Goal: Task Accomplishment & Management: Complete application form

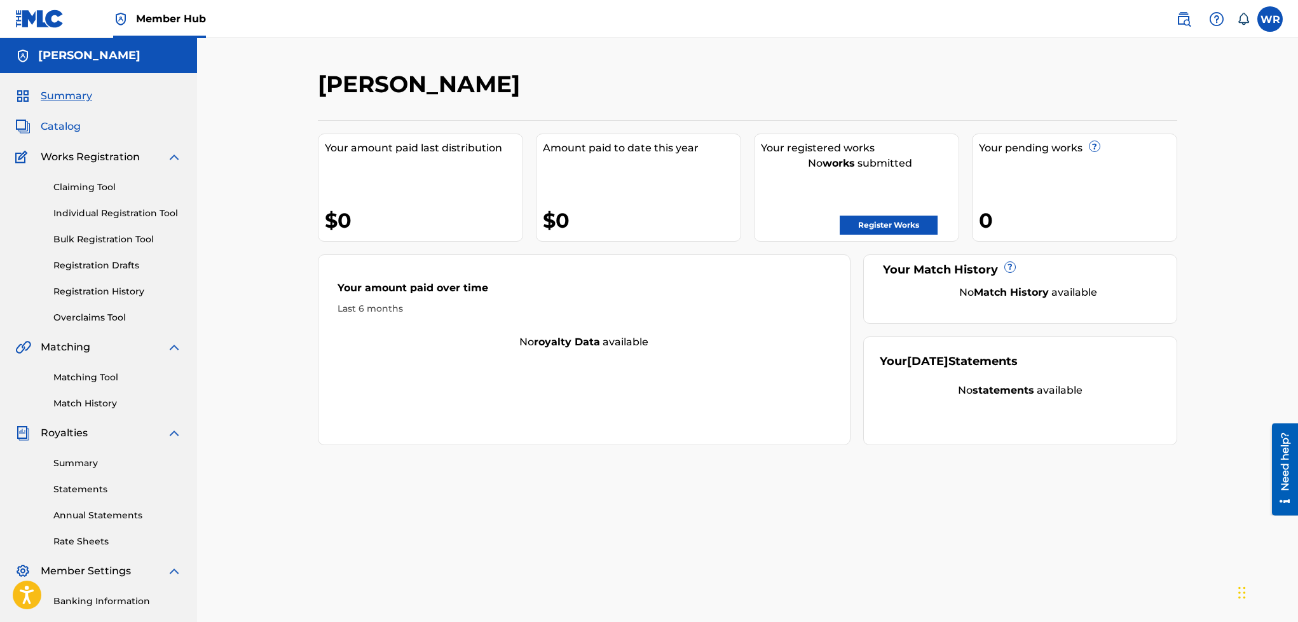
click at [62, 127] on span "Catalog" at bounding box center [61, 126] width 40 height 15
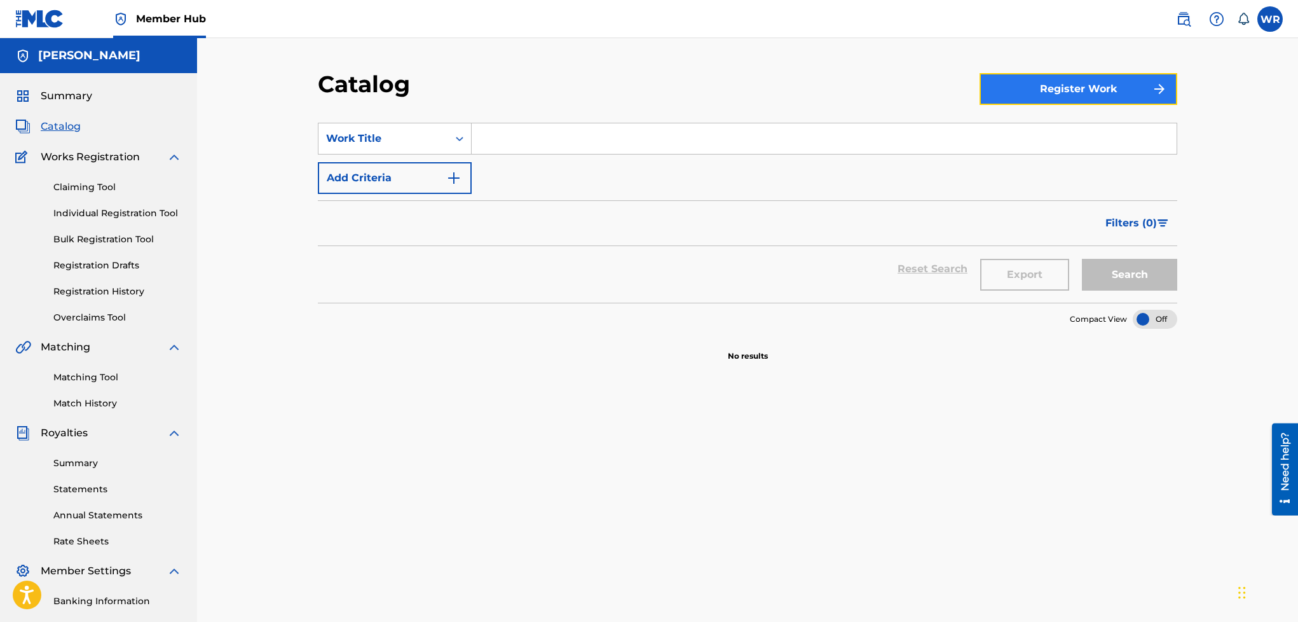
click at [1081, 97] on button "Register Work" at bounding box center [1079, 89] width 198 height 32
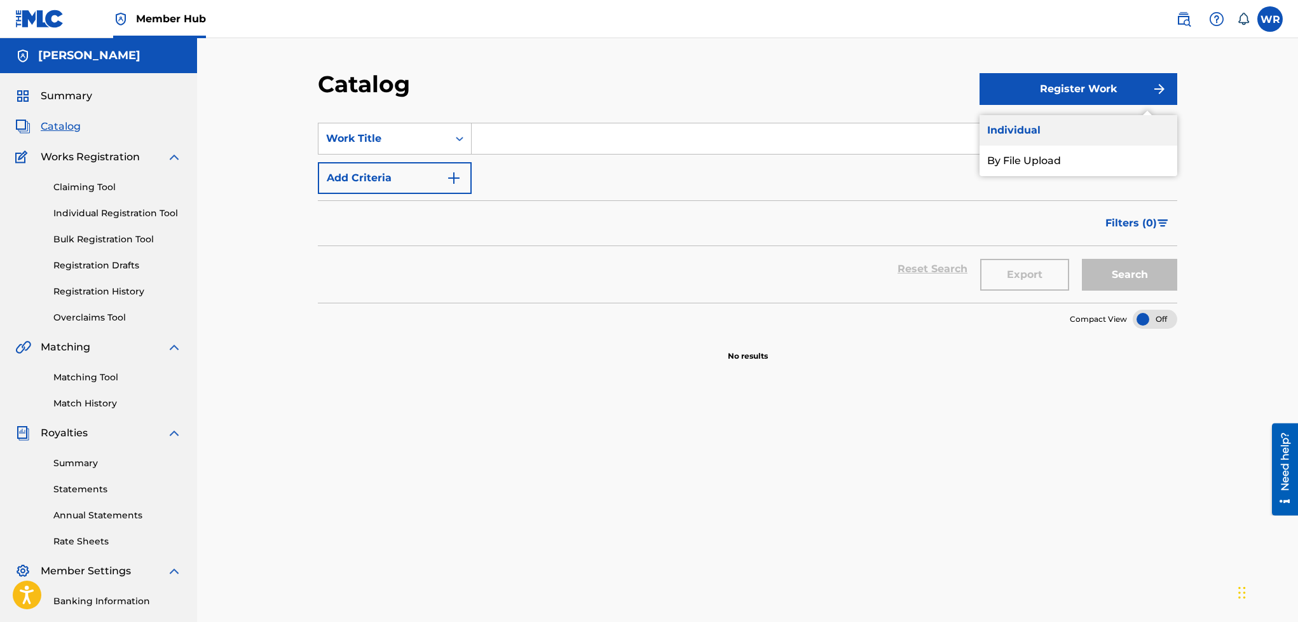
click at [1057, 118] on link "Individual" at bounding box center [1079, 130] width 198 height 31
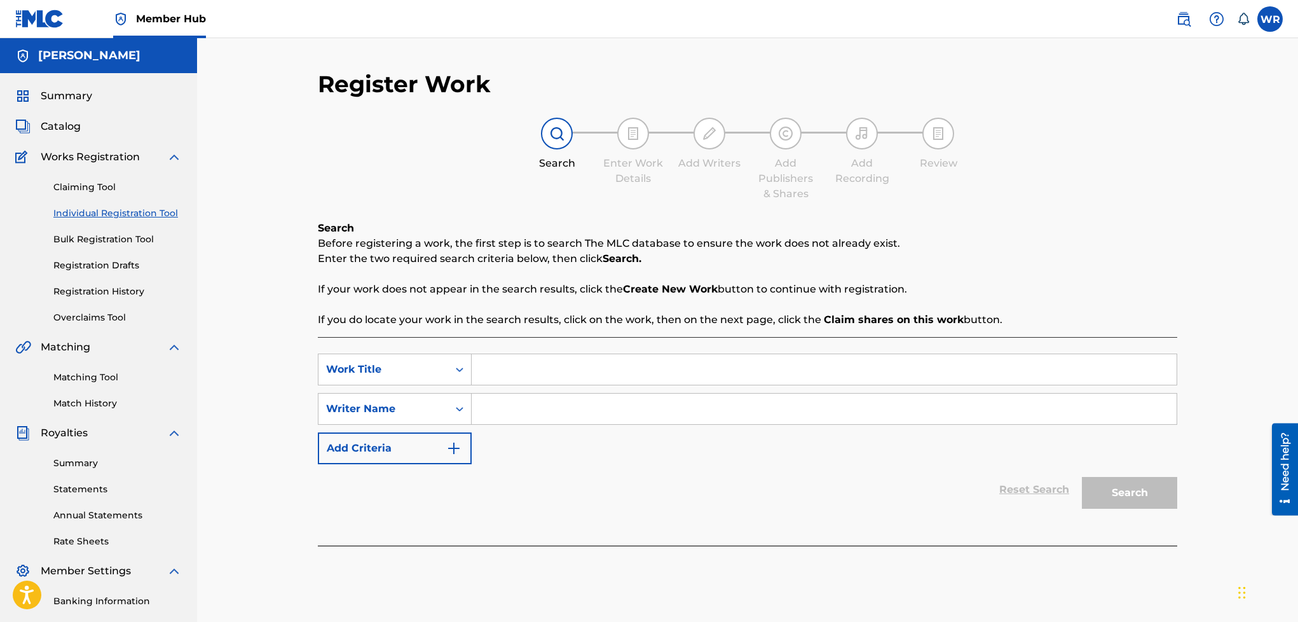
click at [898, 364] on input "Search Form" at bounding box center [824, 369] width 705 height 31
type input "Cuanto Valgo?"
click at [818, 404] on input "Search Form" at bounding box center [824, 409] width 705 height 31
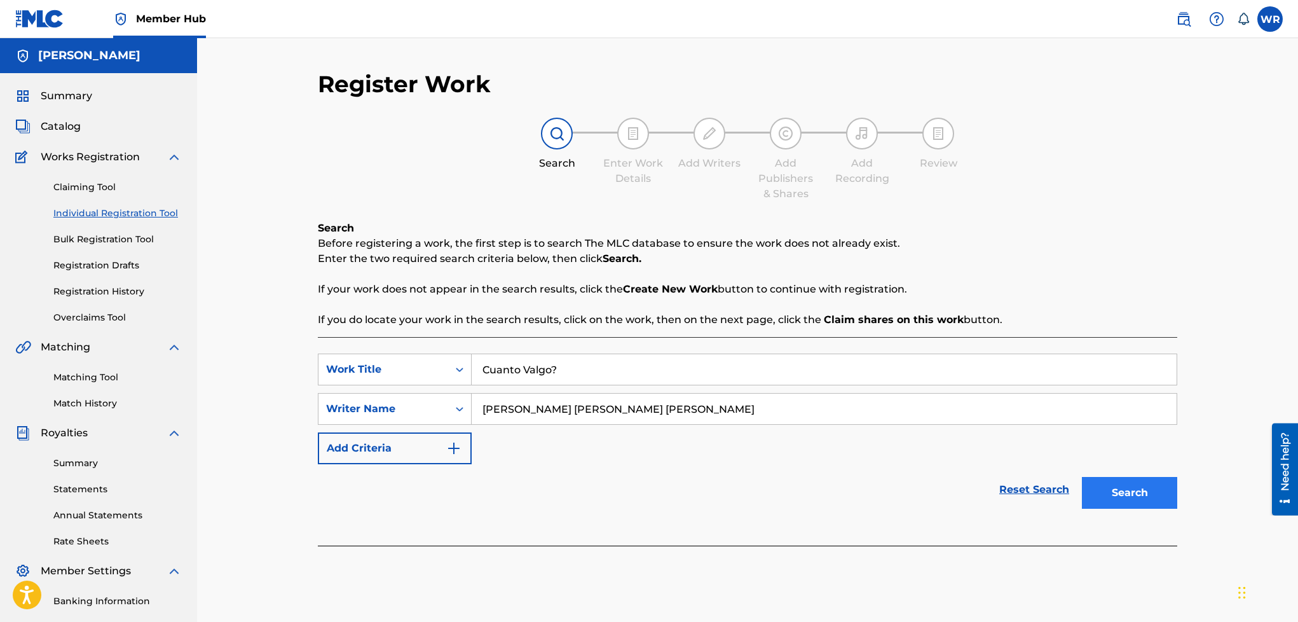
type input "[PERSON_NAME] [PERSON_NAME] [PERSON_NAME]"
click at [1117, 483] on button "Search" at bounding box center [1129, 493] width 95 height 32
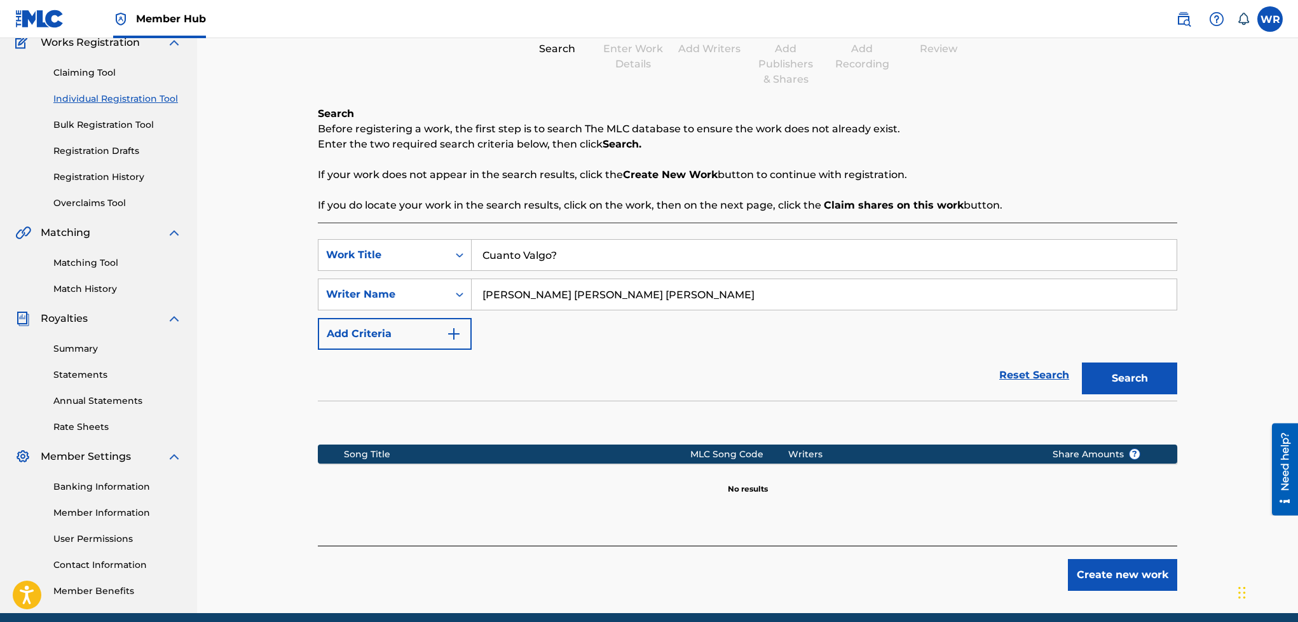
scroll to position [145, 0]
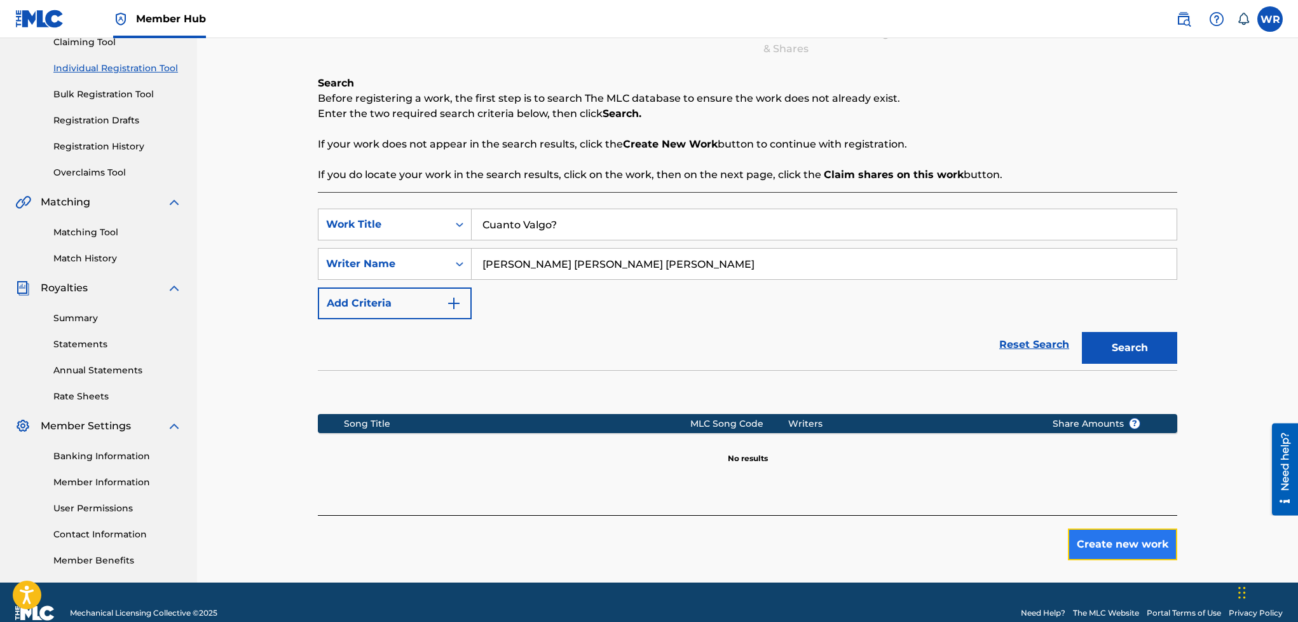
click at [1117, 538] on button "Create new work" at bounding box center [1122, 544] width 109 height 32
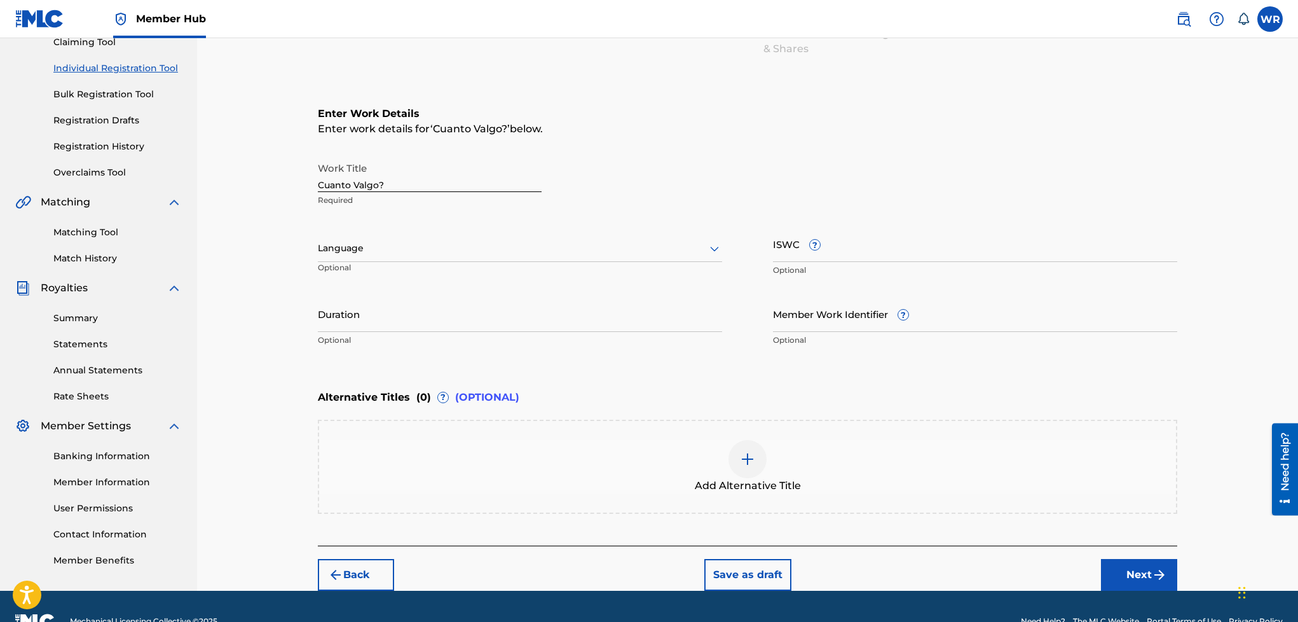
click at [523, 240] on div at bounding box center [520, 248] width 404 height 16
click at [467, 312] on div "Spanish" at bounding box center [520, 305] width 403 height 29
click at [787, 257] on input "ISWC ?" at bounding box center [975, 244] width 404 height 36
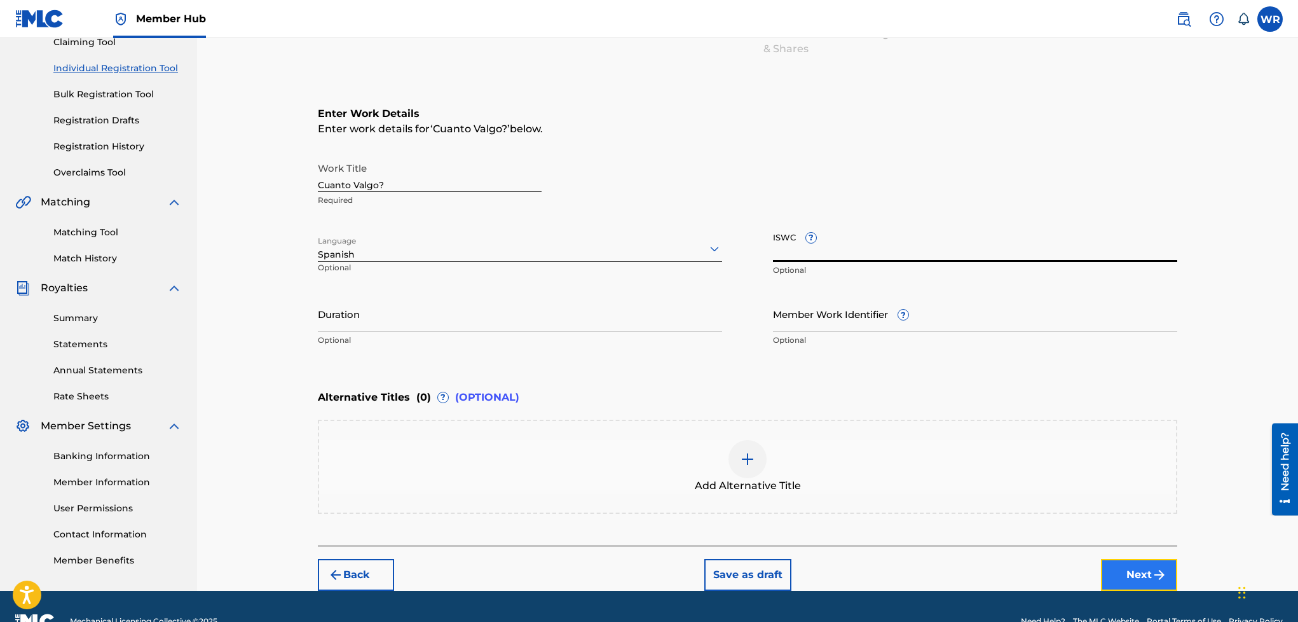
click at [1125, 572] on button "Next" at bounding box center [1139, 575] width 76 height 32
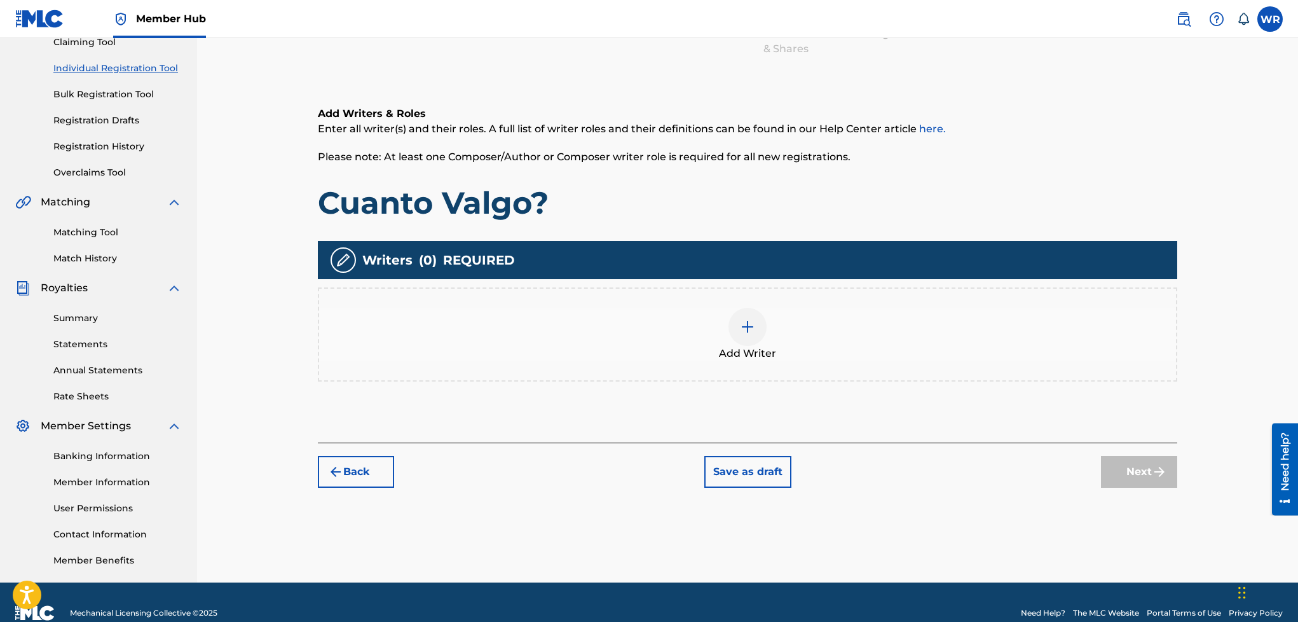
scroll to position [57, 0]
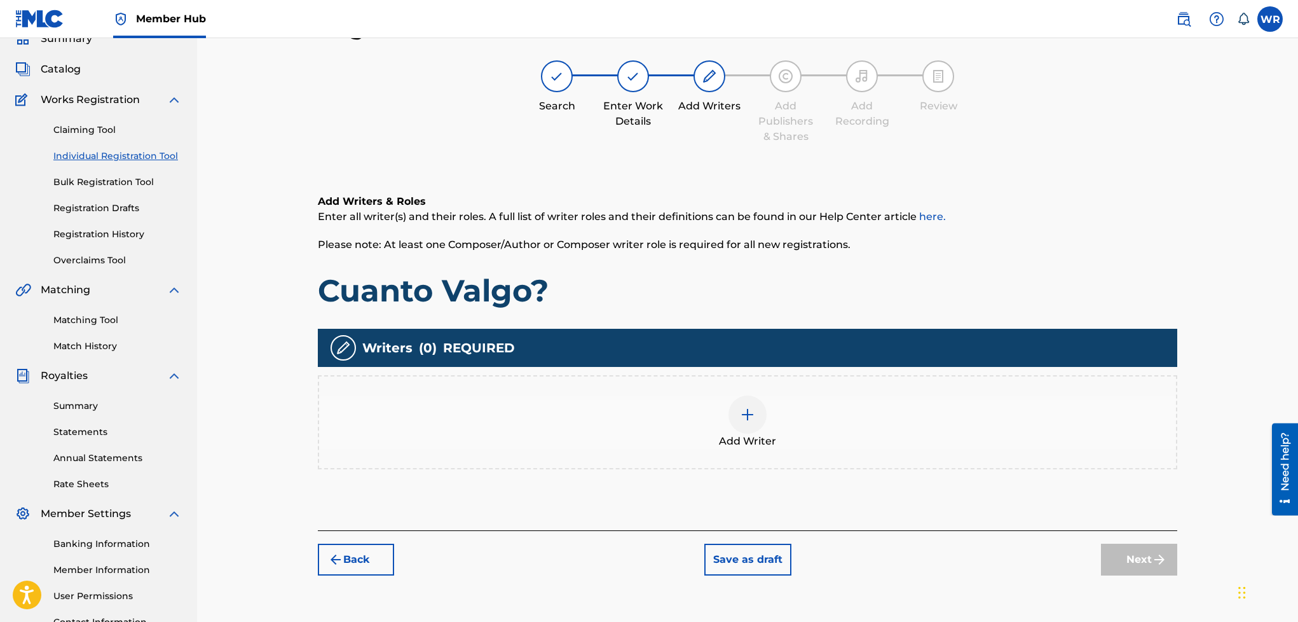
click at [734, 429] on div at bounding box center [748, 414] width 38 height 38
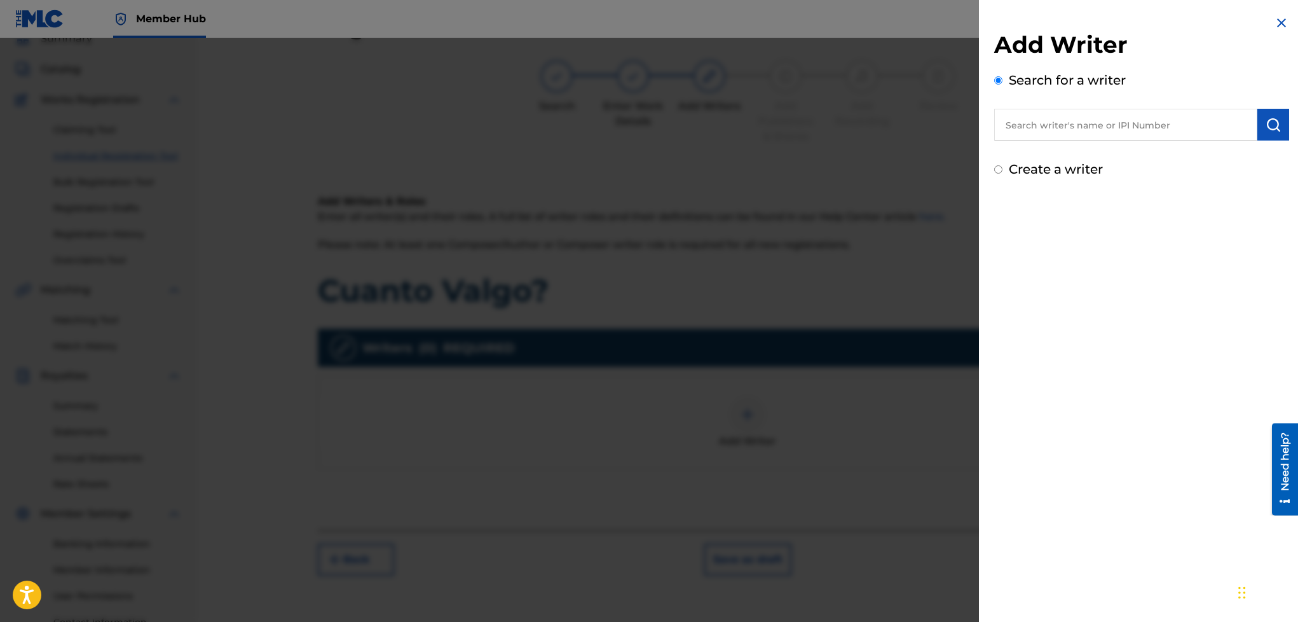
click at [1053, 117] on input "text" at bounding box center [1125, 125] width 263 height 32
type input "L"
type input "J"
click at [998, 164] on div "Create a writer" at bounding box center [1141, 169] width 295 height 19
click at [1000, 168] on input "Create a writer" at bounding box center [998, 169] width 8 height 8
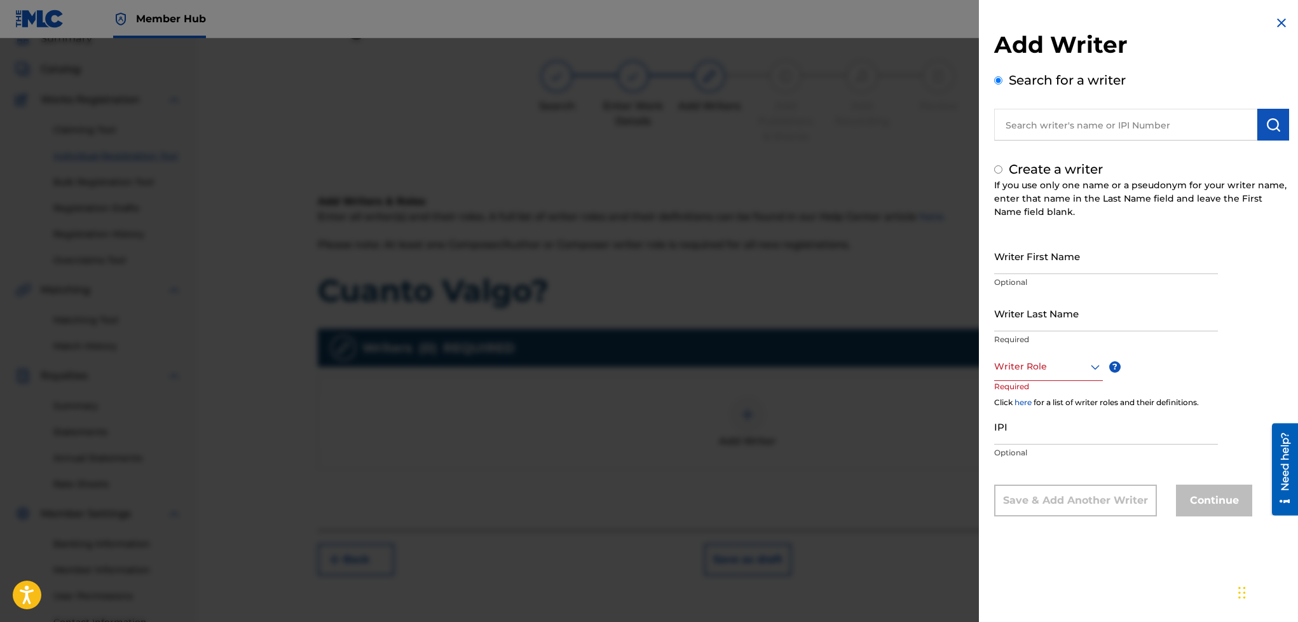
radio input "false"
radio input "true"
click at [1035, 270] on input "Writer First Name" at bounding box center [1106, 256] width 224 height 36
type input "[PERSON_NAME]"
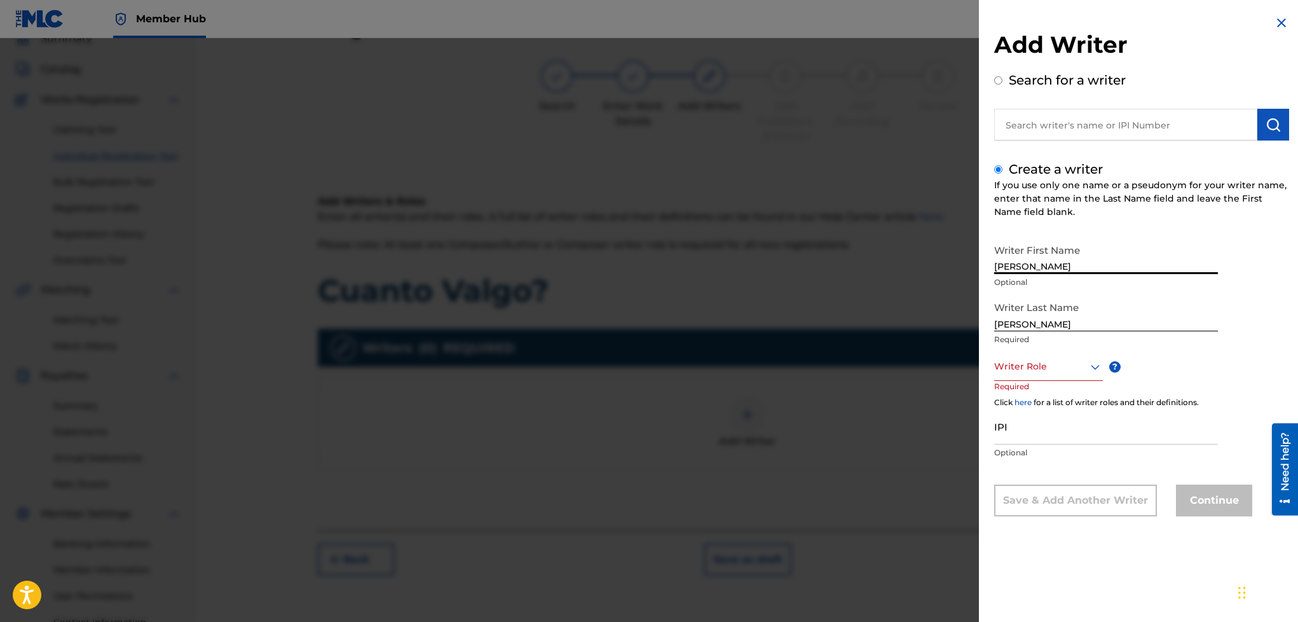
click at [1064, 371] on div at bounding box center [1048, 367] width 109 height 16
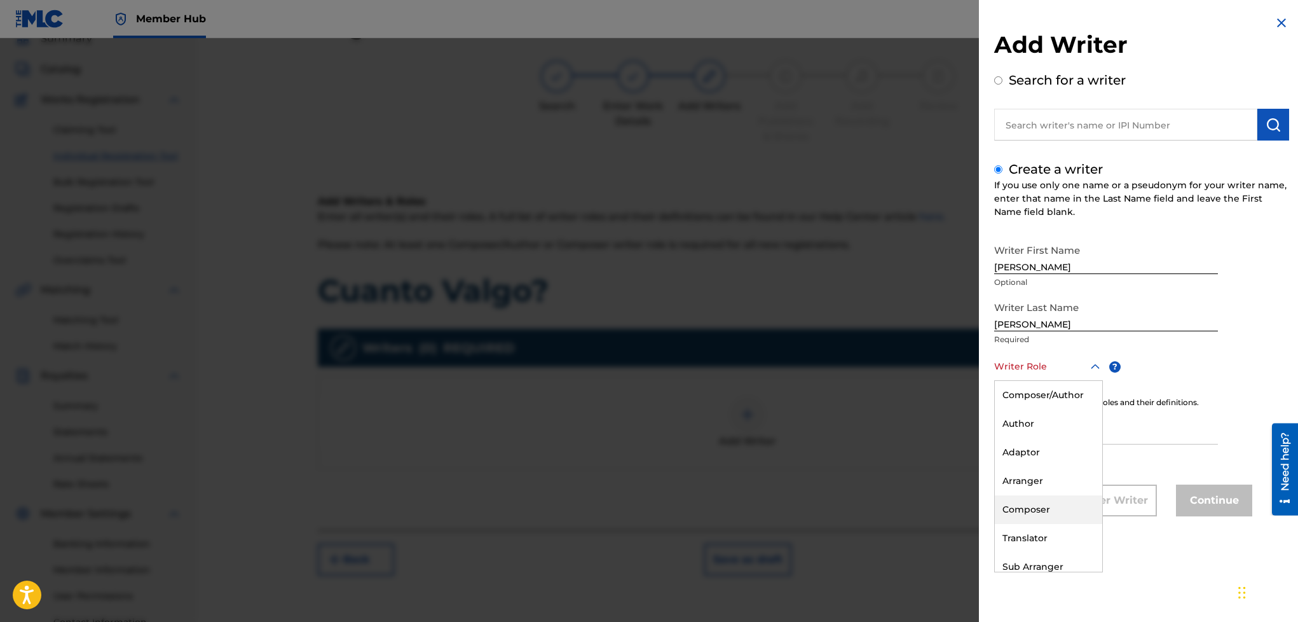
click at [1042, 512] on div "Composer" at bounding box center [1048, 509] width 107 height 29
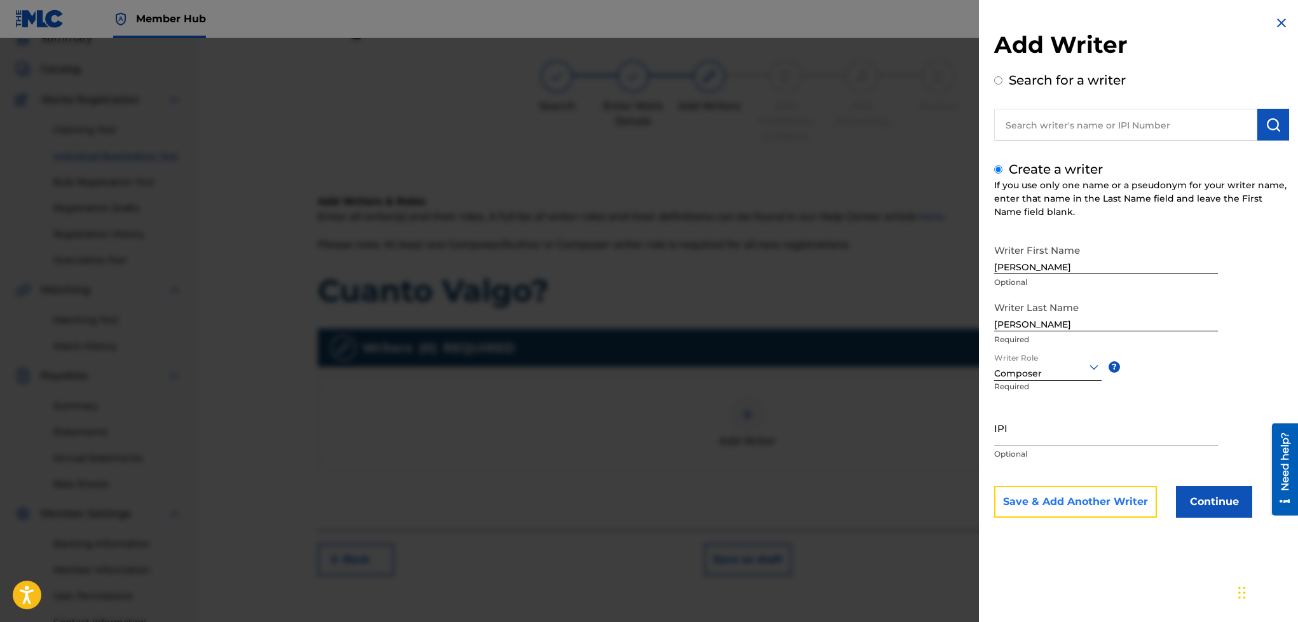
click at [1118, 501] on button "Save & Add Another Writer" at bounding box center [1075, 502] width 163 height 32
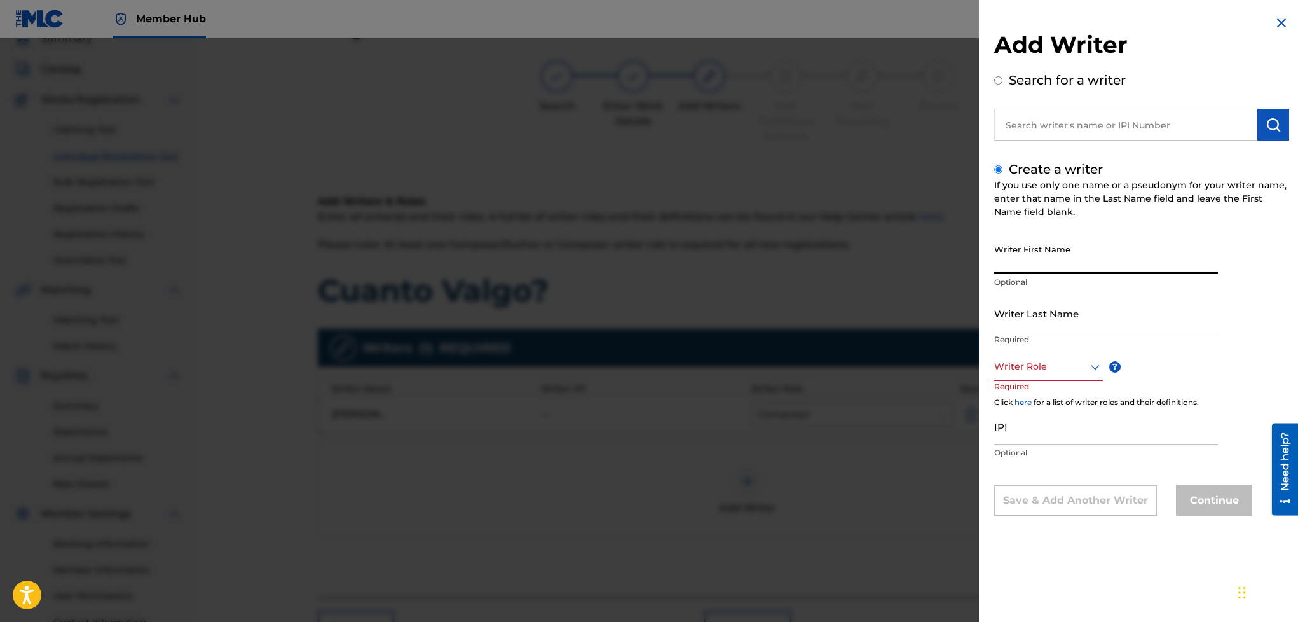
click at [1069, 254] on input "Writer First Name" at bounding box center [1106, 256] width 224 height 36
type input "[PERSON_NAME]"
click at [1033, 306] on input "Writer Last Name" at bounding box center [1106, 313] width 224 height 36
type input "[PERSON_NAME]"
click at [1021, 369] on div at bounding box center [1048, 367] width 109 height 16
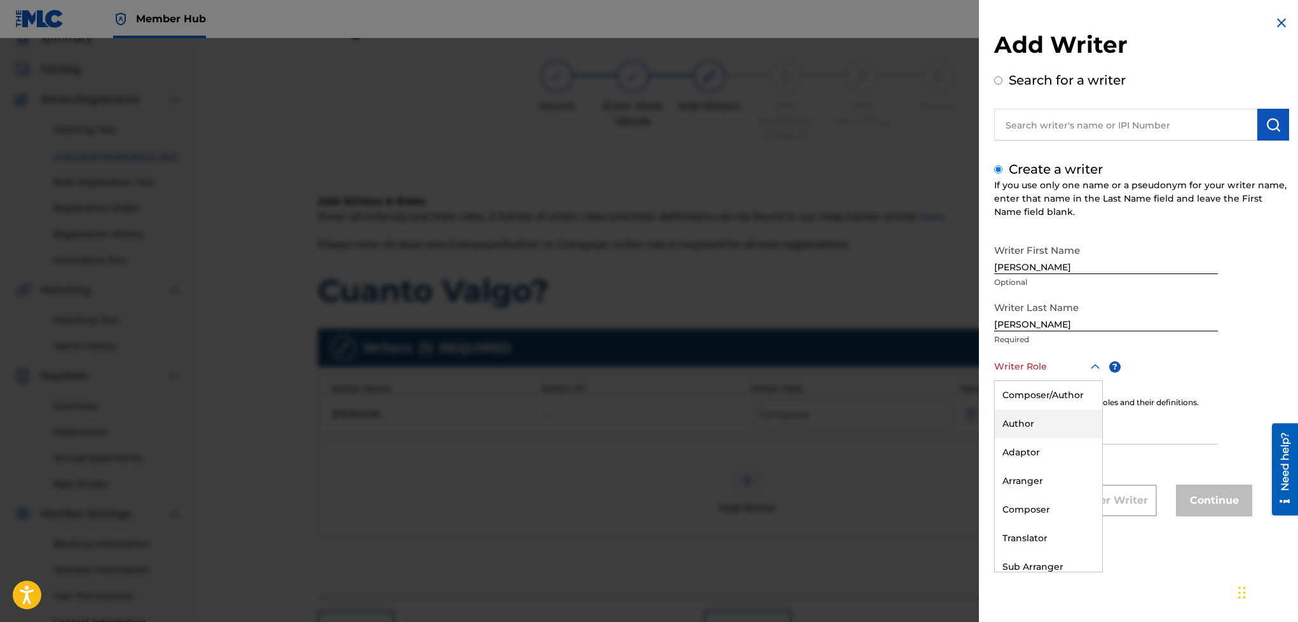
click at [1022, 429] on div "Author" at bounding box center [1048, 423] width 107 height 29
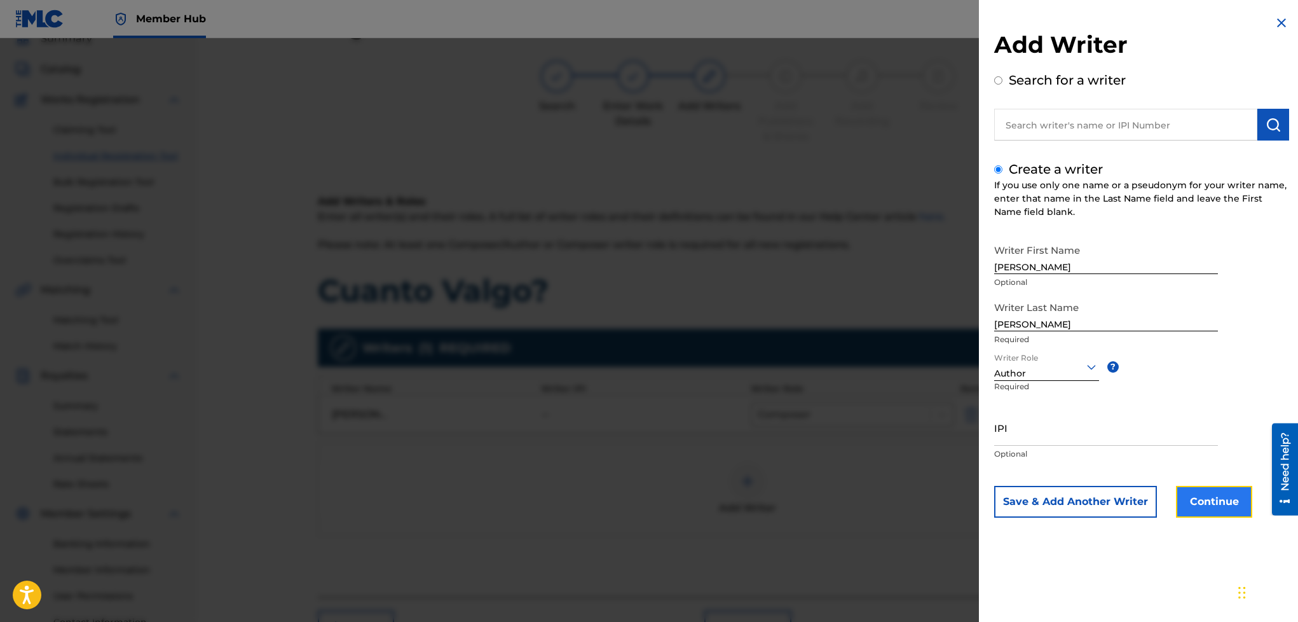
click at [1188, 500] on button "Continue" at bounding box center [1214, 502] width 76 height 32
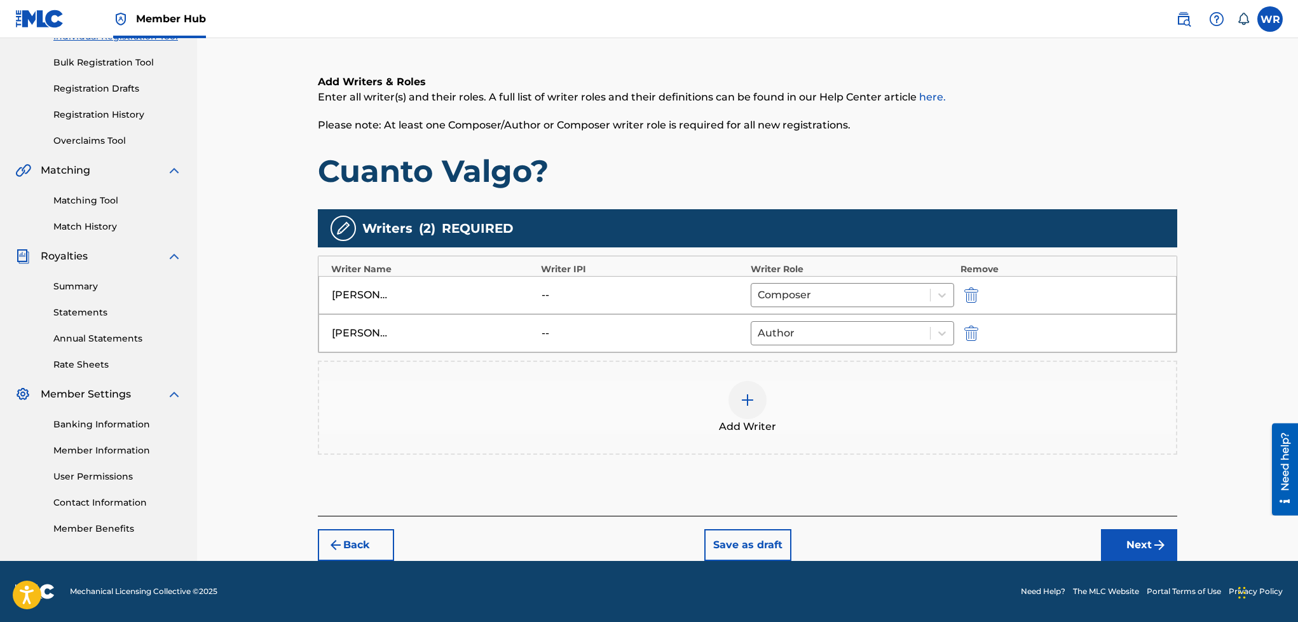
scroll to position [184, 0]
click at [1124, 551] on button "Next" at bounding box center [1139, 545] width 76 height 32
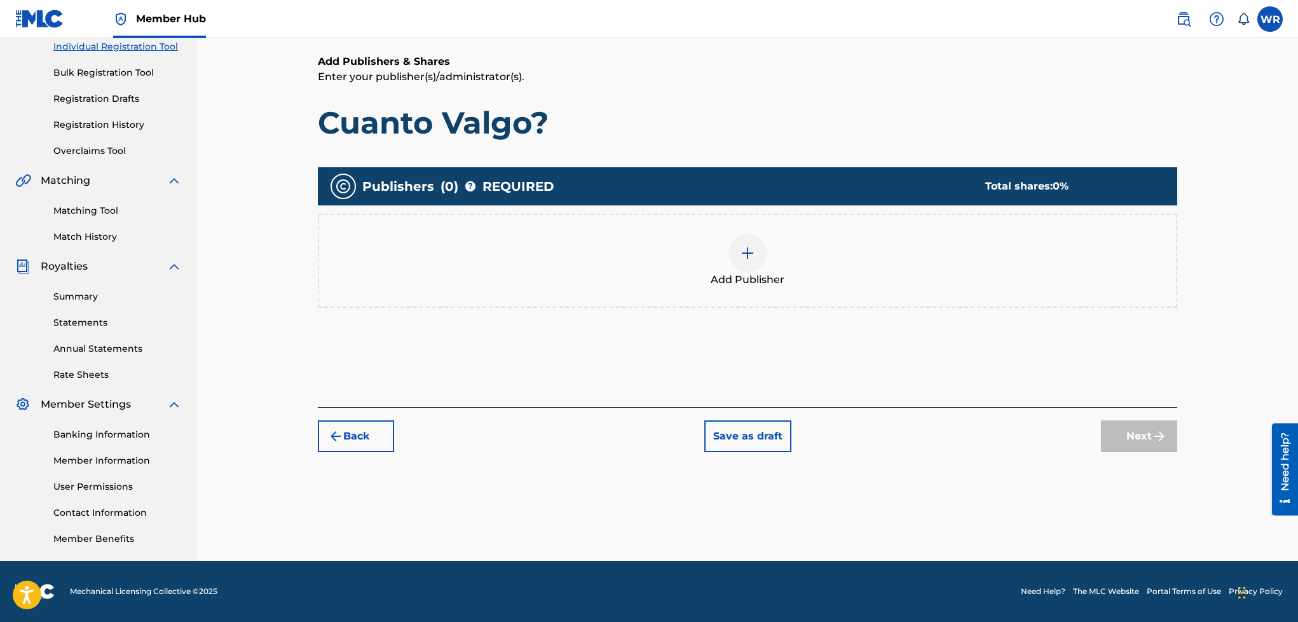
scroll to position [57, 0]
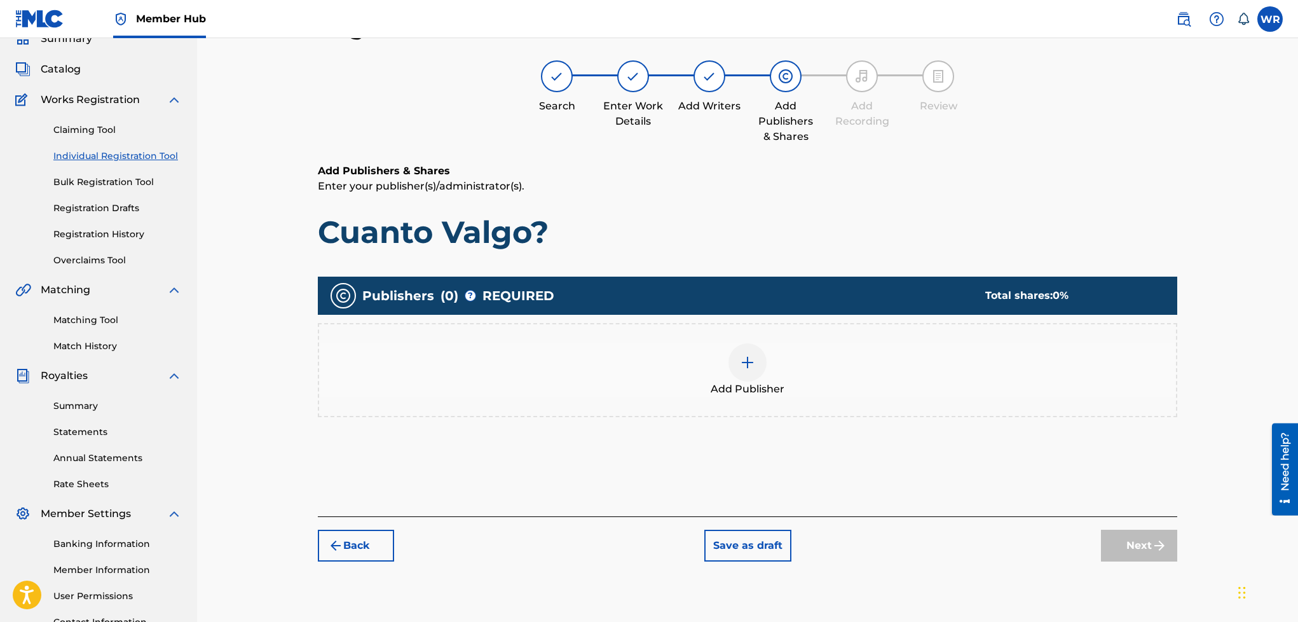
click at [763, 397] on div "Add Publisher" at bounding box center [748, 370] width 860 height 94
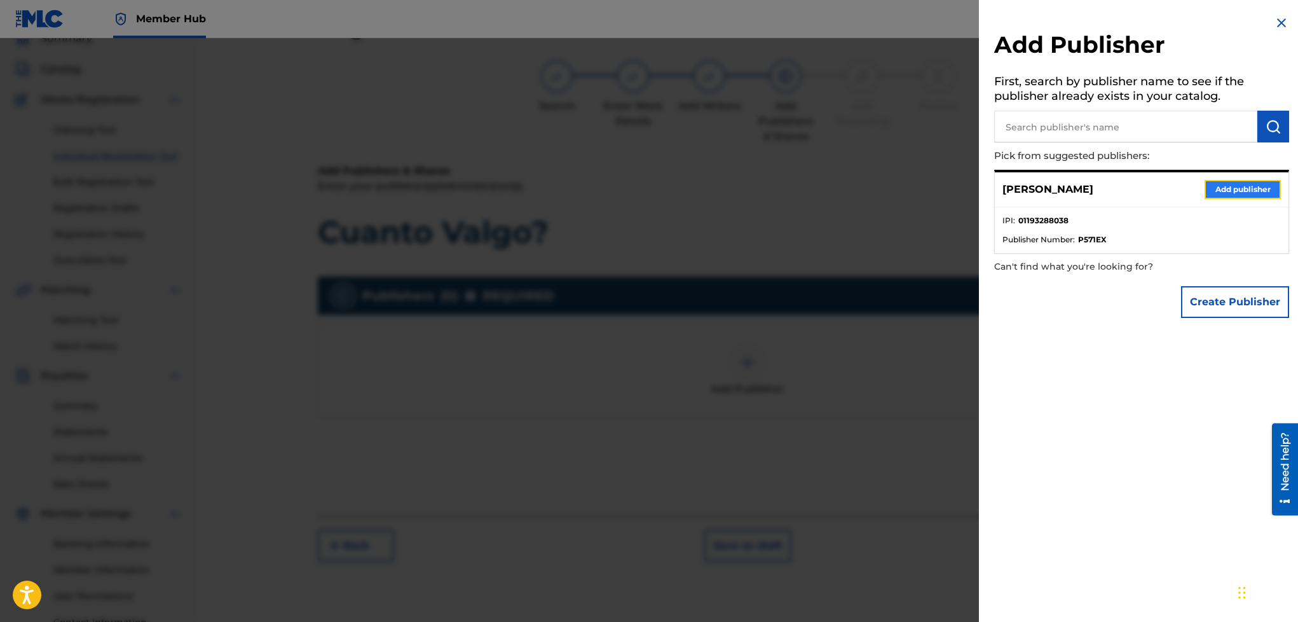
click at [1232, 191] on button "Add publisher" at bounding box center [1243, 189] width 76 height 19
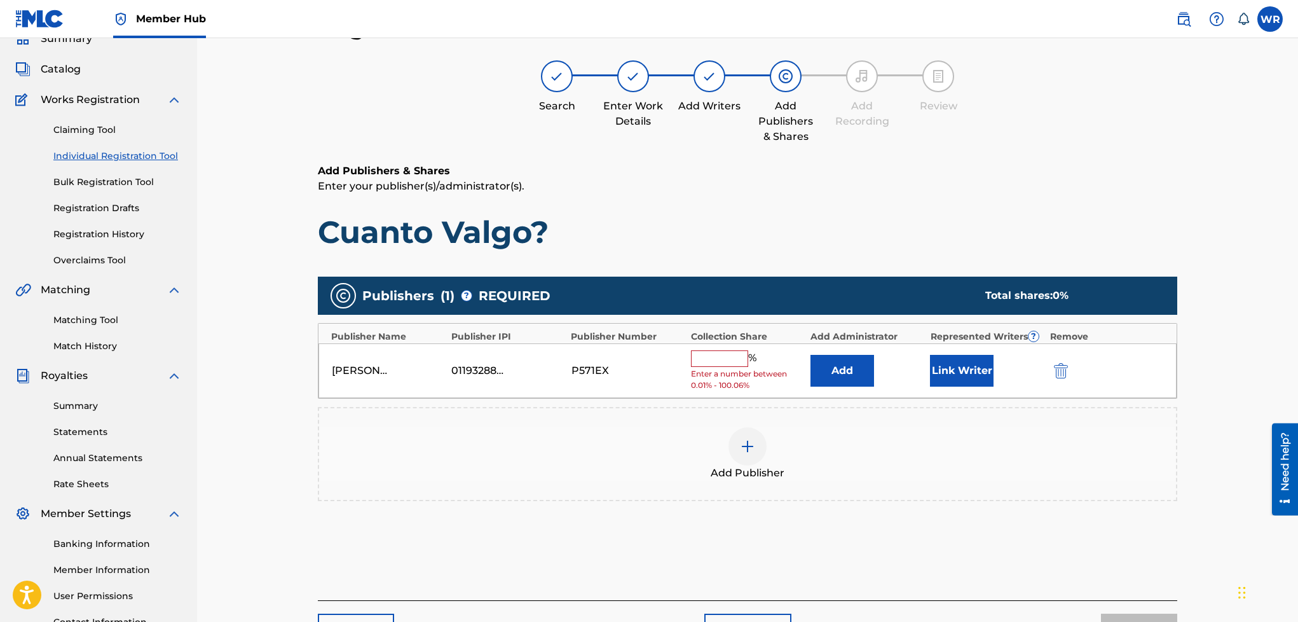
click at [719, 360] on input "text" at bounding box center [719, 358] width 57 height 17
type input "1"
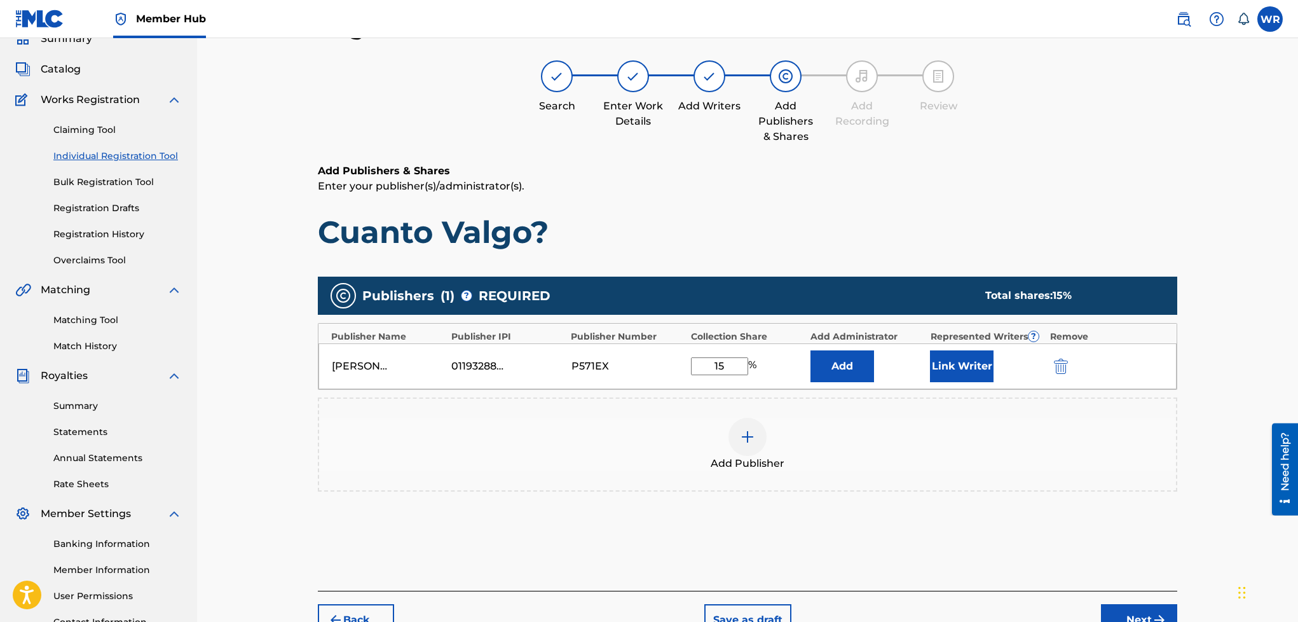
type input "15"
click at [647, 439] on div "Add Publisher" at bounding box center [747, 444] width 857 height 53
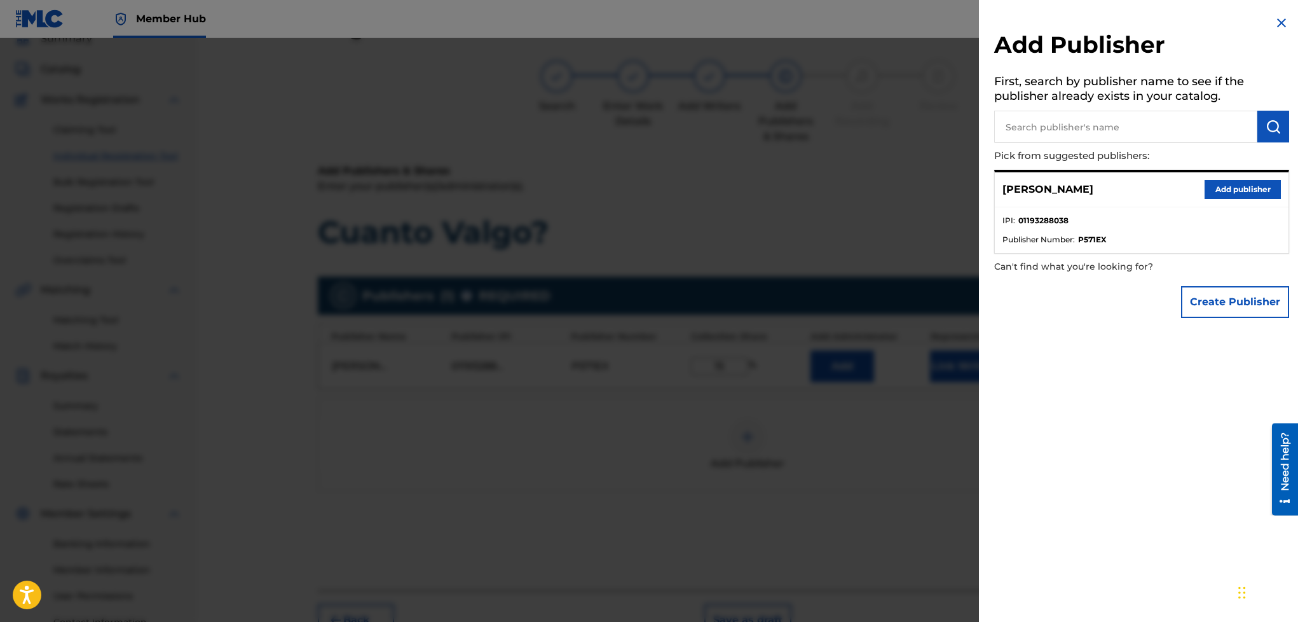
click at [1075, 136] on input "text" at bounding box center [1125, 127] width 263 height 32
type input "wan sound"
click at [1244, 309] on button "Create Publisher" at bounding box center [1235, 302] width 108 height 32
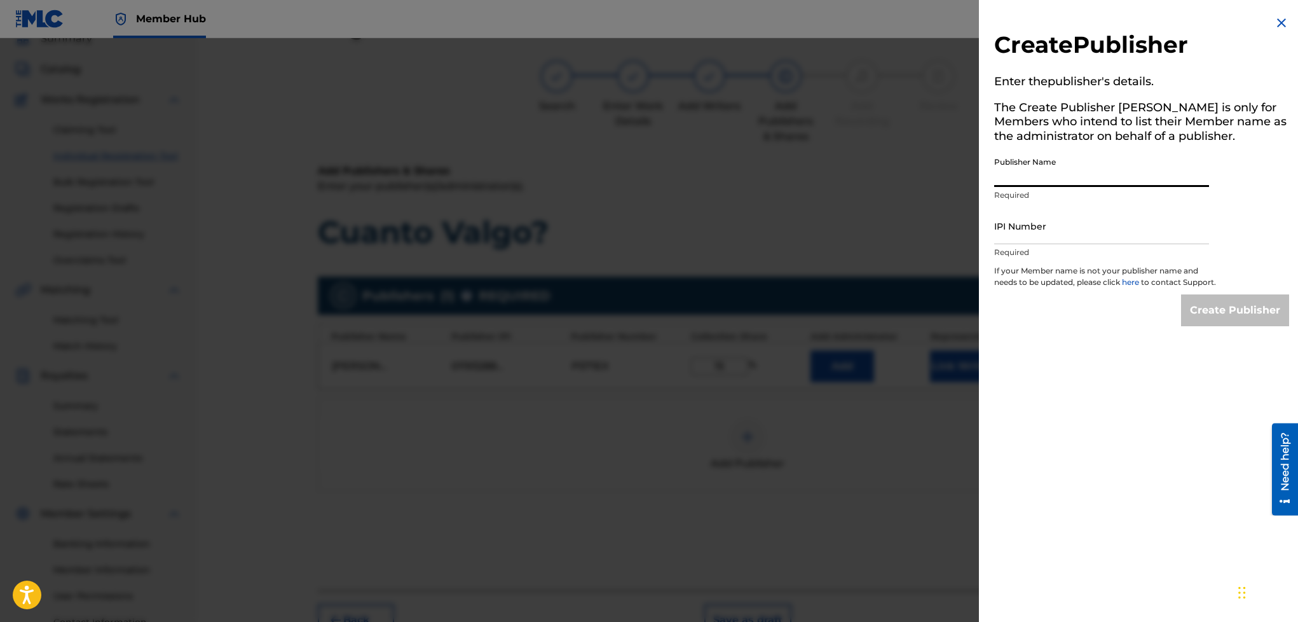
click at [1045, 163] on input "Publisher Name" at bounding box center [1101, 169] width 215 height 36
type input "Wan Sound Records"
click at [1042, 225] on input "IPI Number" at bounding box center [1101, 226] width 215 height 36
type input "01193288038"
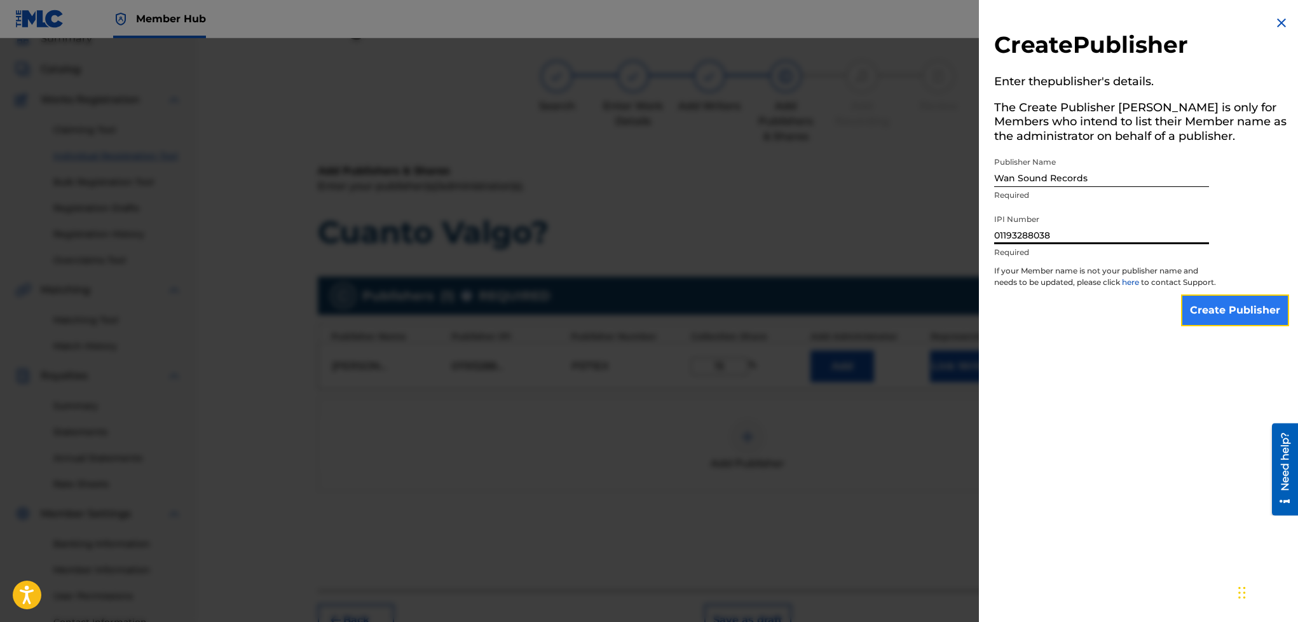
click at [1263, 326] on input "Create Publisher" at bounding box center [1235, 310] width 108 height 32
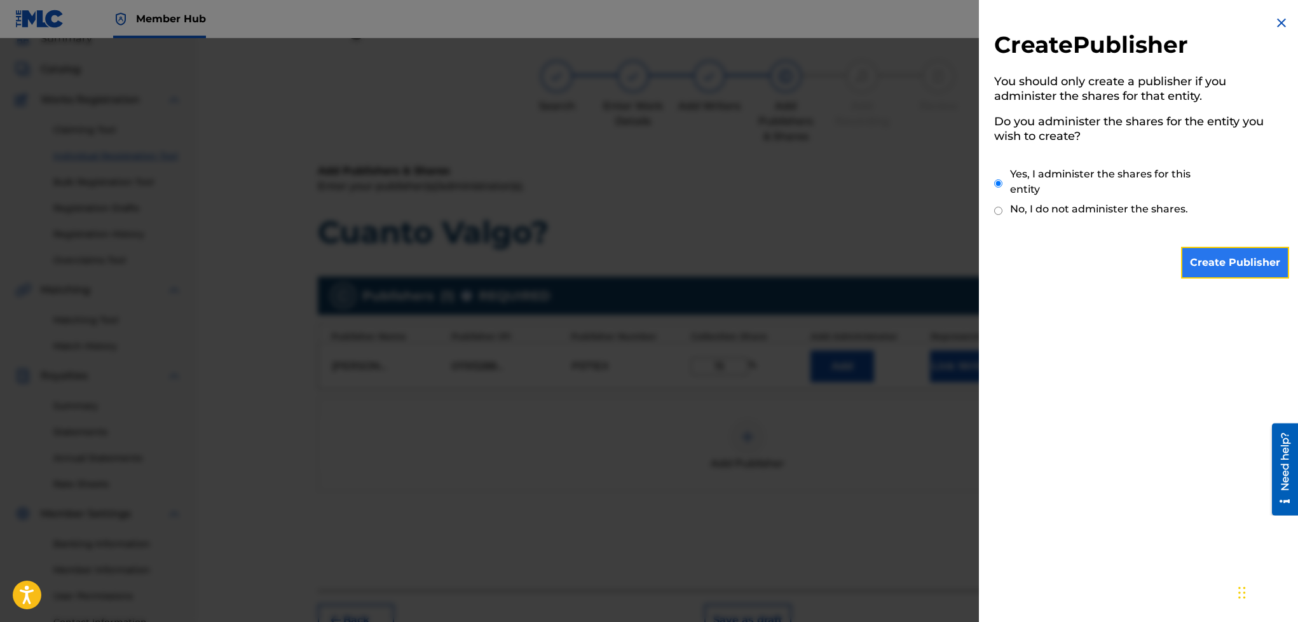
click at [1248, 257] on input "Create Publisher" at bounding box center [1235, 263] width 108 height 32
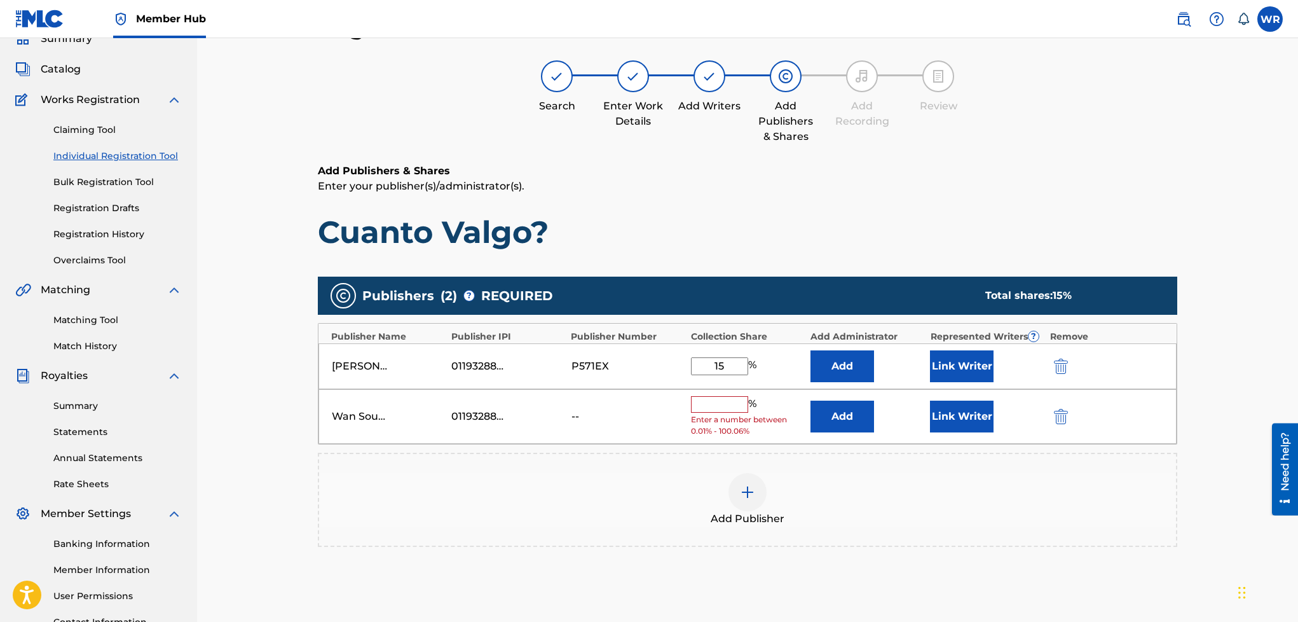
click at [719, 409] on input "text" at bounding box center [719, 404] width 57 height 17
type input "42"
click at [811, 350] on button "Add" at bounding box center [843, 366] width 64 height 32
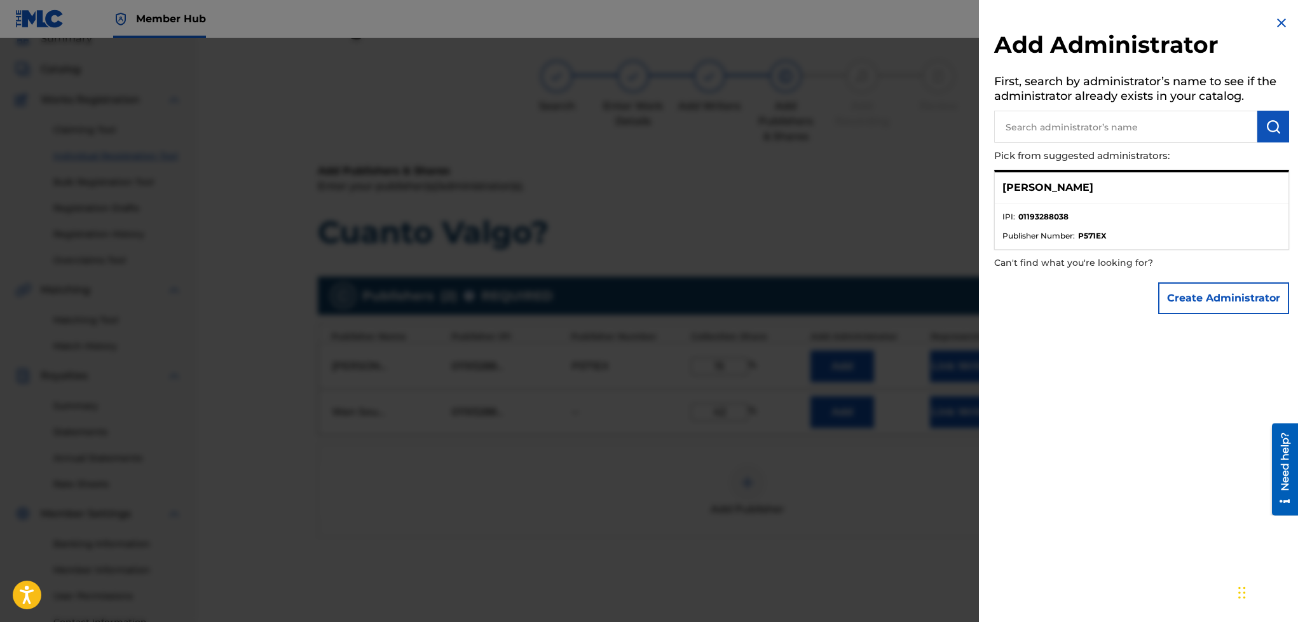
click at [781, 244] on div at bounding box center [649, 349] width 1298 height 622
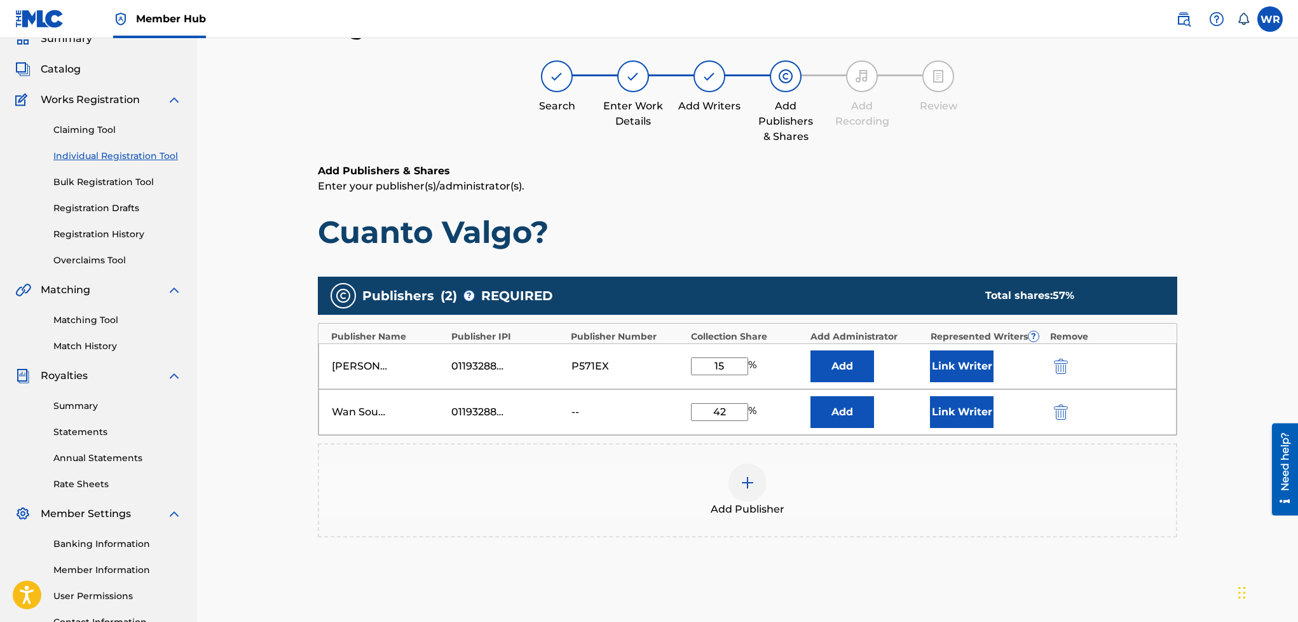
click at [738, 477] on div at bounding box center [748, 483] width 38 height 38
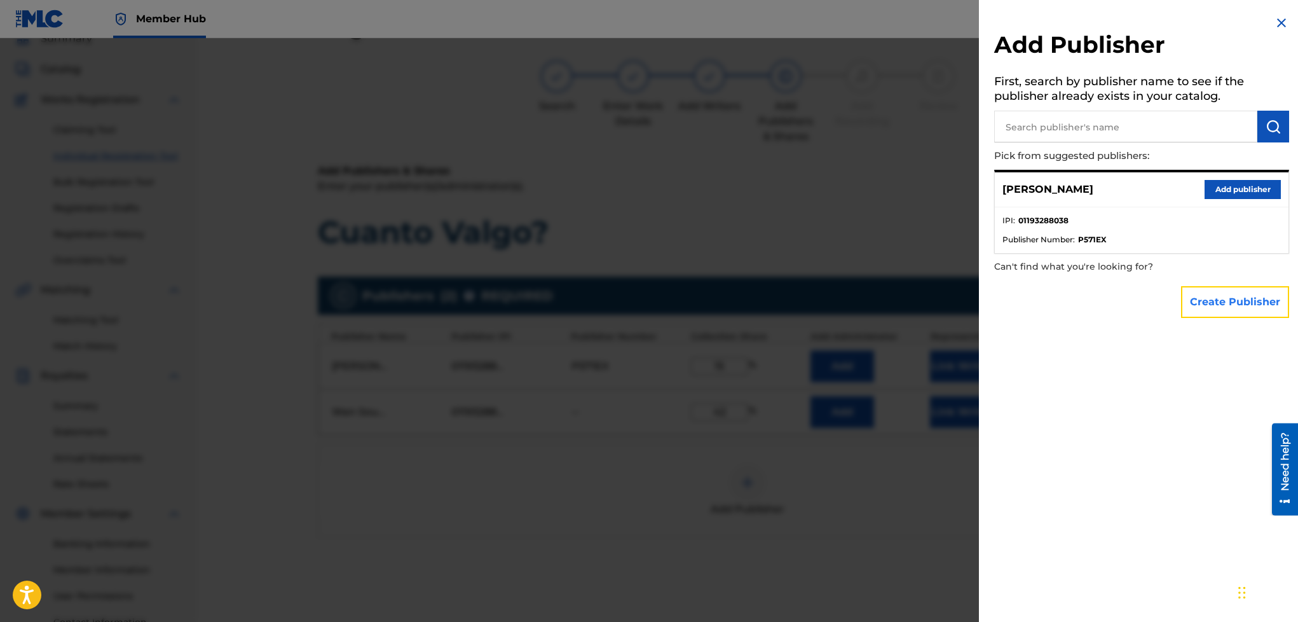
click at [1230, 291] on button "Create Publisher" at bounding box center [1235, 302] width 108 height 32
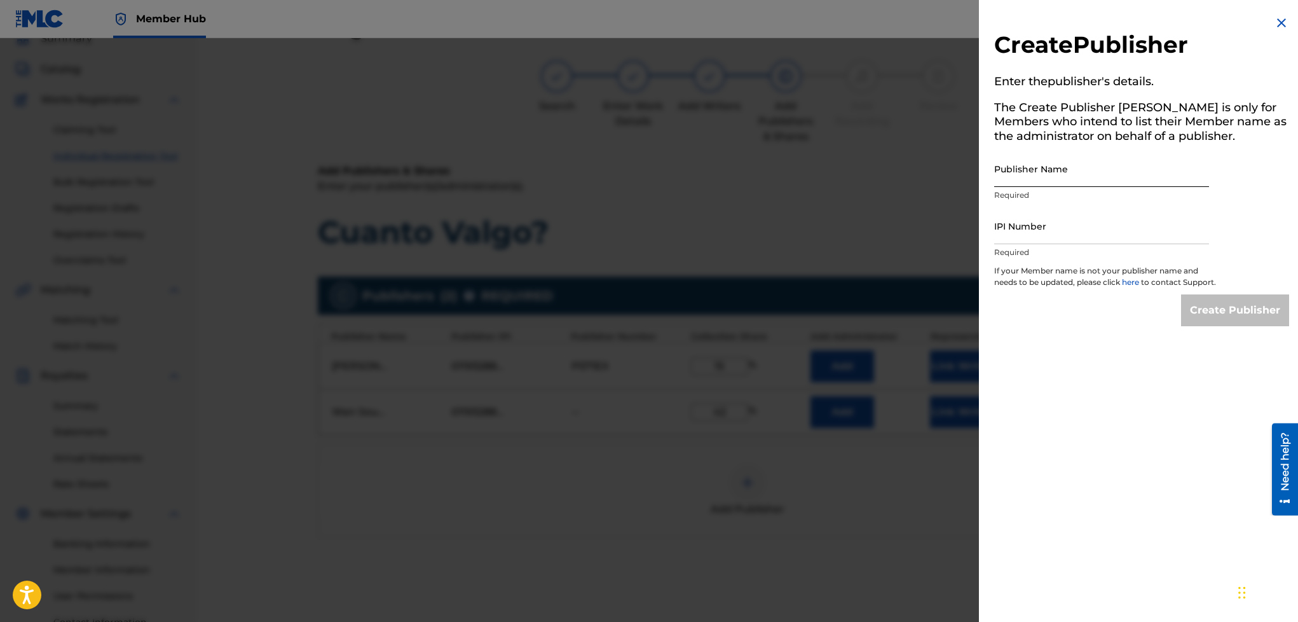
click at [1064, 174] on input "Publisher Name" at bounding box center [1101, 169] width 215 height 36
type input "NHL Records"
click at [1031, 225] on input "IPI Number" at bounding box center [1101, 226] width 215 height 36
type input "01193288038"
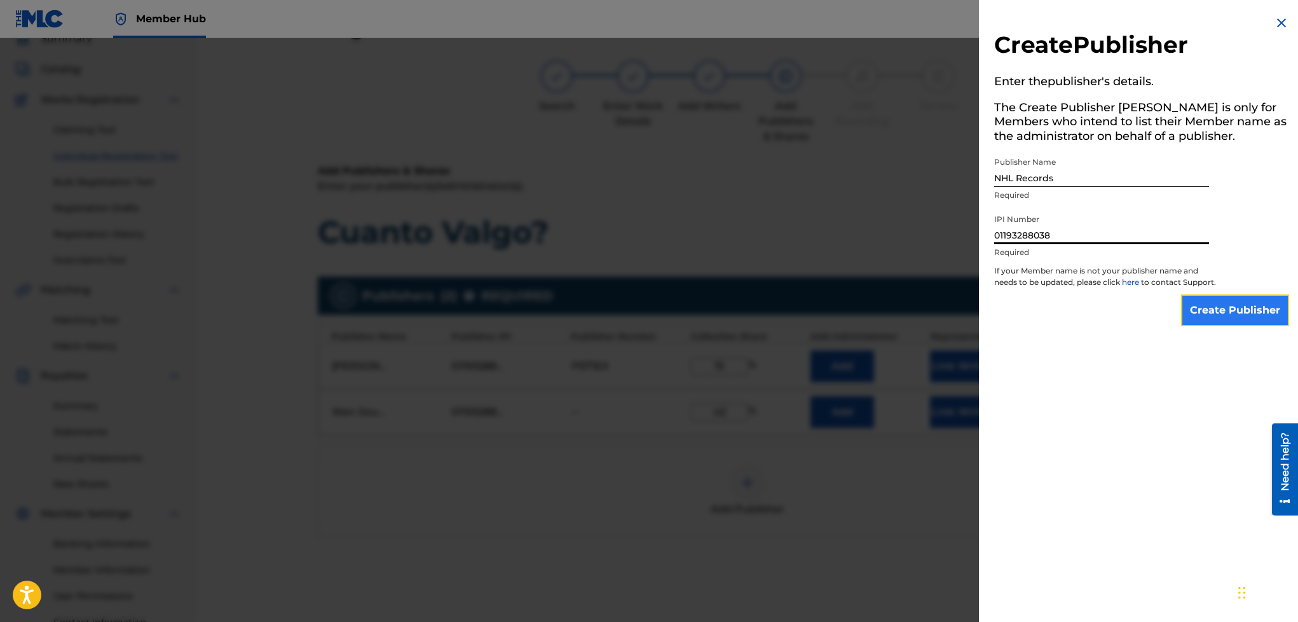
click at [1204, 318] on input "Create Publisher" at bounding box center [1235, 310] width 108 height 32
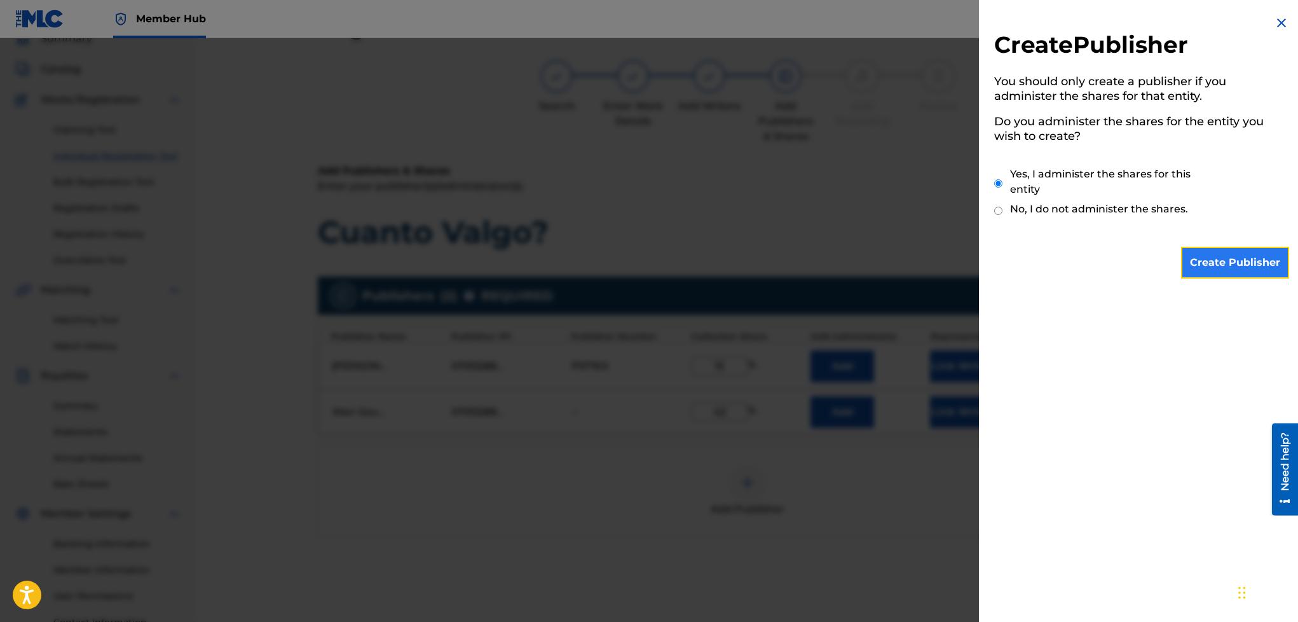
click at [1202, 247] on input "Create Publisher" at bounding box center [1235, 263] width 108 height 32
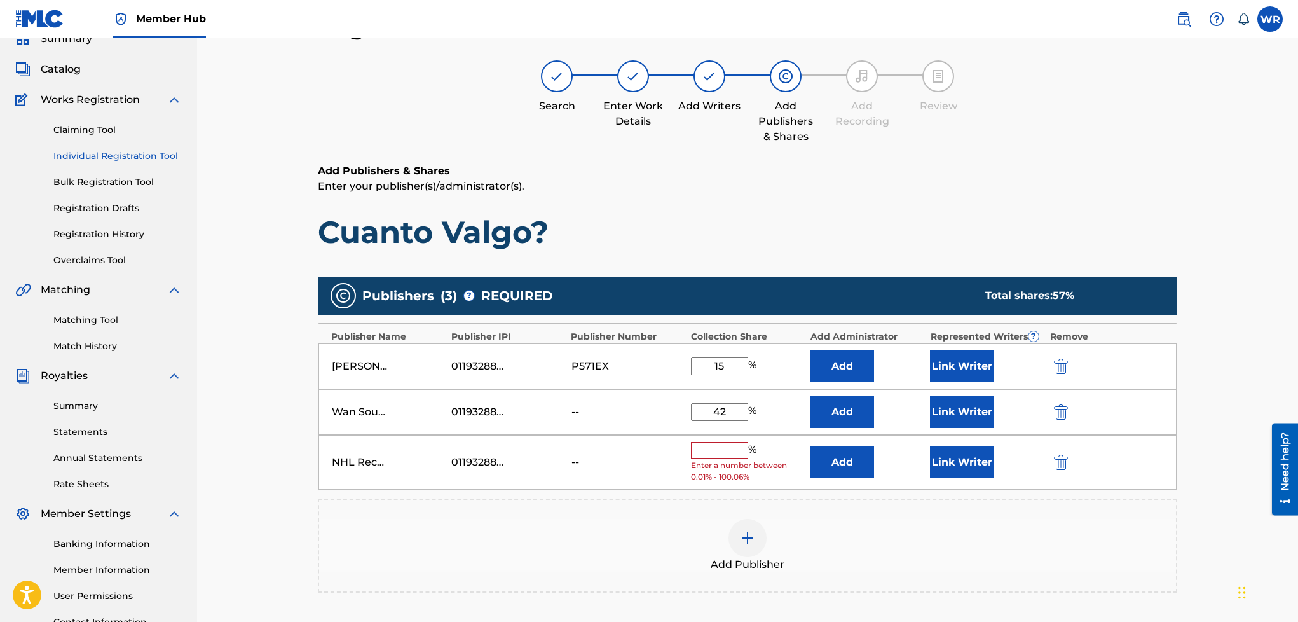
click at [712, 453] on input "text" at bounding box center [719, 450] width 57 height 17
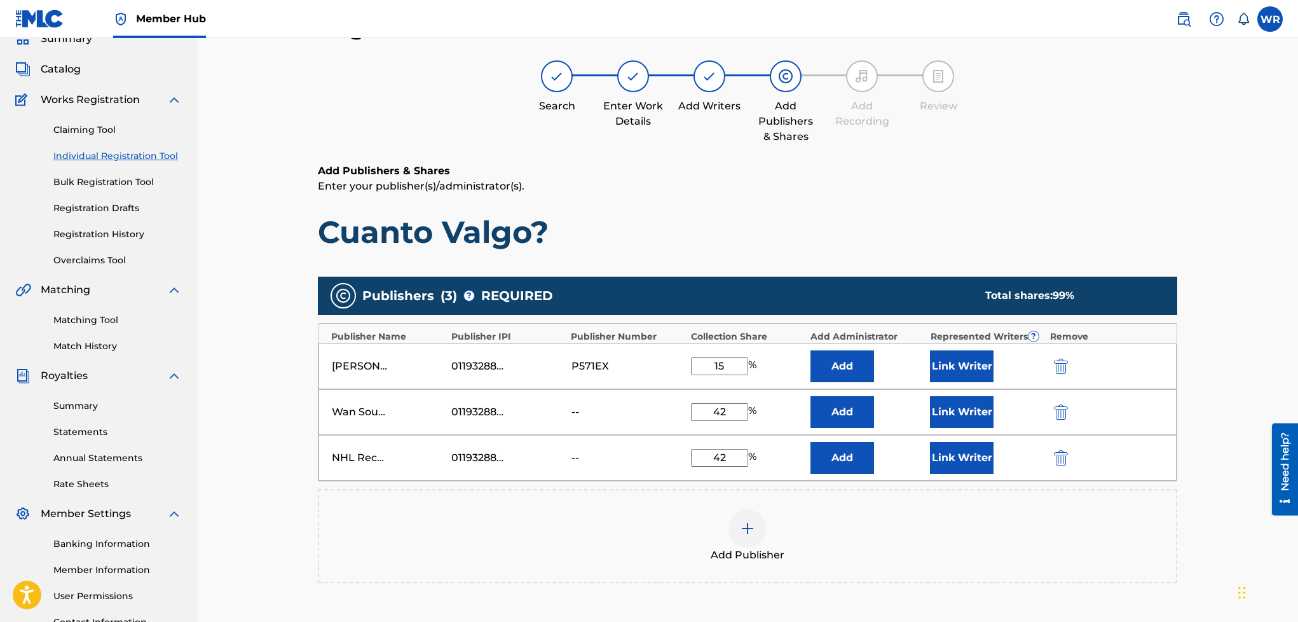
type input "42"
click at [641, 511] on div "Add Publisher" at bounding box center [748, 536] width 860 height 94
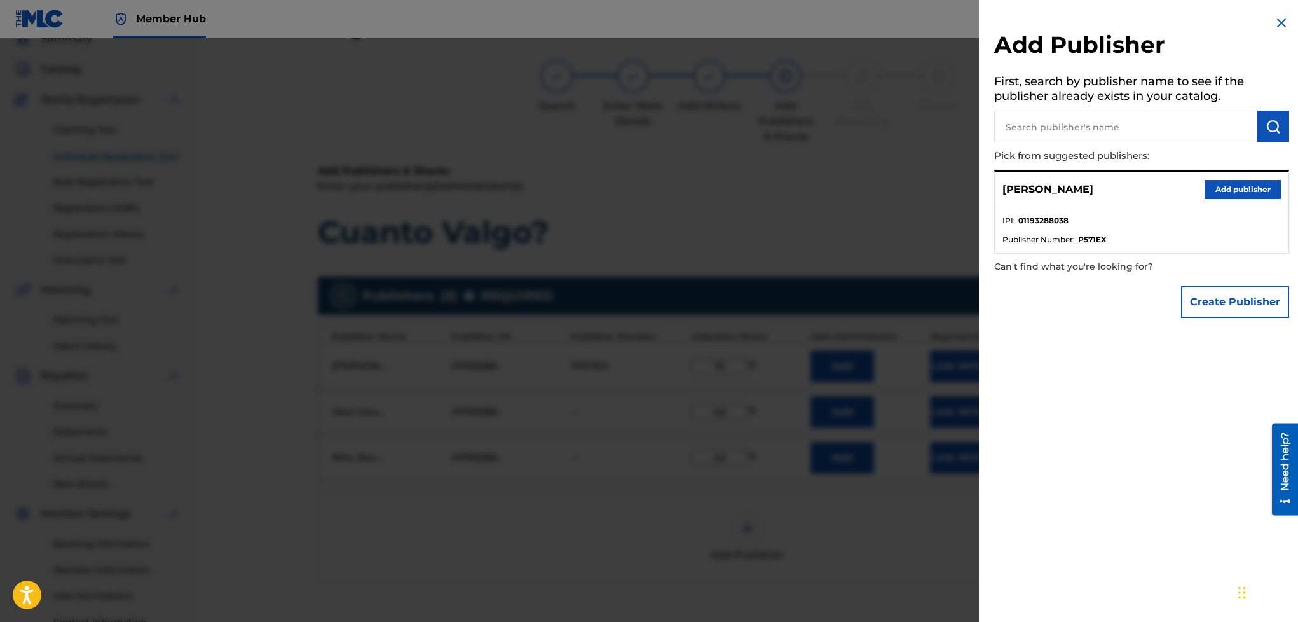
click at [1274, 25] on img at bounding box center [1281, 22] width 15 height 15
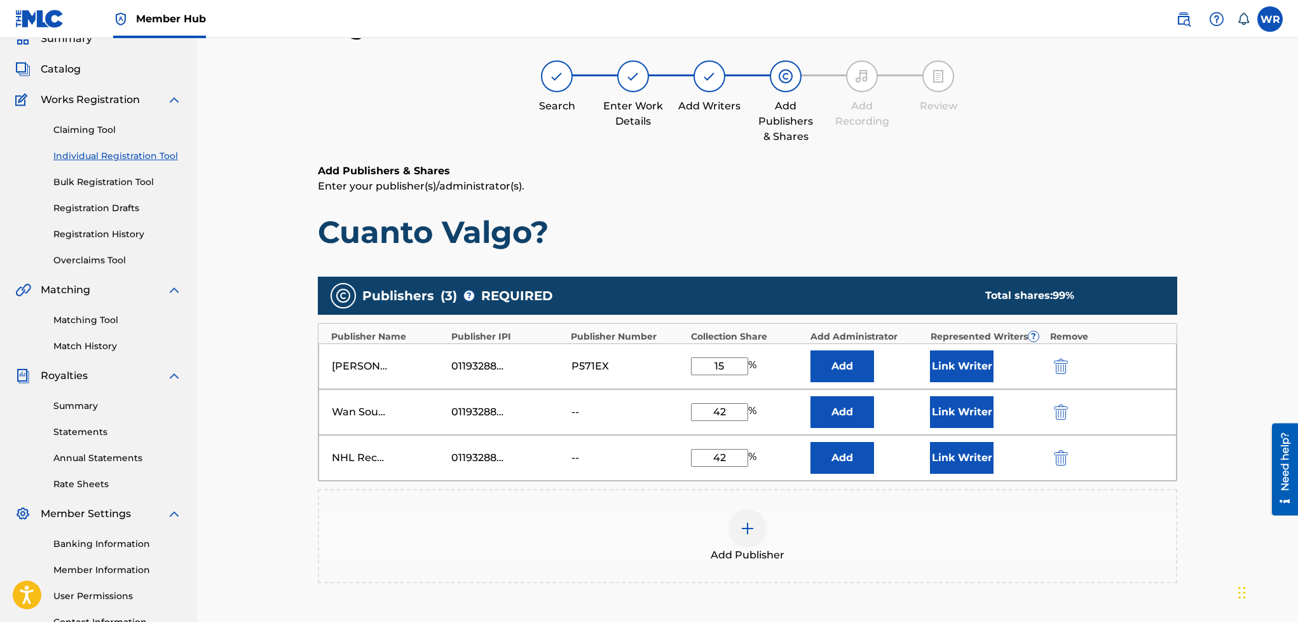
click at [730, 366] on input "15" at bounding box center [719, 366] width 57 height 18
type input "16"
click at [750, 273] on div "Publishers ( 3 ) ? REQUIRED Total shares: 100 % Publisher Name Publisher IPI Pu…" at bounding box center [748, 448] width 860 height 356
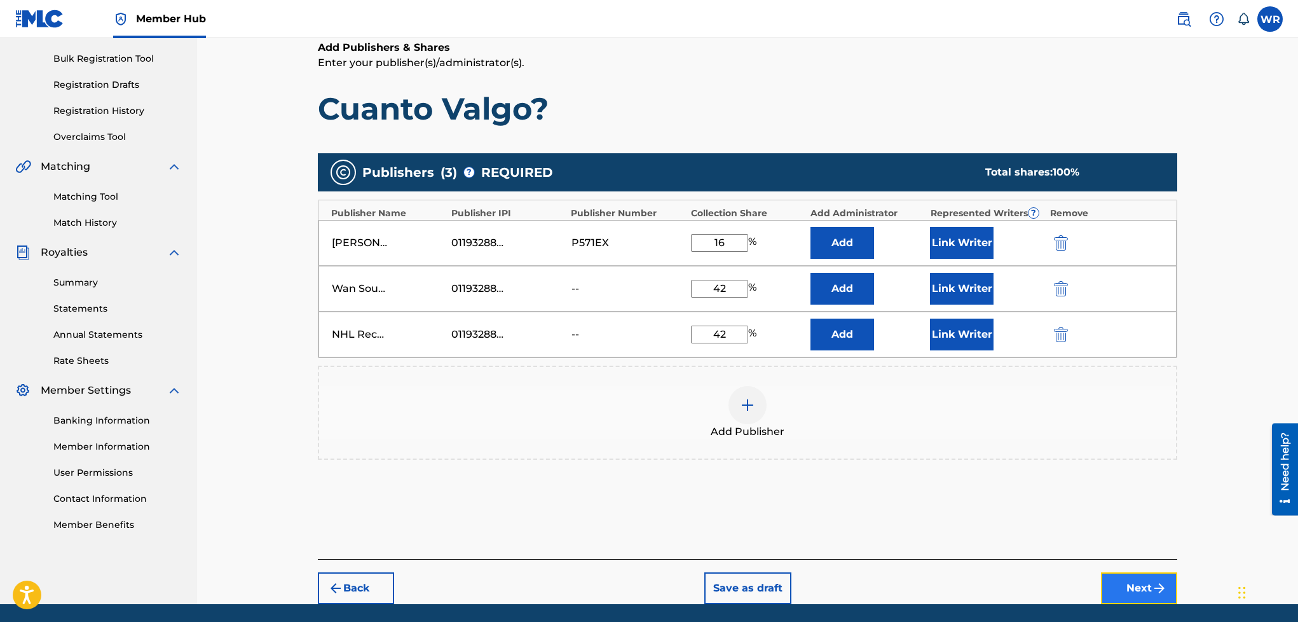
click at [1141, 594] on button "Next" at bounding box center [1139, 588] width 76 height 32
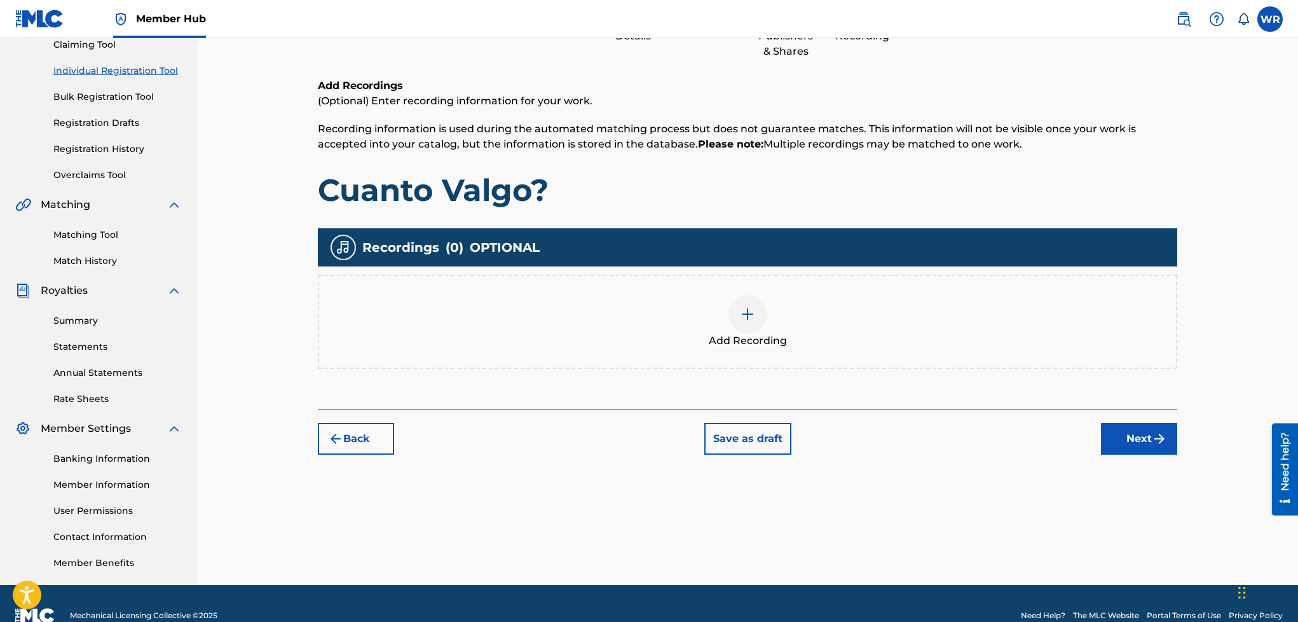
scroll to position [57, 0]
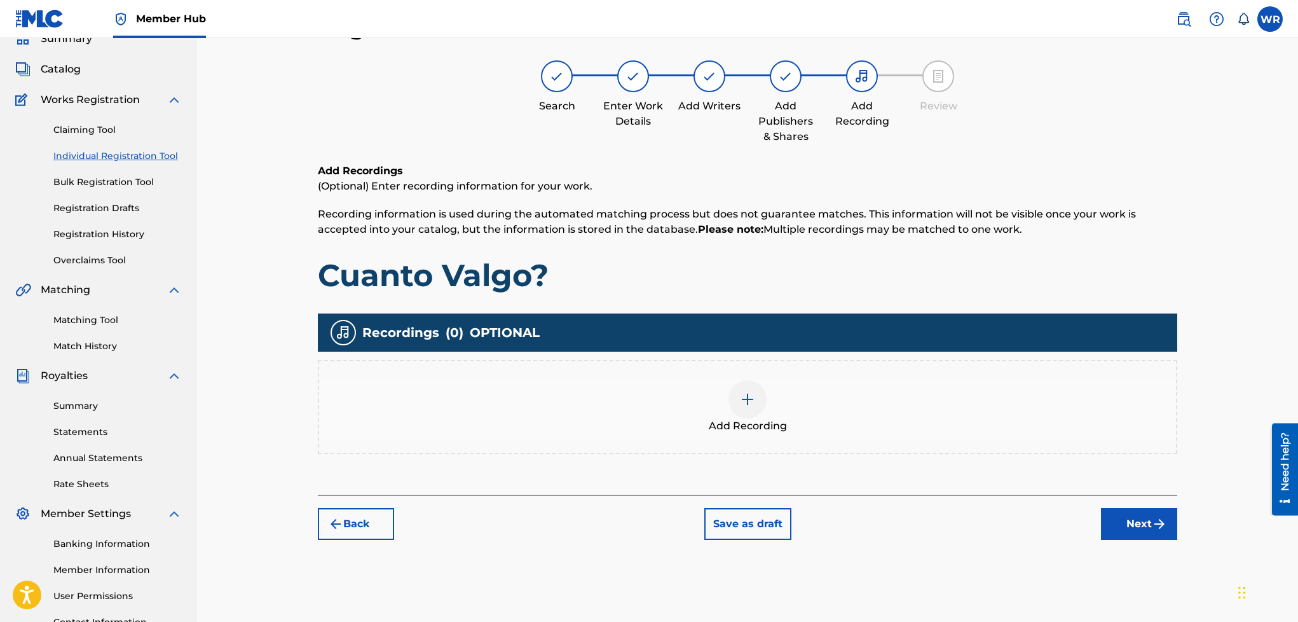
click at [746, 418] on span "Add Recording" at bounding box center [748, 425] width 78 height 15
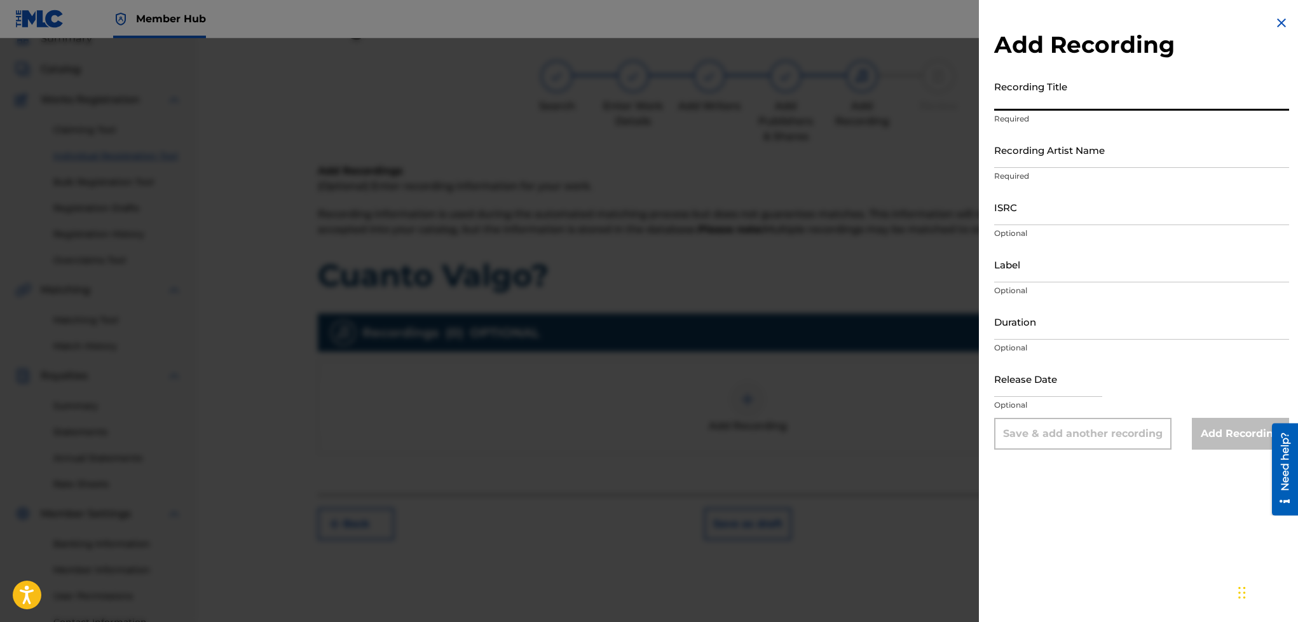
click at [1034, 99] on input "Recording Title" at bounding box center [1141, 92] width 295 height 36
type input "Cuanto Valgo?"
click at [1026, 150] on input "Recording Artist Name" at bounding box center [1141, 150] width 295 height 36
type input "DaWan, Anestesia NHL"
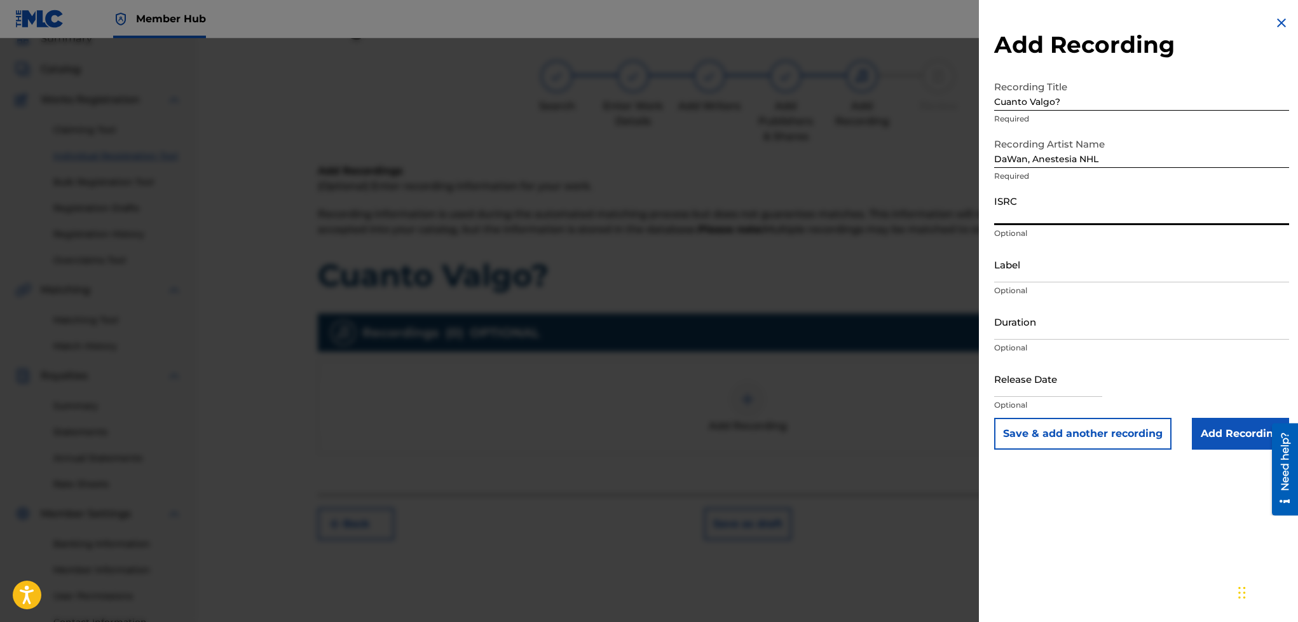
click at [1104, 216] on input "ISRC" at bounding box center [1141, 207] width 295 height 36
paste input "SE6SA2268952"
type input "SE6SA2268952"
click at [1103, 265] on input "Label" at bounding box center [1141, 264] width 295 height 36
type input "Wan Sound Records, NHL Records"
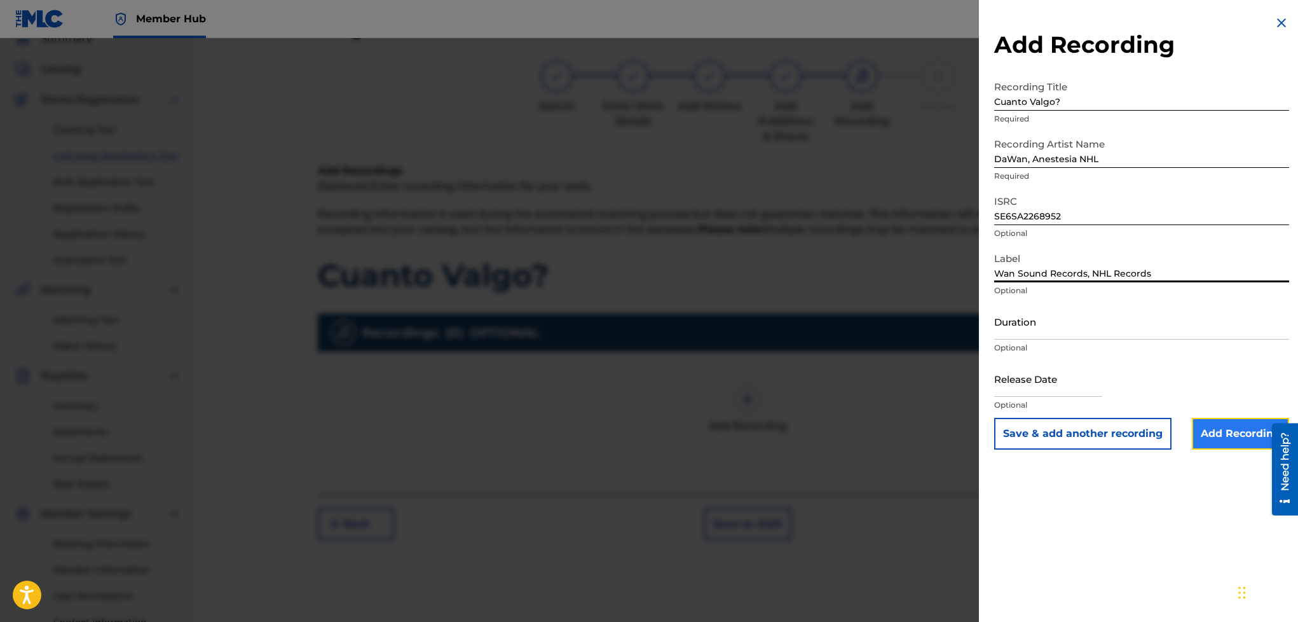
click at [1230, 437] on input "Add Recording" at bounding box center [1240, 434] width 97 height 32
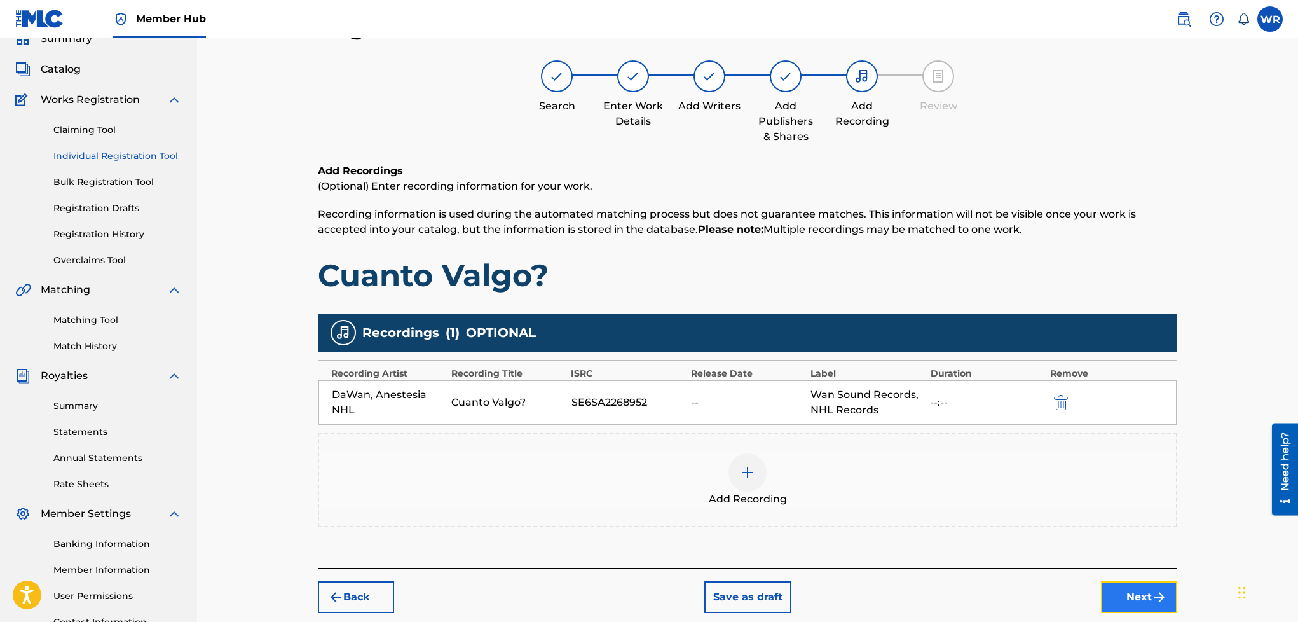
click at [1160, 603] on img "submit" at bounding box center [1159, 596] width 15 height 15
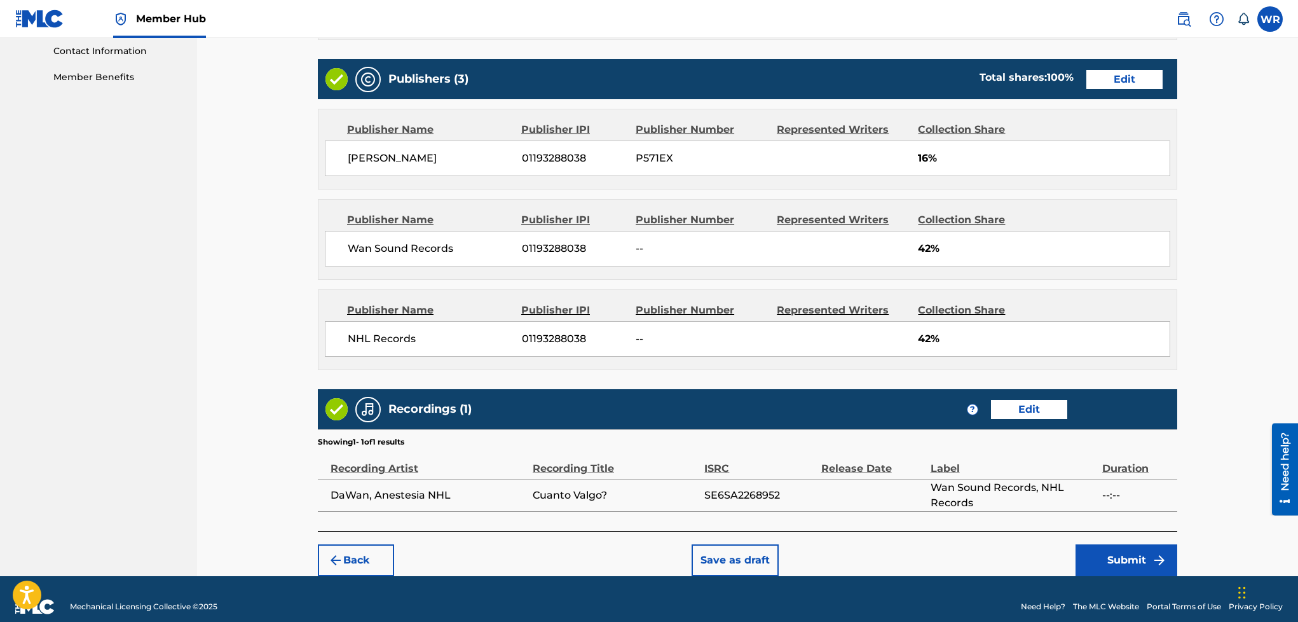
scroll to position [656, 0]
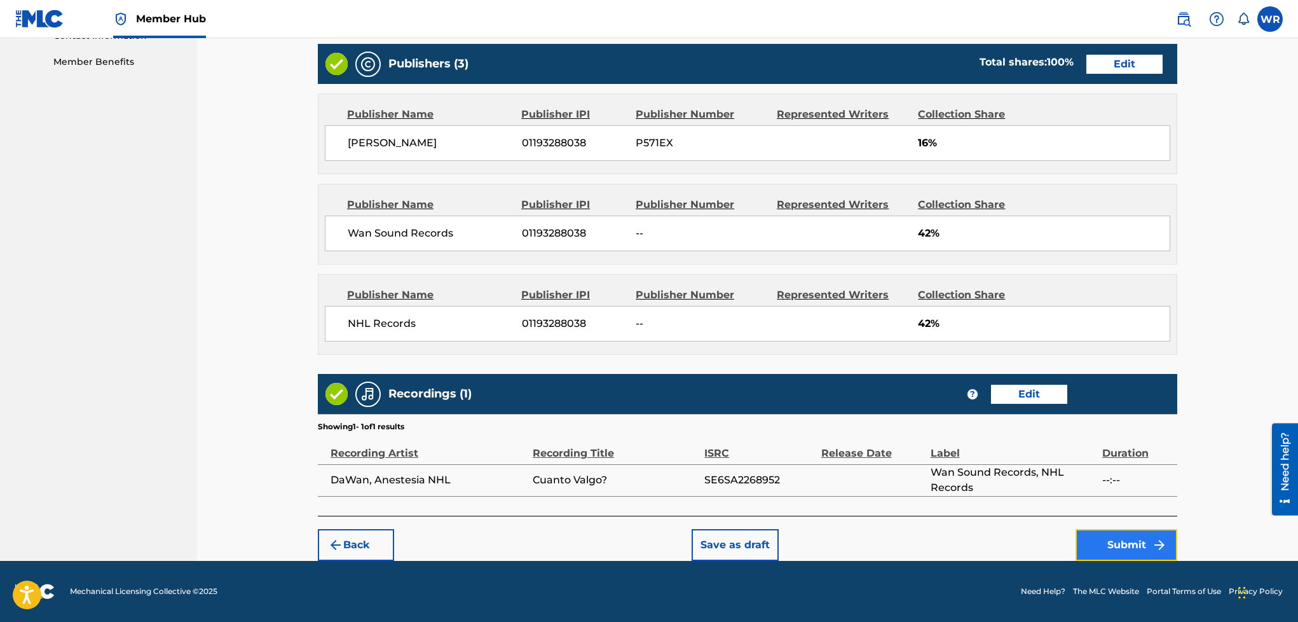
click at [1104, 532] on button "Submit" at bounding box center [1127, 545] width 102 height 32
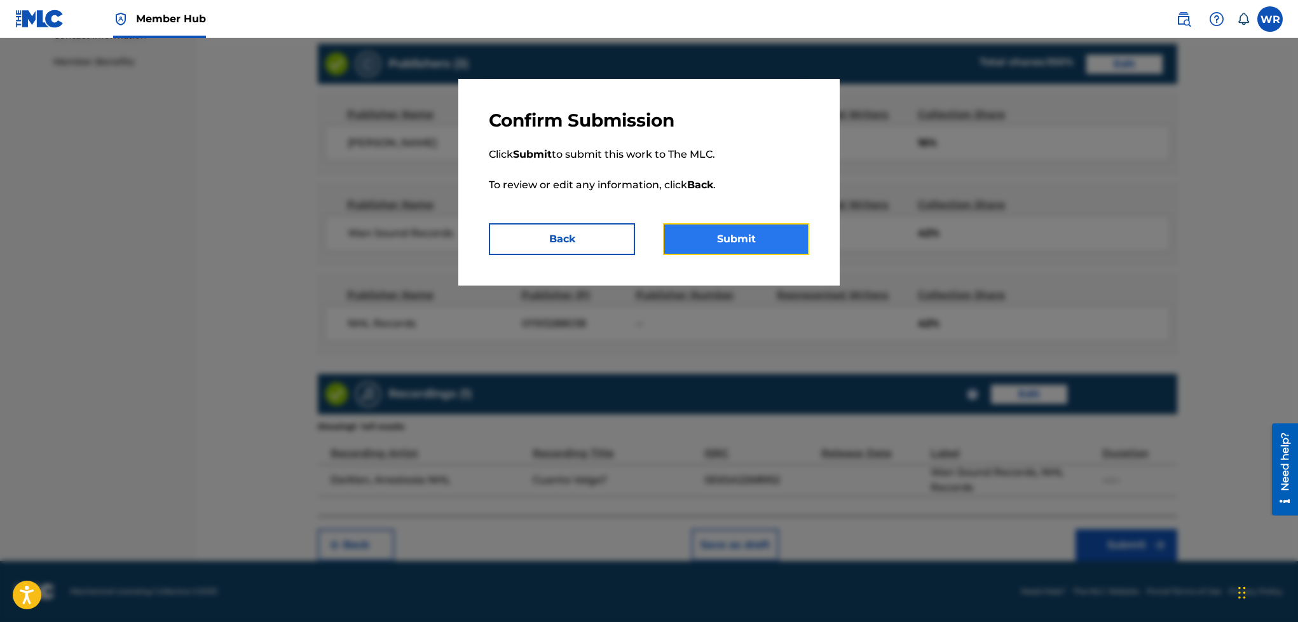
click at [701, 239] on button "Submit" at bounding box center [736, 239] width 146 height 32
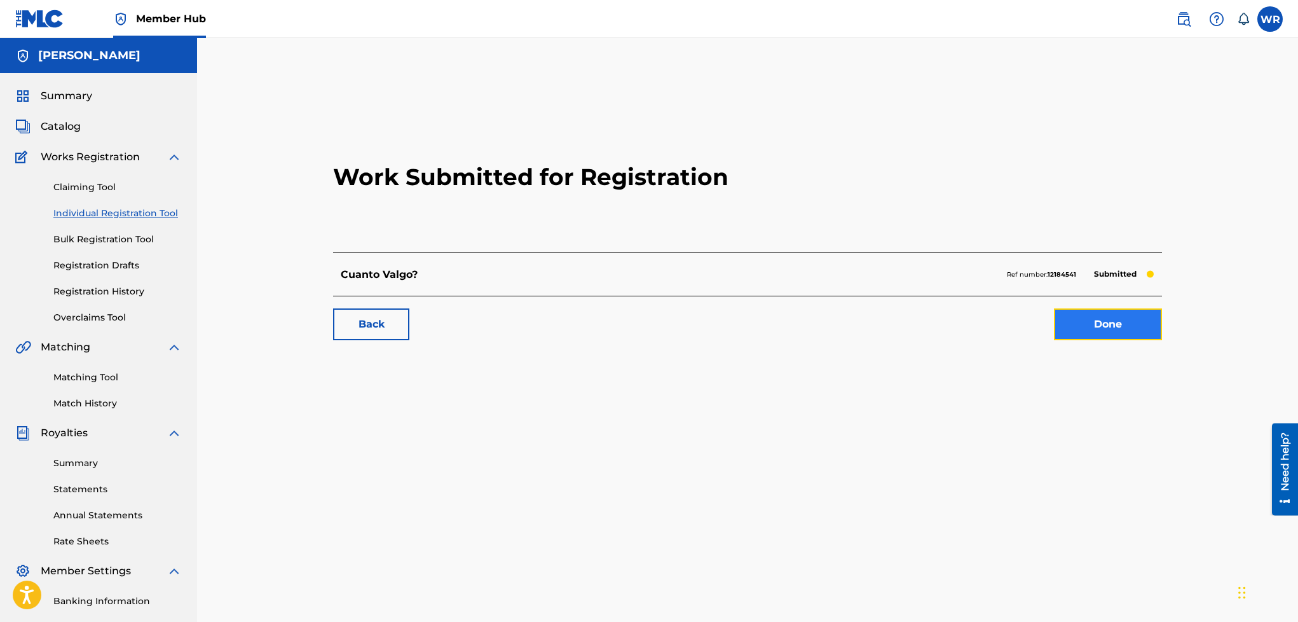
click at [1069, 320] on link "Done" at bounding box center [1108, 324] width 108 height 32
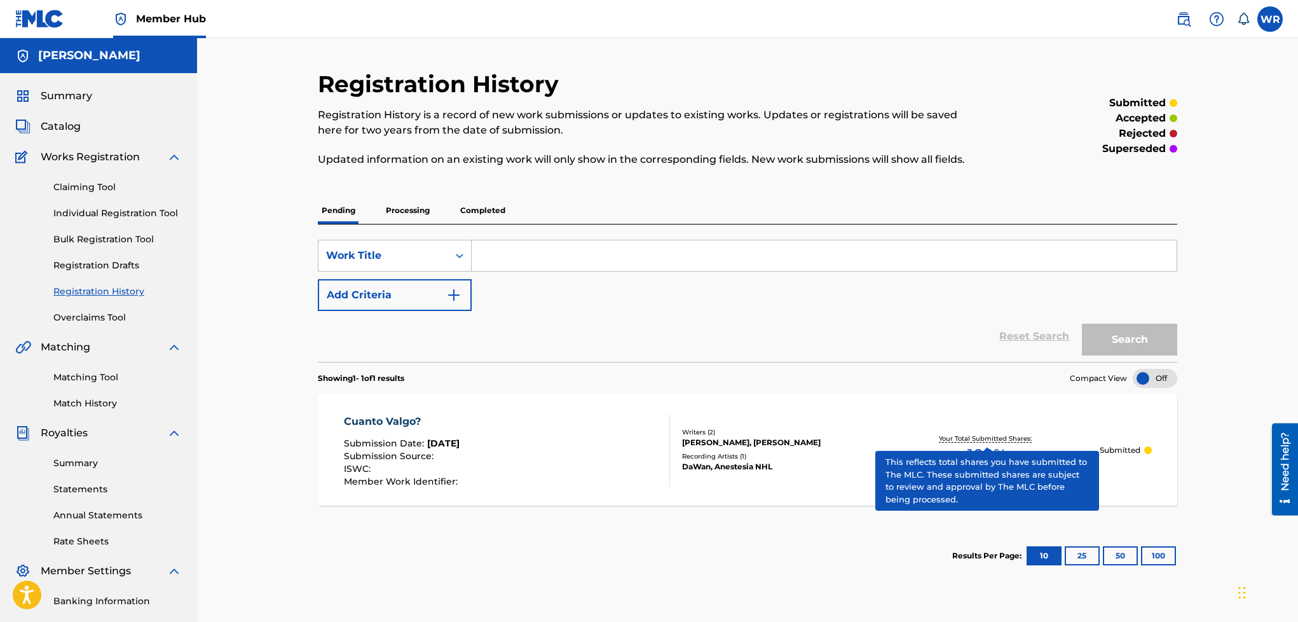
click at [713, 364] on section "Showing 1 - 1 of 1 results Compact View" at bounding box center [748, 375] width 860 height 26
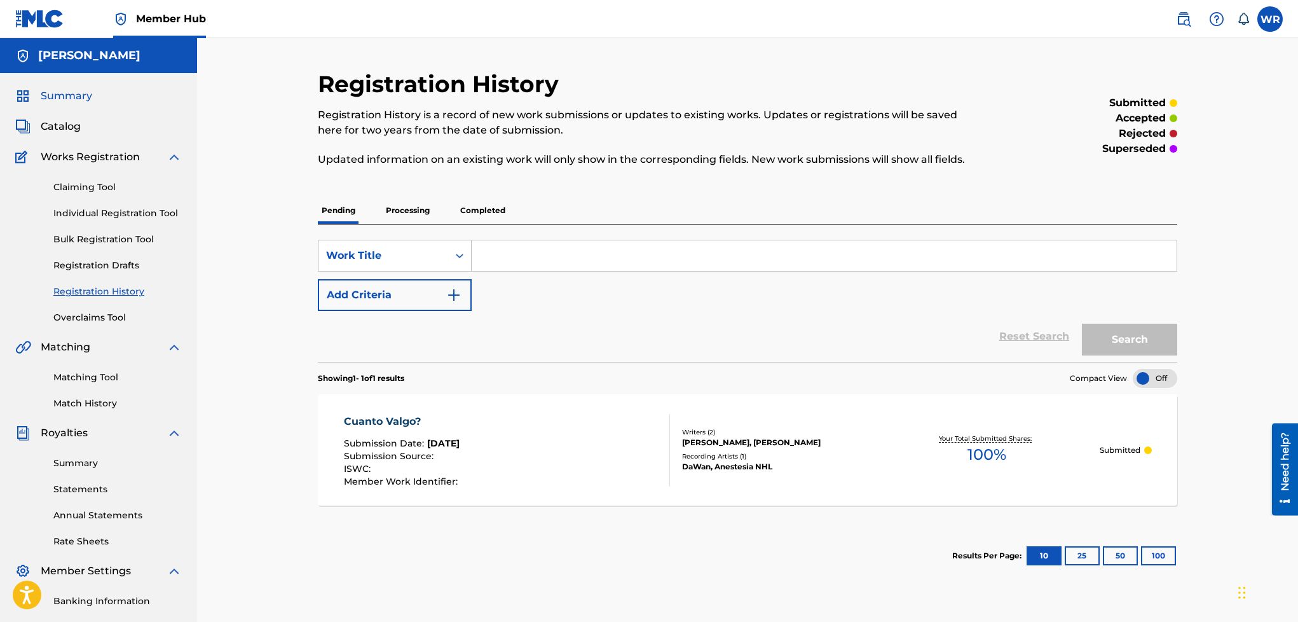
click at [64, 94] on span "Summary" at bounding box center [67, 95] width 52 height 15
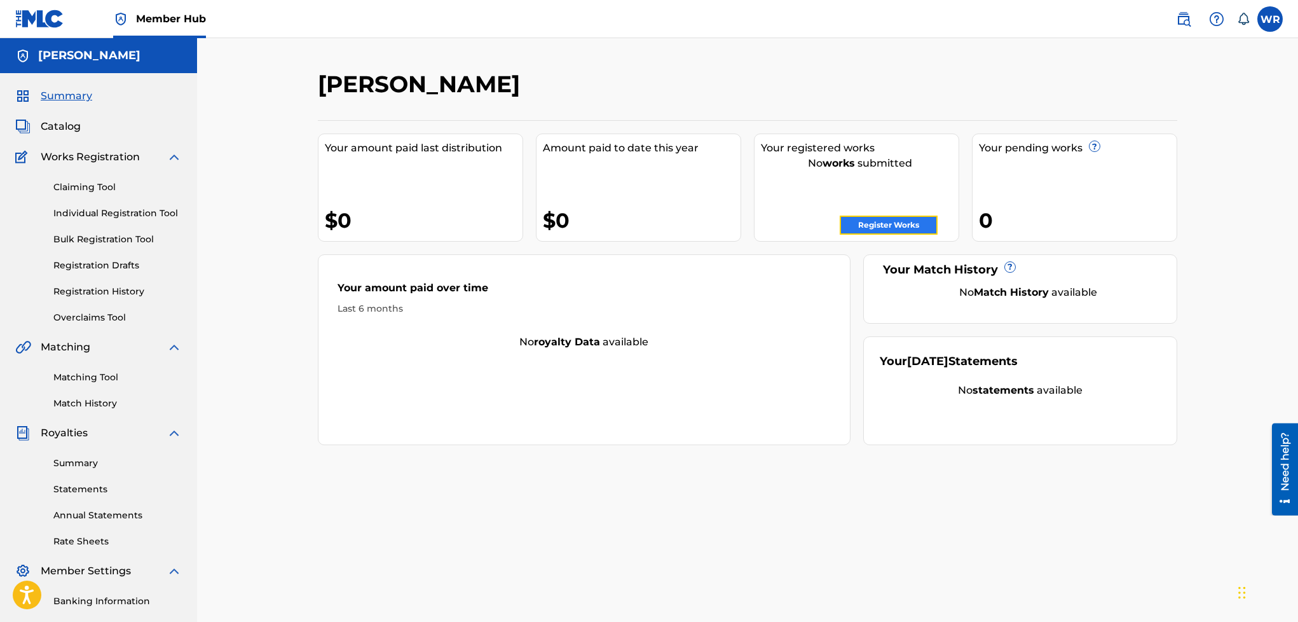
click at [874, 221] on link "Register Works" at bounding box center [889, 225] width 98 height 19
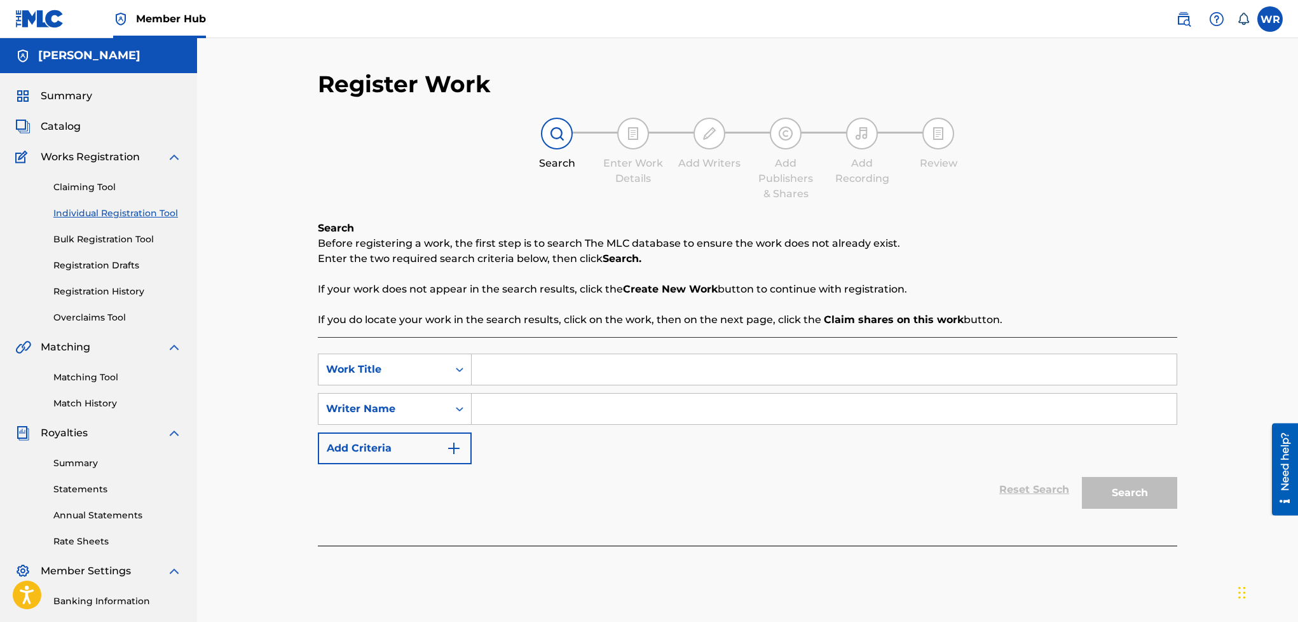
click at [755, 369] on input "Search Form" at bounding box center [824, 369] width 705 height 31
type input "Que Pasaría?"
click at [701, 418] on input "Search Form" at bounding box center [824, 409] width 705 height 31
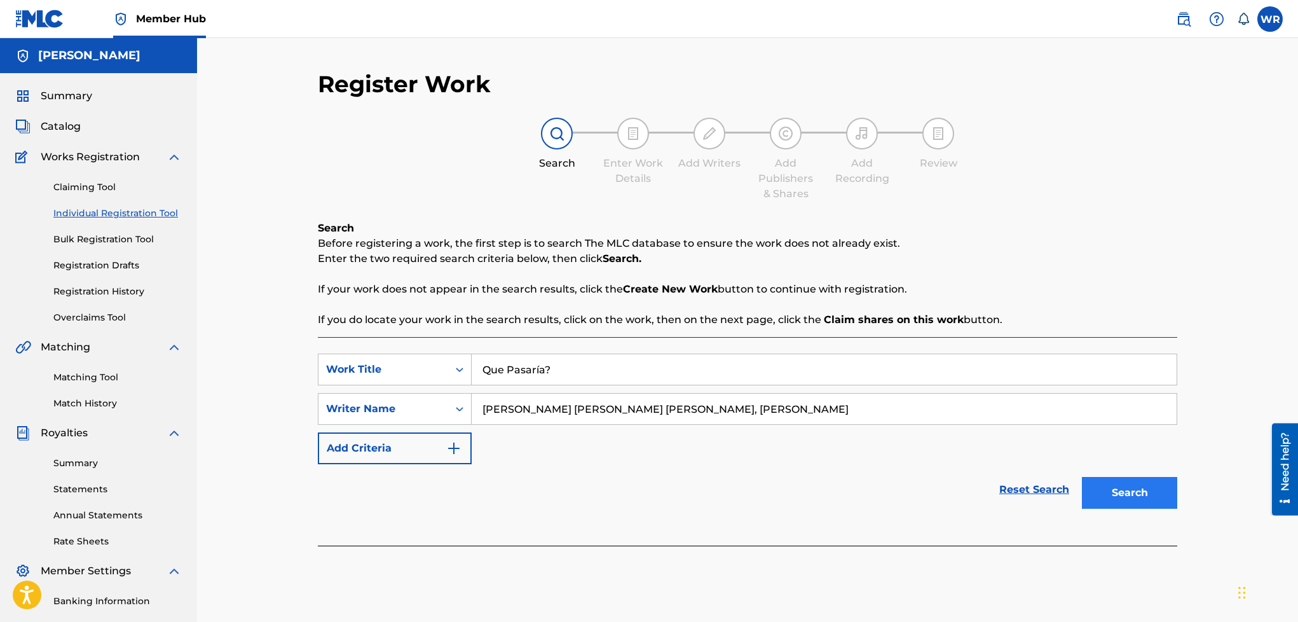
type input "[PERSON_NAME] [PERSON_NAME] [PERSON_NAME], [PERSON_NAME]"
click at [1113, 492] on button "Search" at bounding box center [1129, 493] width 95 height 32
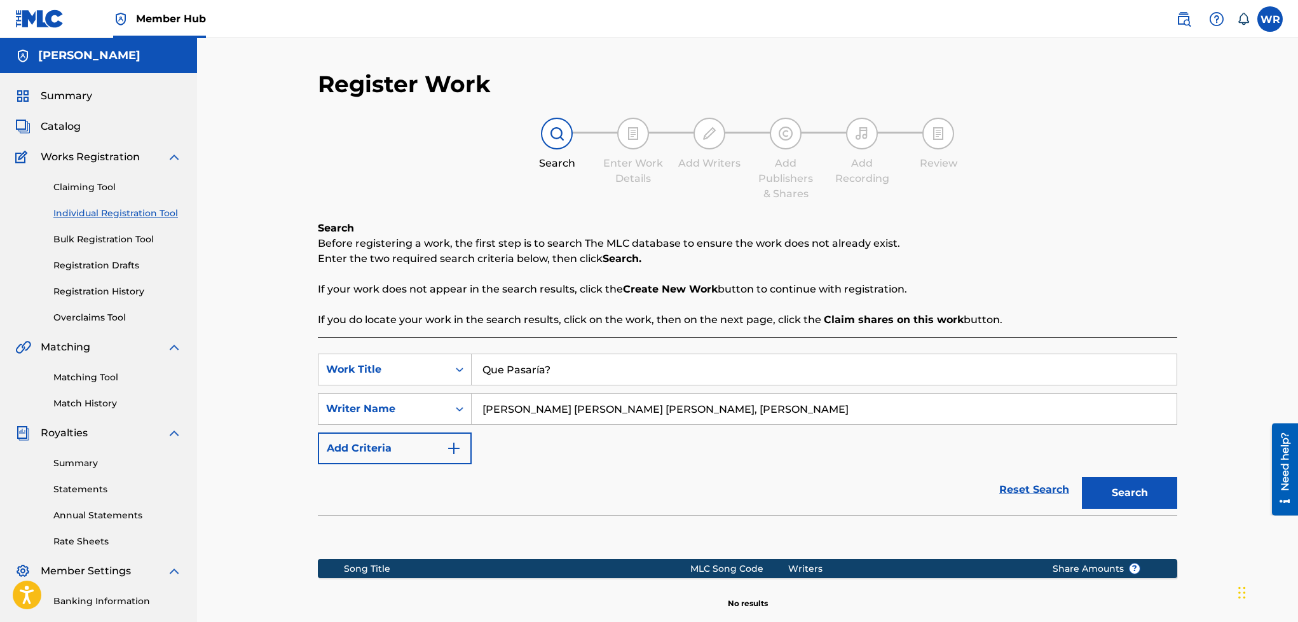
scroll to position [167, 0]
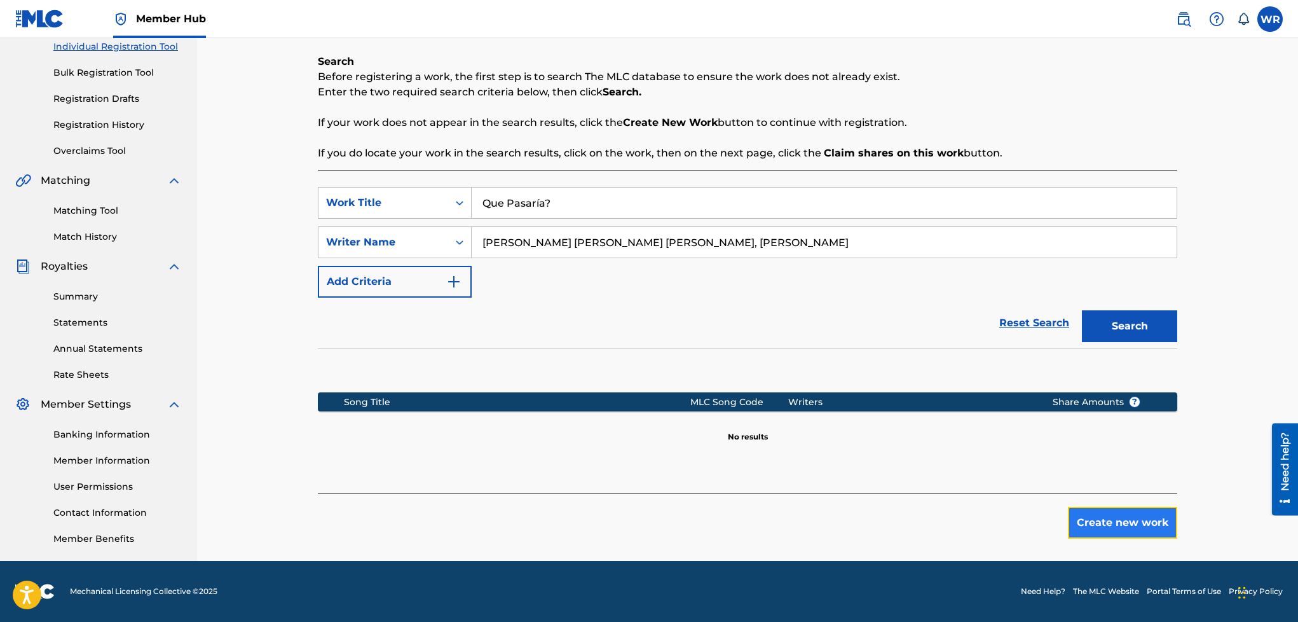
click at [1120, 514] on button "Create new work" at bounding box center [1122, 523] width 109 height 32
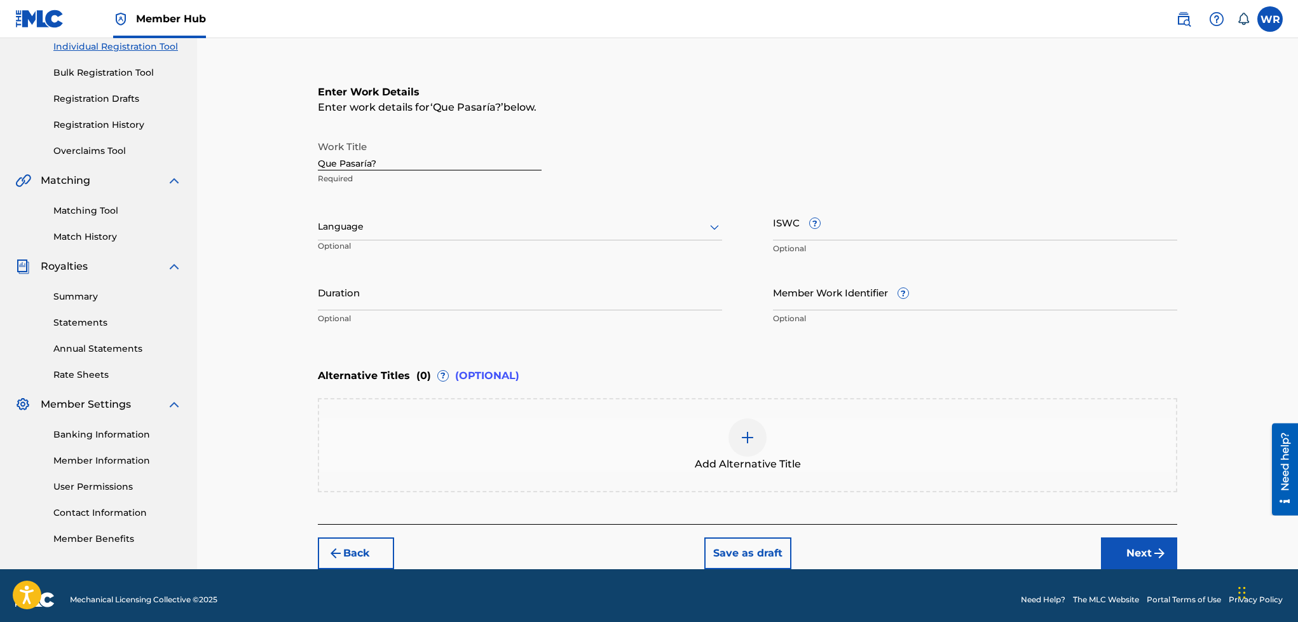
click at [594, 221] on div at bounding box center [520, 227] width 404 height 16
click at [504, 282] on div "Spanish" at bounding box center [520, 283] width 403 height 29
click at [1131, 547] on button "Next" at bounding box center [1139, 553] width 76 height 32
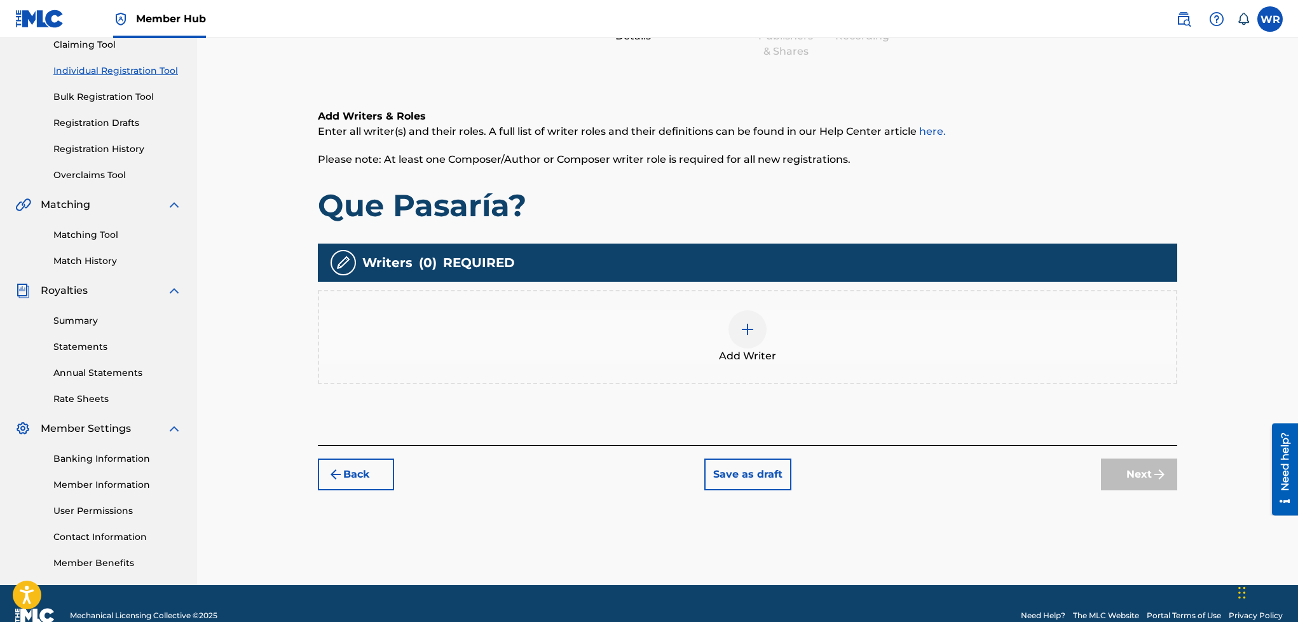
scroll to position [57, 0]
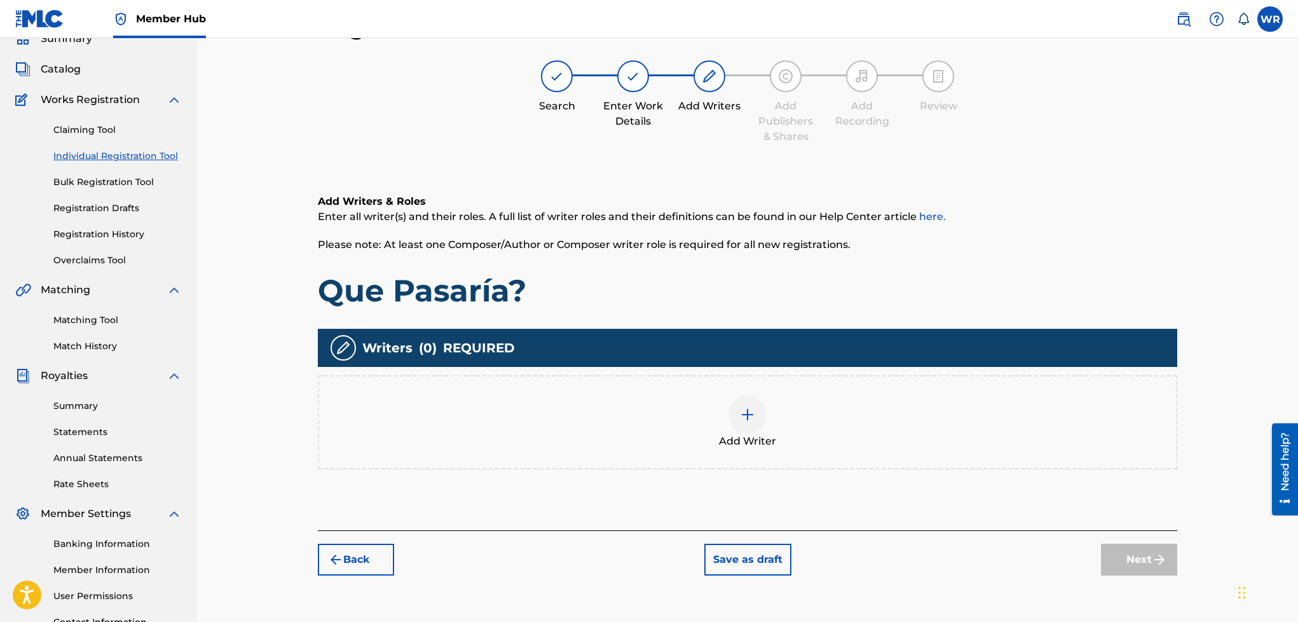
click at [715, 429] on div "Add Writer" at bounding box center [747, 421] width 857 height 53
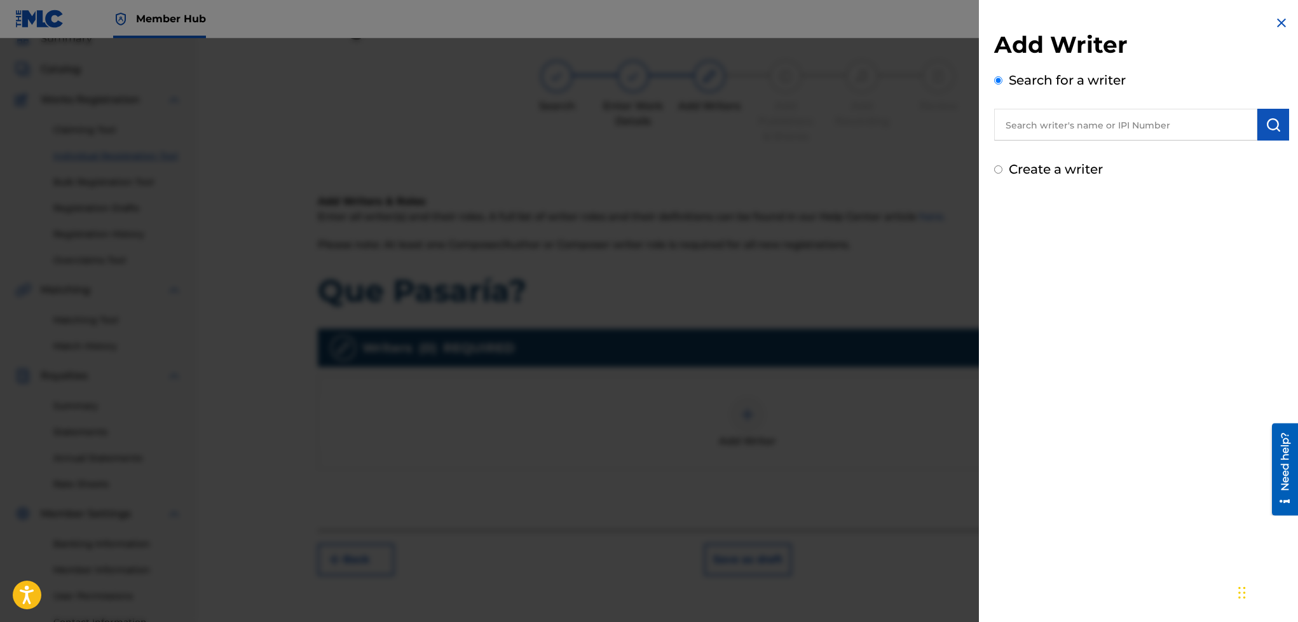
click at [1030, 172] on label "Create a writer" at bounding box center [1056, 169] width 94 height 15
radio input "true"
click at [1003, 172] on input "Create a writer" at bounding box center [998, 169] width 8 height 8
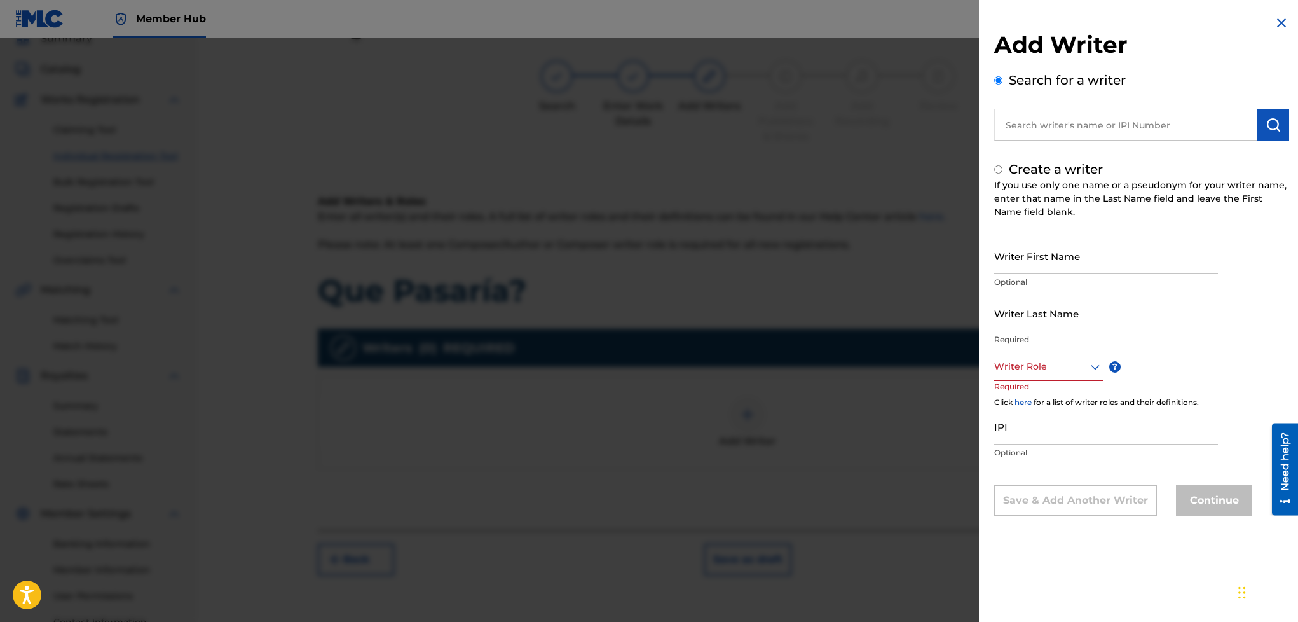
radio input "false"
radio input "true"
click at [1026, 267] on input "Writer First Name" at bounding box center [1106, 256] width 224 height 36
type input "[PERSON_NAME]"
click at [1021, 305] on input "Writer Last Name" at bounding box center [1106, 313] width 224 height 36
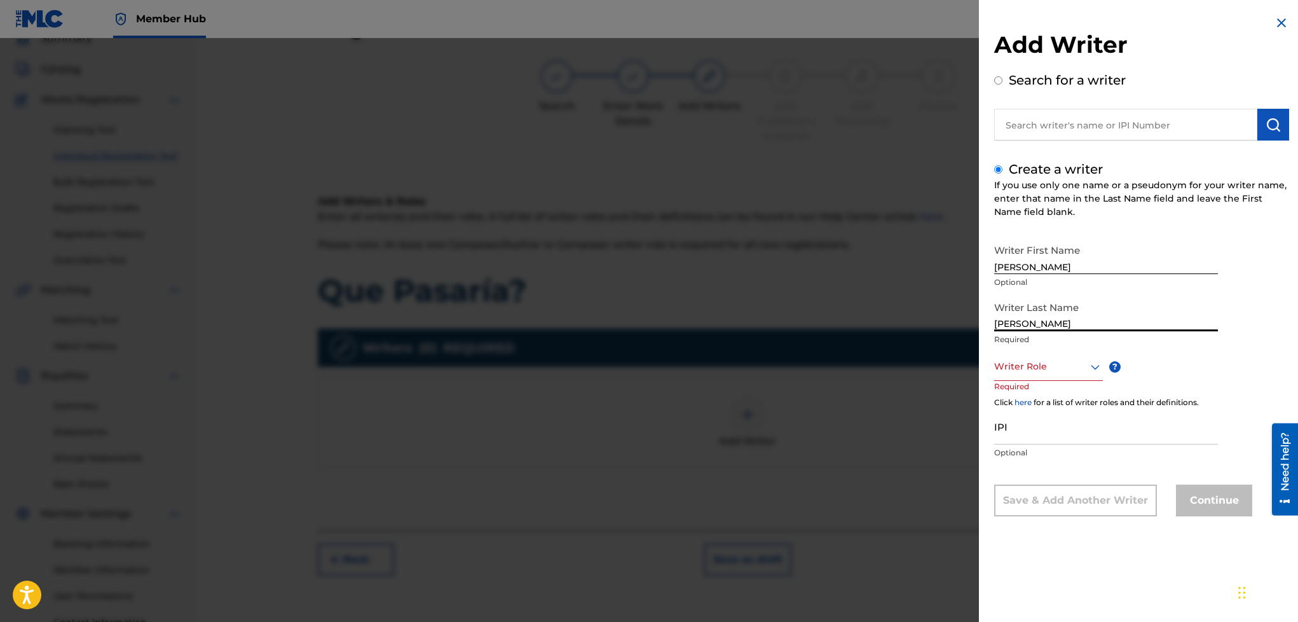
type input "[PERSON_NAME]"
click at [1031, 355] on div "Writer Role" at bounding box center [1048, 366] width 109 height 29
click at [1025, 505] on div "Composer" at bounding box center [1048, 509] width 107 height 29
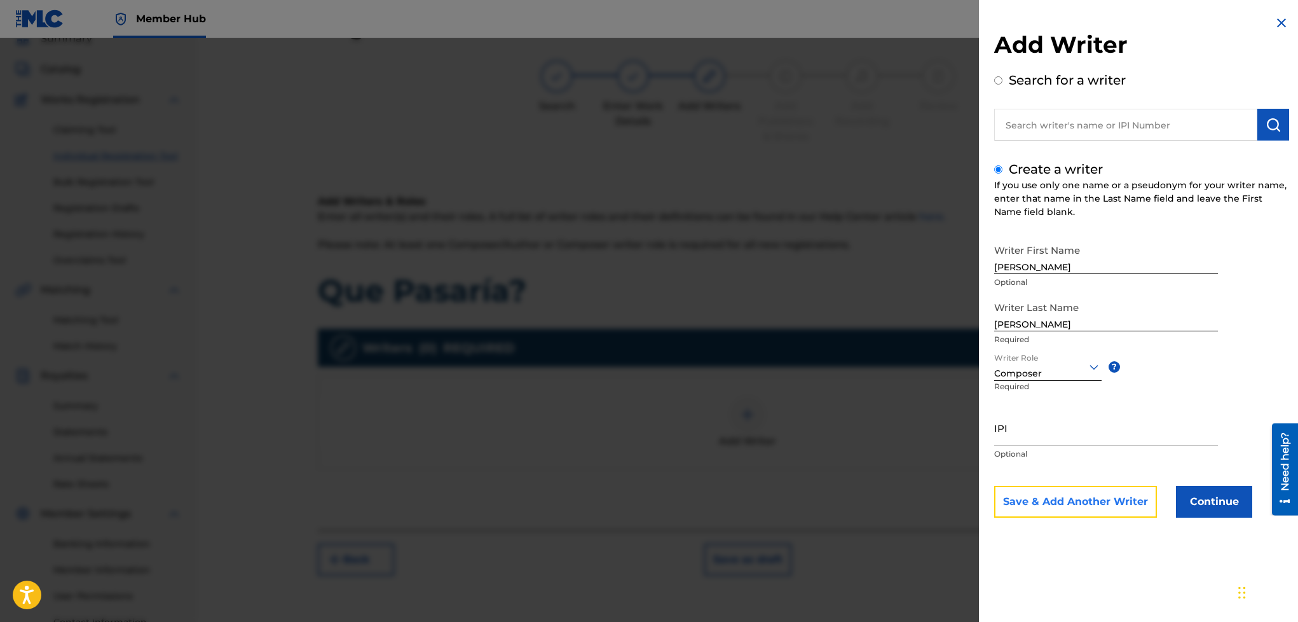
click at [1120, 490] on button "Save & Add Another Writer" at bounding box center [1075, 502] width 163 height 32
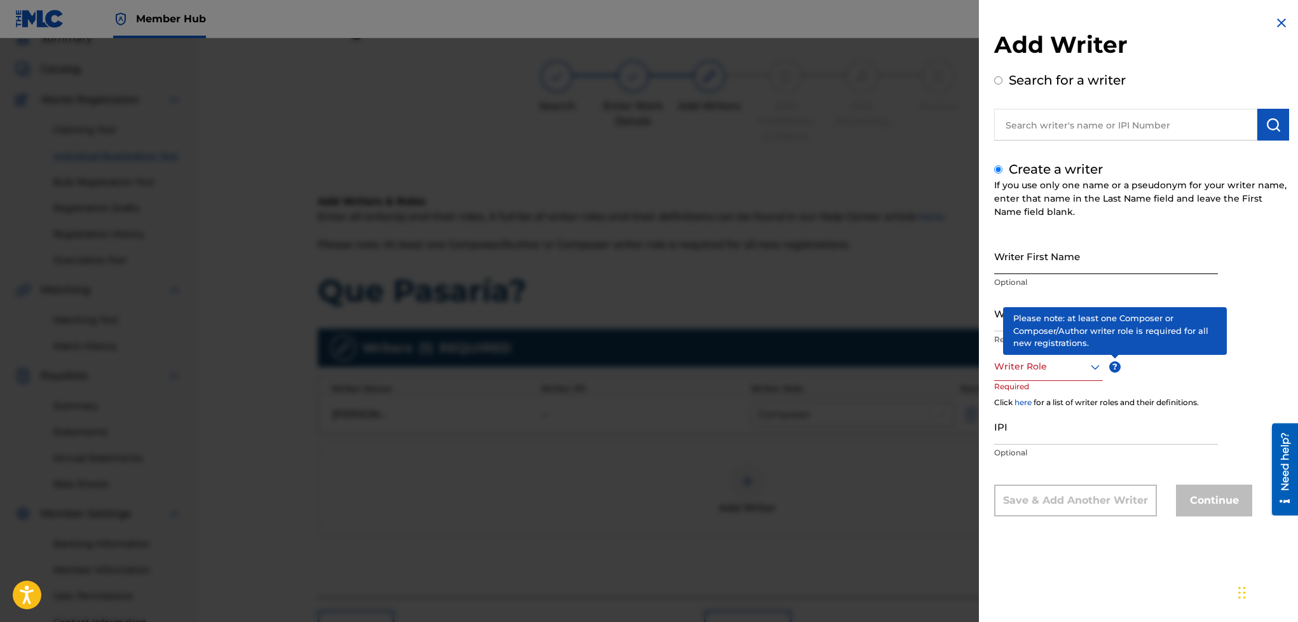
click at [1071, 259] on input "Writer First Name" at bounding box center [1106, 256] width 224 height 36
type input "[PERSON_NAME]"
click at [1036, 299] on input "Writer Last Name" at bounding box center [1106, 313] width 224 height 36
type input "[PERSON_NAME]"
click at [1263, 294] on div "Writer First Name [PERSON_NAME] Optional Writer Last Name [PERSON_NAME] Require…" at bounding box center [1141, 377] width 295 height 279
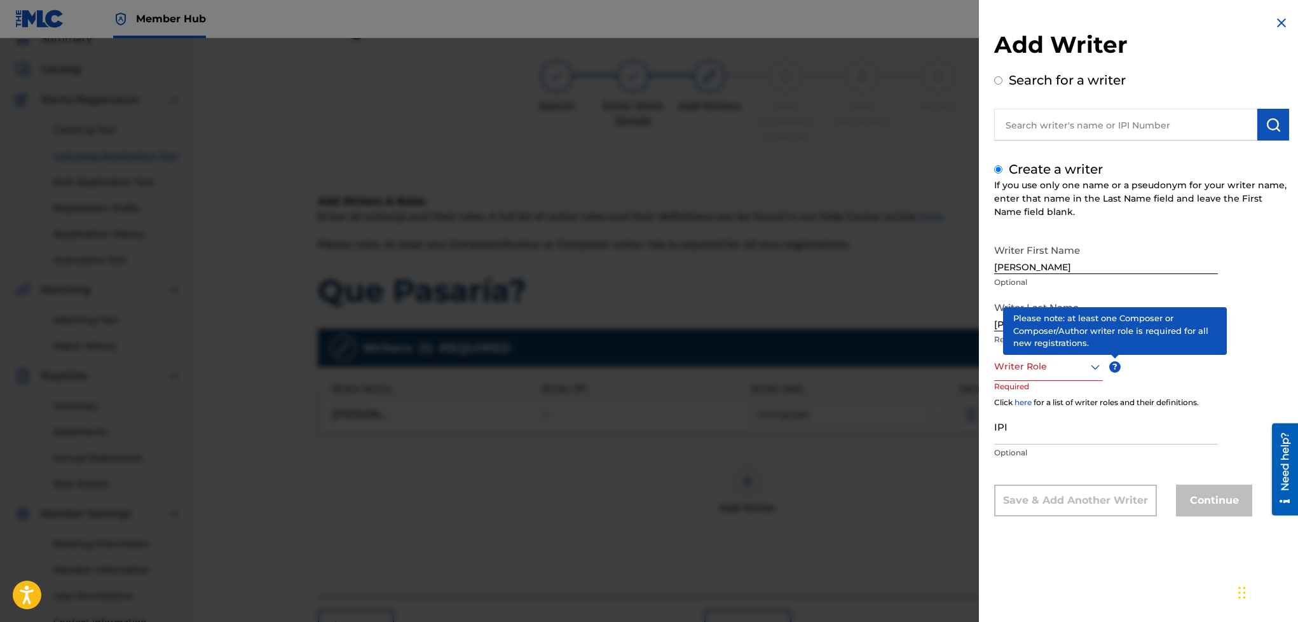
click at [1011, 373] on div at bounding box center [1048, 367] width 109 height 16
click at [1015, 415] on div "Author" at bounding box center [1048, 423] width 107 height 29
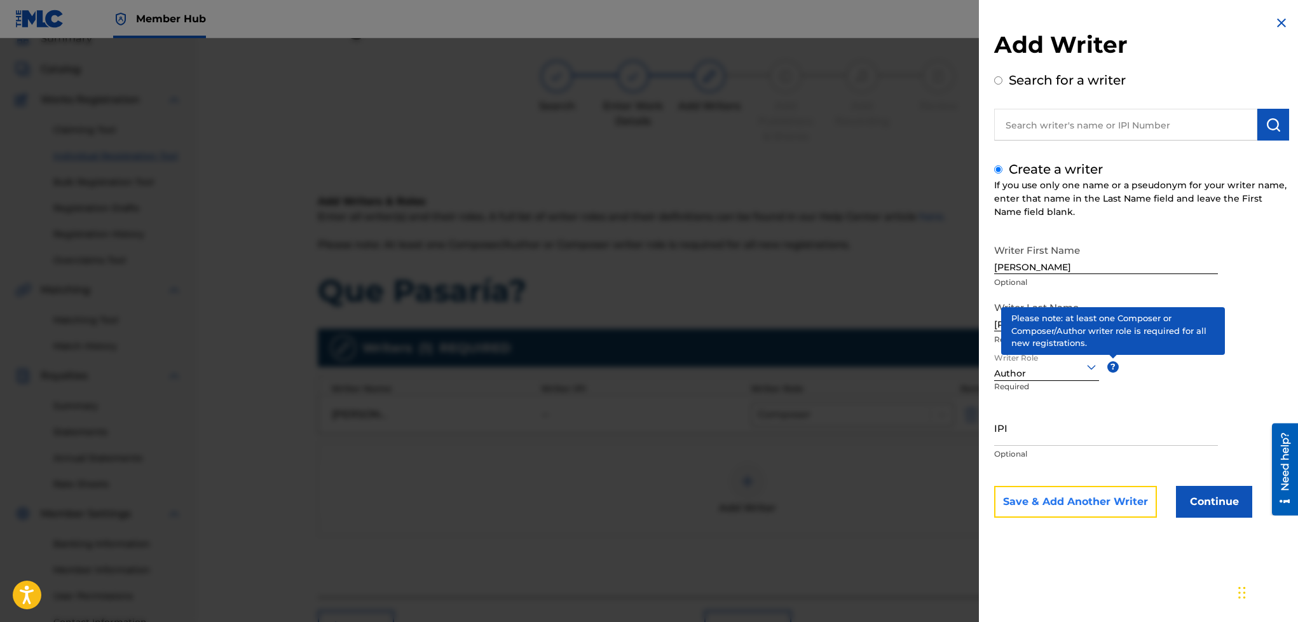
click at [1109, 491] on button "Save & Add Another Writer" at bounding box center [1075, 502] width 163 height 32
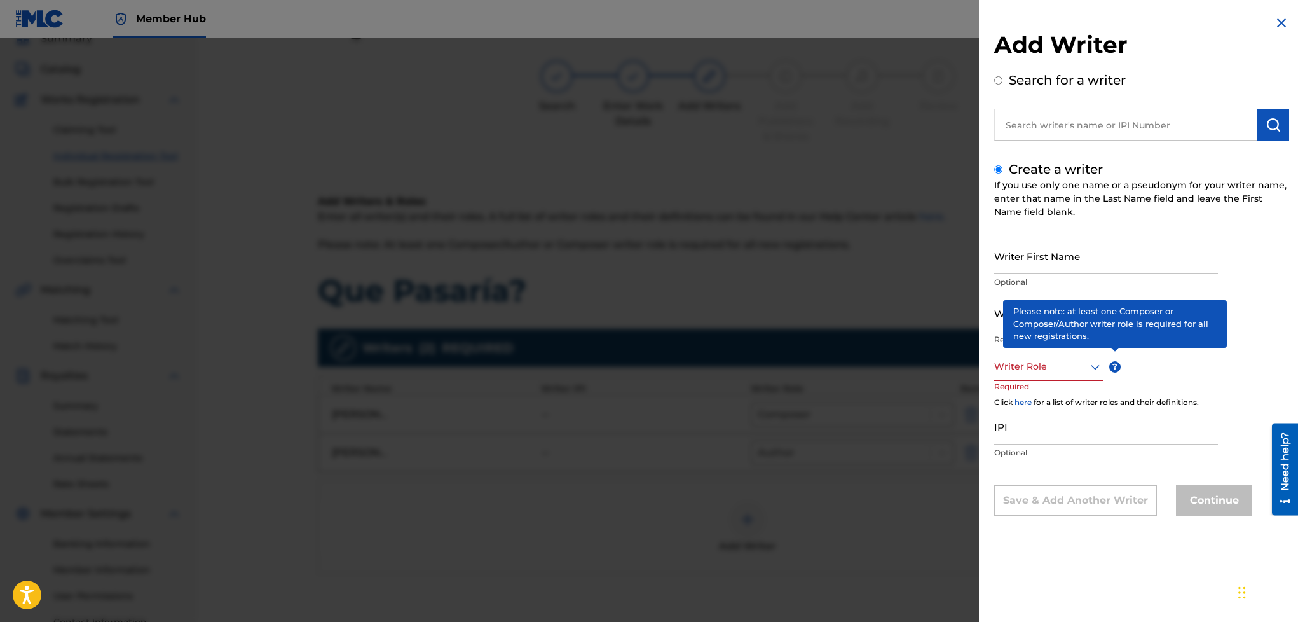
click at [1114, 376] on span "?" at bounding box center [1115, 366] width 11 height 29
click at [1078, 262] on input "Writer First Name" at bounding box center [1106, 256] width 224 height 36
type input "Santino"
click at [1028, 306] on input "Writer Last Name" at bounding box center [1106, 313] width 224 height 36
type input "[PERSON_NAME]"
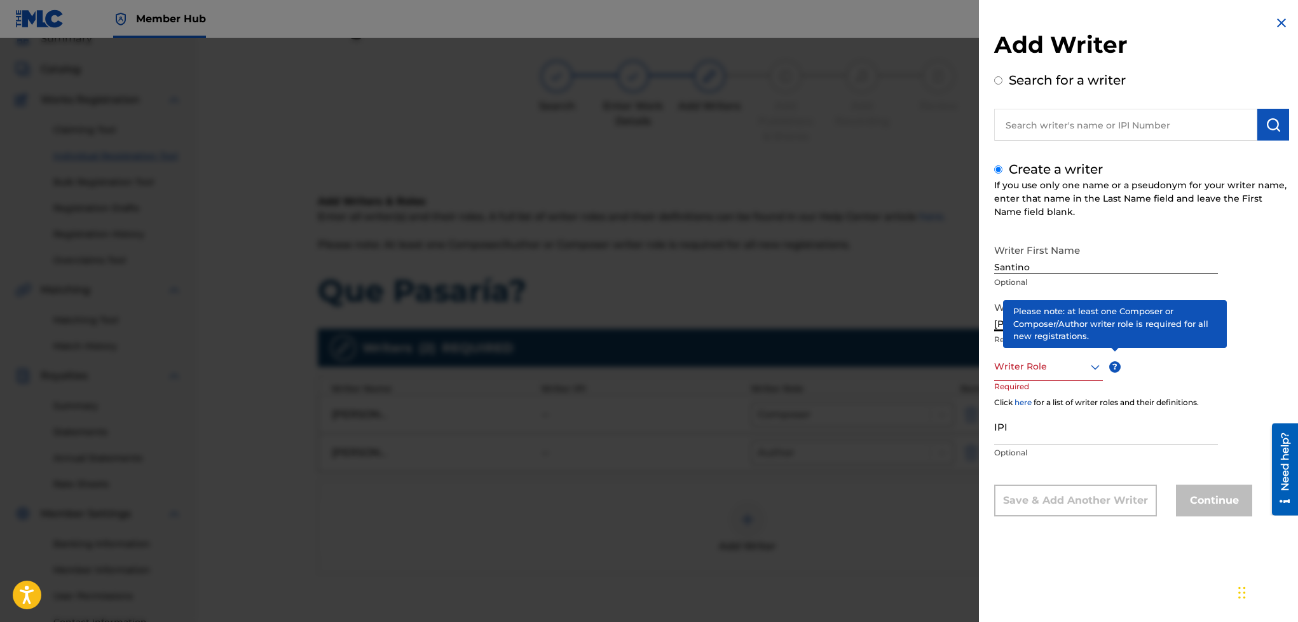
click at [1044, 369] on div at bounding box center [1048, 367] width 109 height 16
click at [1036, 429] on div "Author" at bounding box center [1048, 423] width 107 height 29
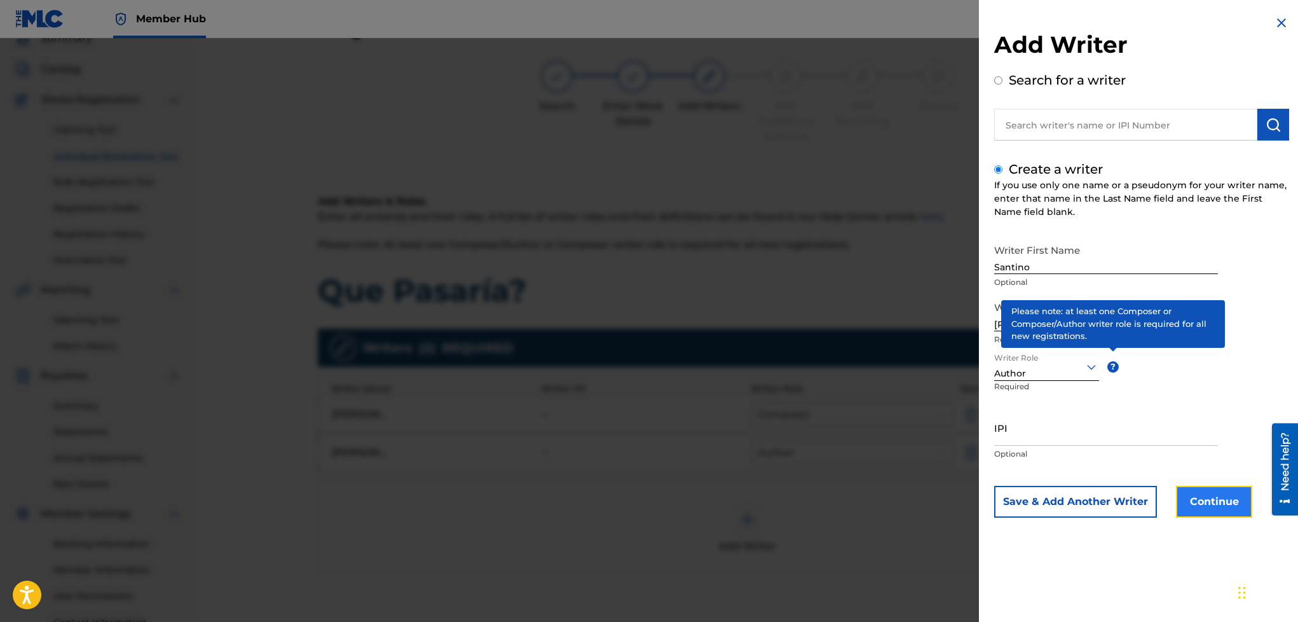
click at [1211, 511] on button "Continue" at bounding box center [1214, 502] width 76 height 32
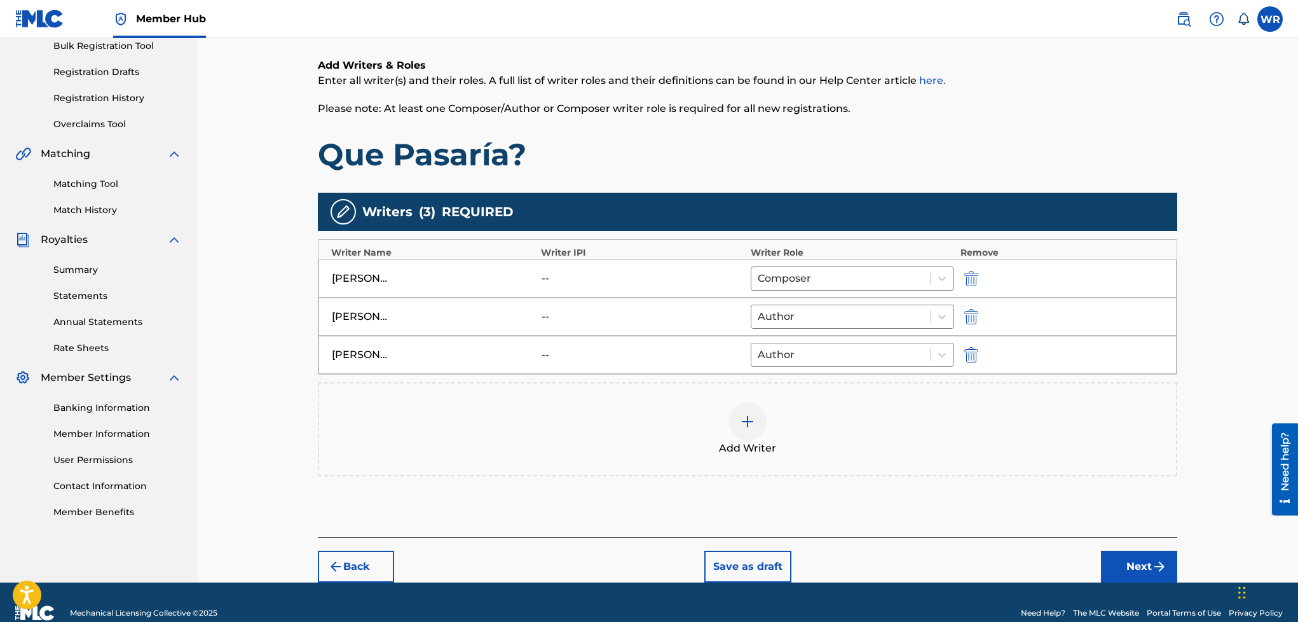
scroll to position [215, 0]
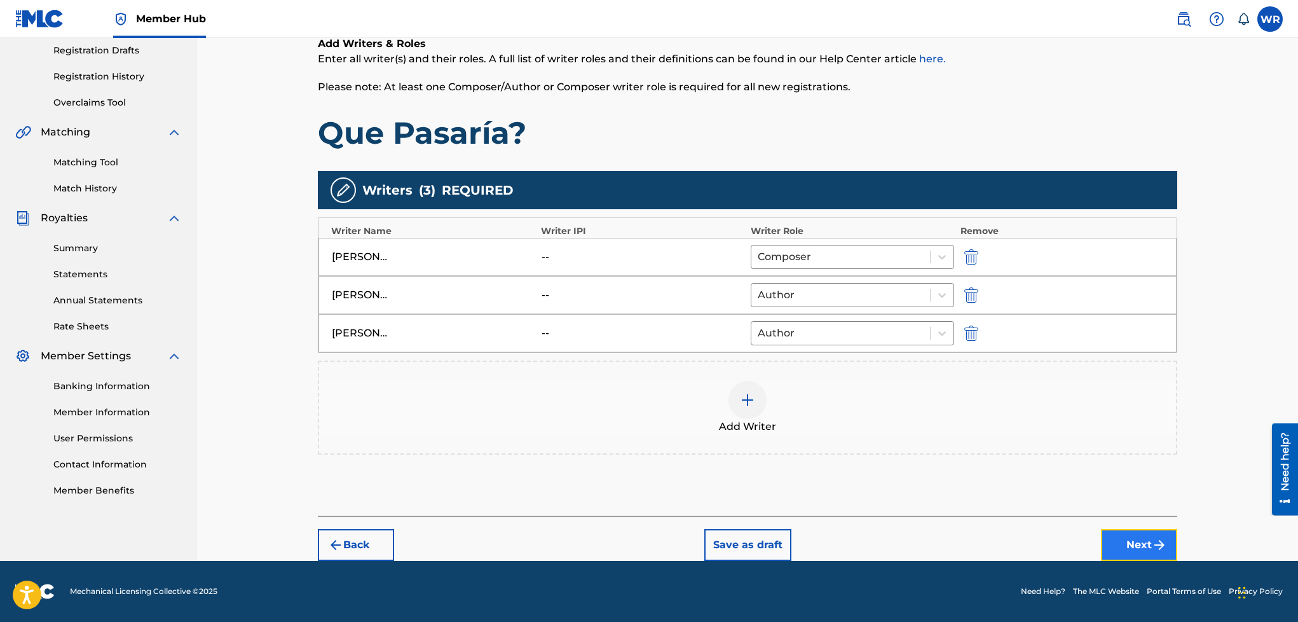
click at [1138, 548] on button "Next" at bounding box center [1139, 545] width 76 height 32
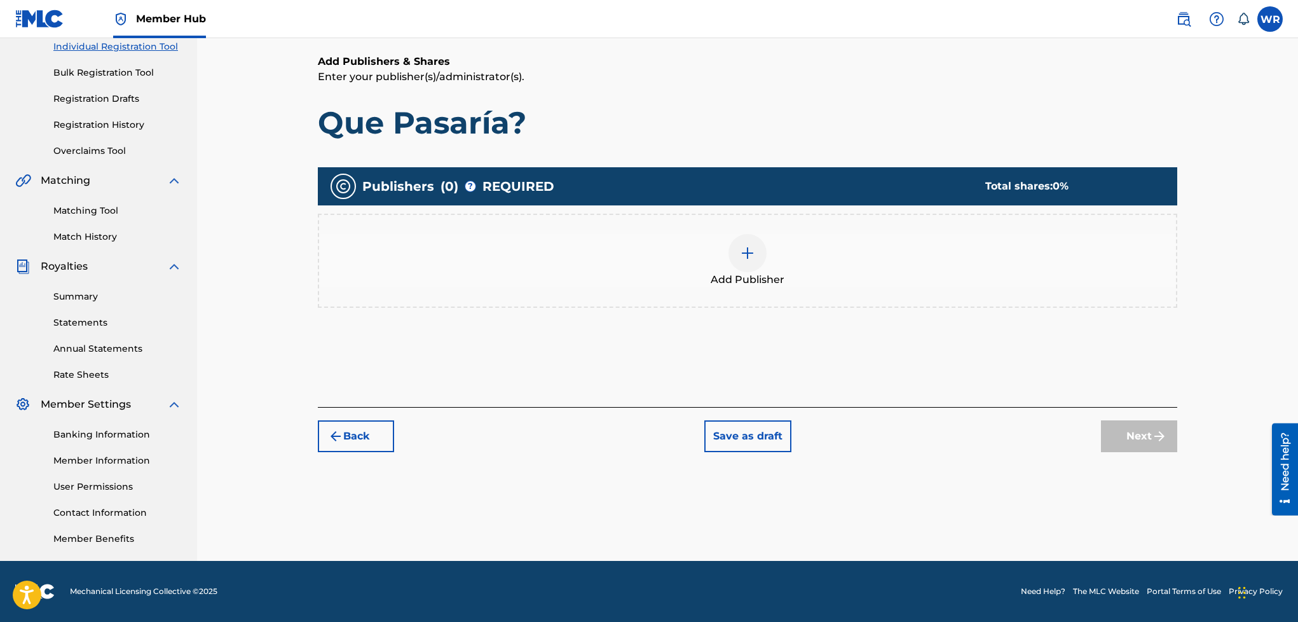
scroll to position [57, 0]
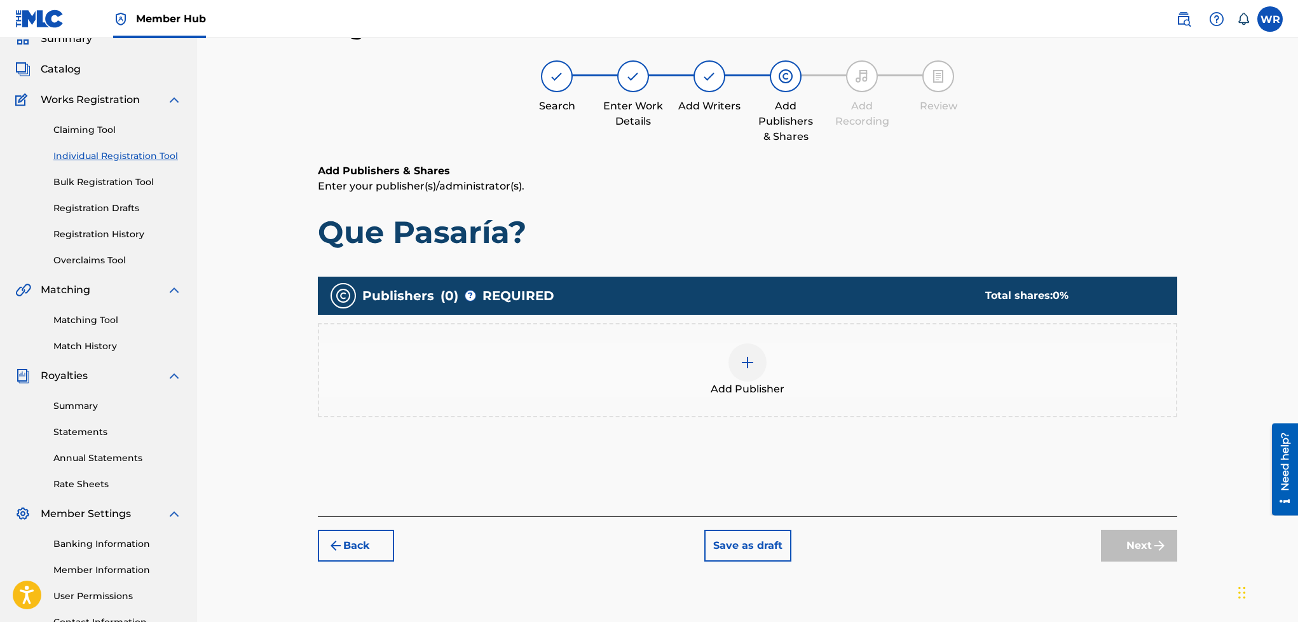
click at [757, 387] on span "Add Publisher" at bounding box center [748, 389] width 74 height 15
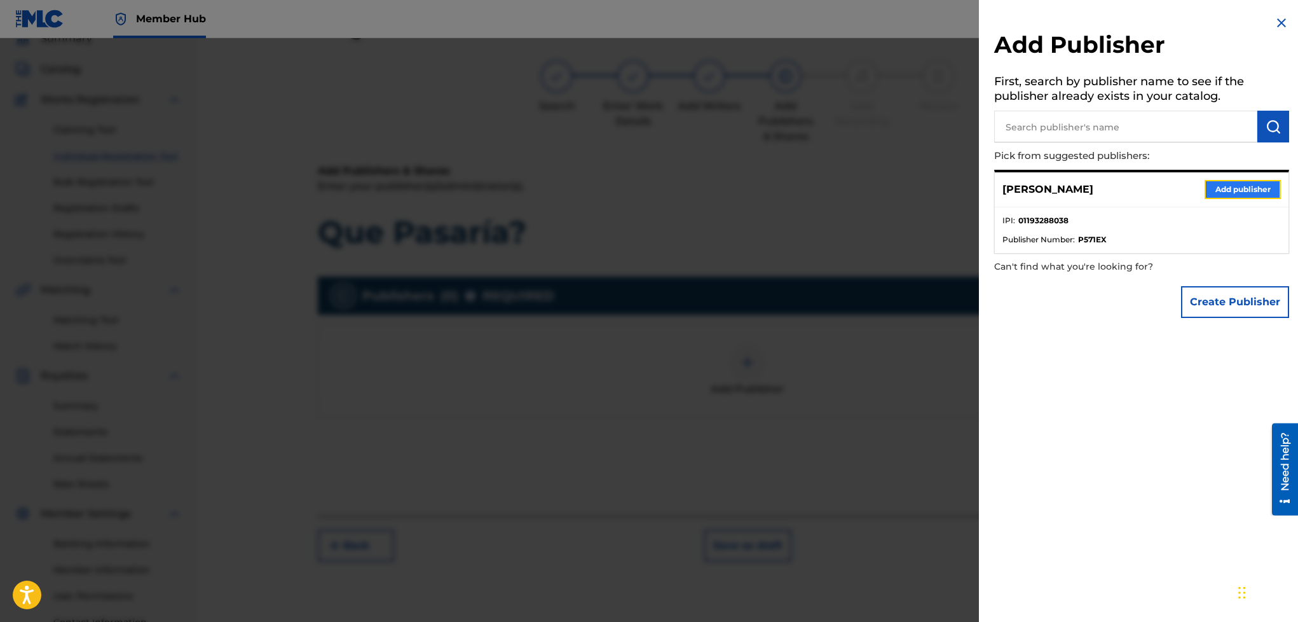
click at [1222, 196] on button "Add publisher" at bounding box center [1243, 189] width 76 height 19
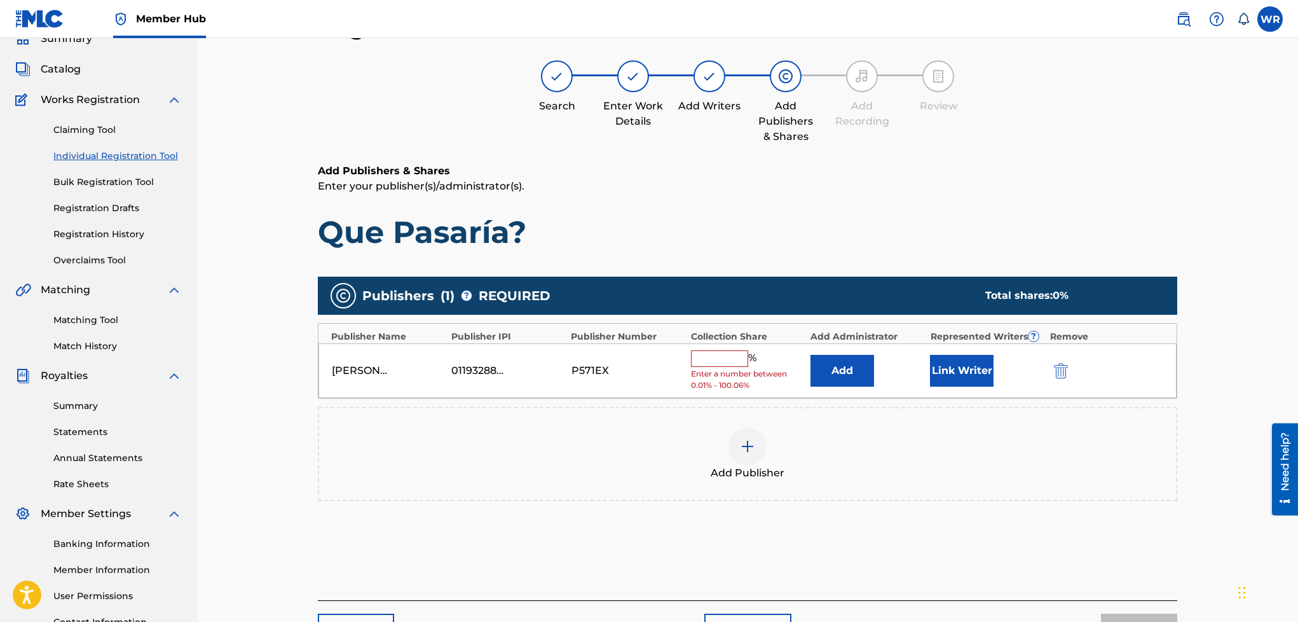
click at [708, 359] on input "text" at bounding box center [719, 358] width 57 height 17
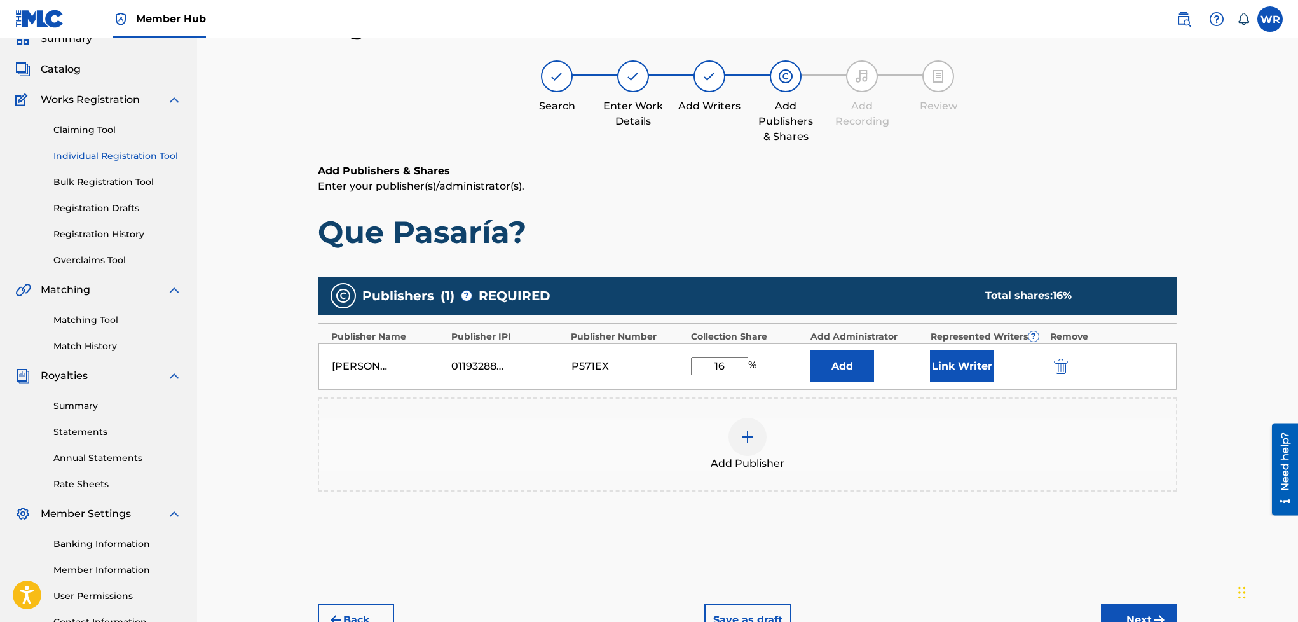
type input "16"
click at [713, 468] on span "Add Publisher" at bounding box center [748, 463] width 74 height 15
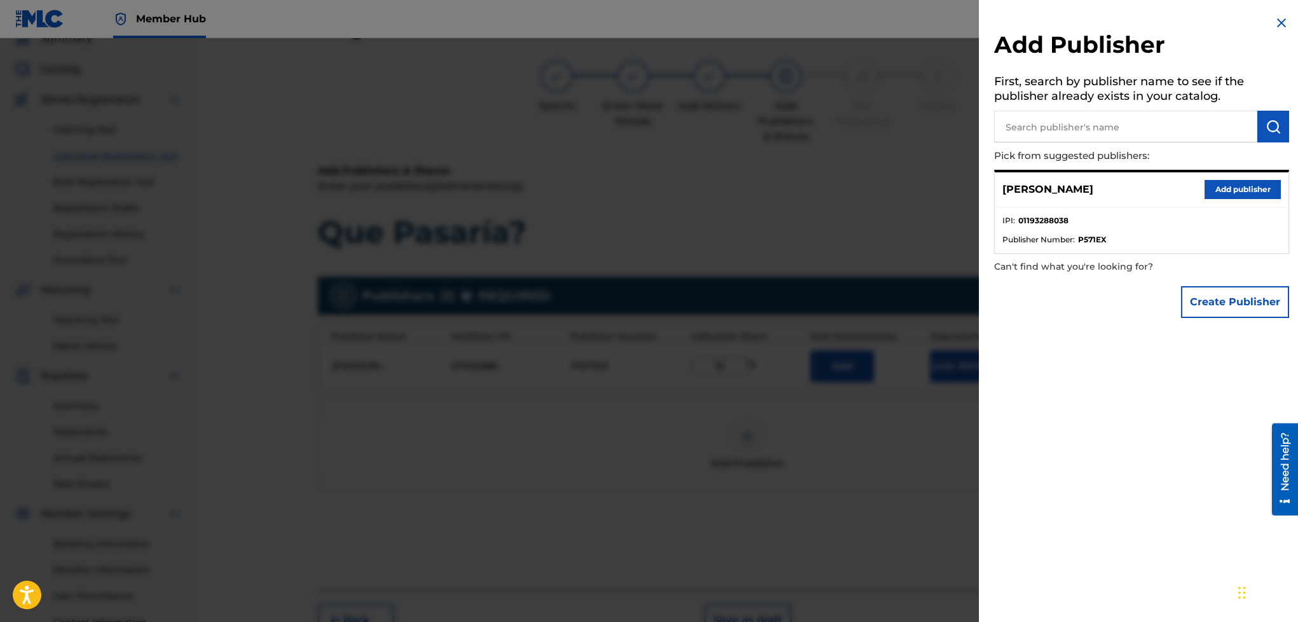
click at [1096, 134] on input "text" at bounding box center [1125, 127] width 263 height 32
type input "Wan So"
click at [1216, 291] on button "Create Publisher" at bounding box center [1235, 302] width 108 height 32
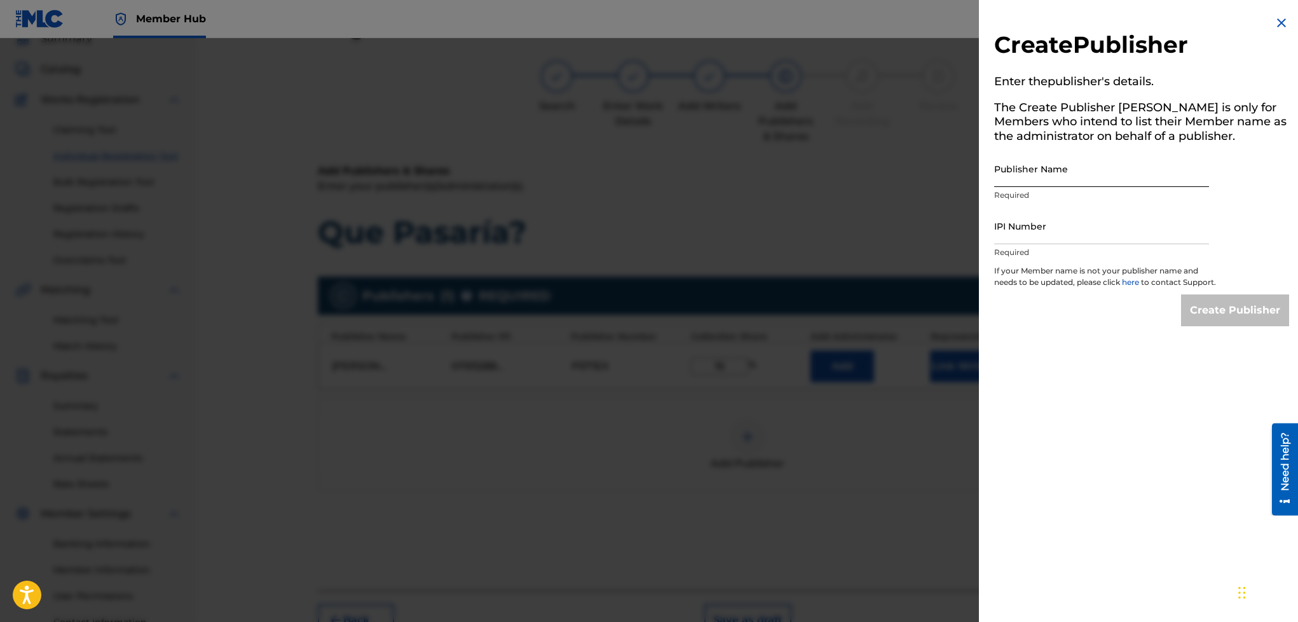
click at [1068, 181] on input "Publisher Name" at bounding box center [1101, 169] width 215 height 36
type input "Wan Sound Records"
click at [1087, 233] on input "IPI Number" at bounding box center [1101, 226] width 215 height 36
type input "4"
type input "1"
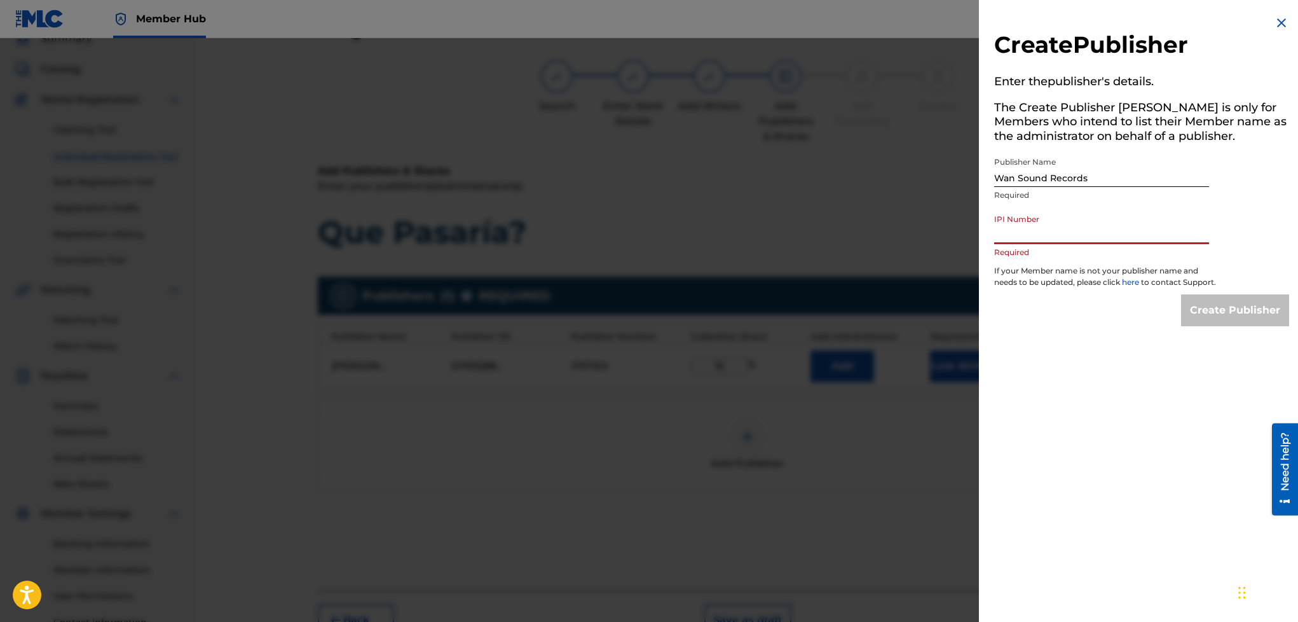
click at [1054, 341] on div "Create Publisher Enter the publisher 's details. The Create Publisher button is…" at bounding box center [1142, 170] width 326 height 341
click at [1134, 233] on input "IPI Number" at bounding box center [1101, 226] width 215 height 36
type input "01193288038"
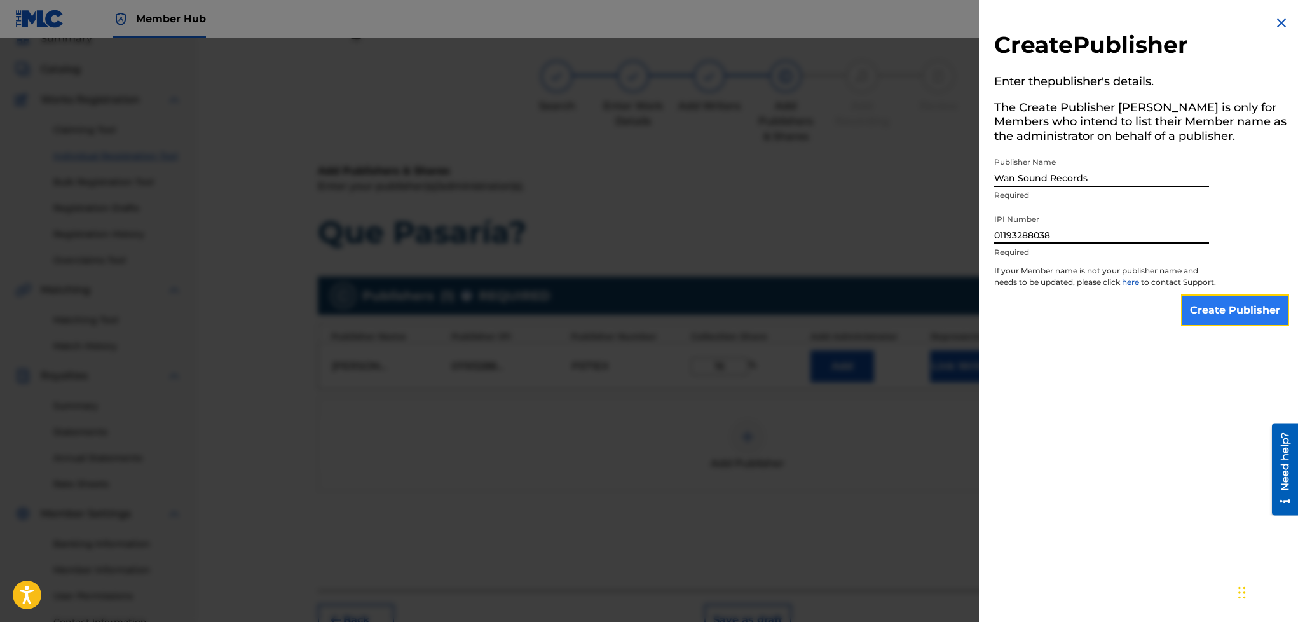
click at [1250, 322] on input "Create Publisher" at bounding box center [1235, 310] width 108 height 32
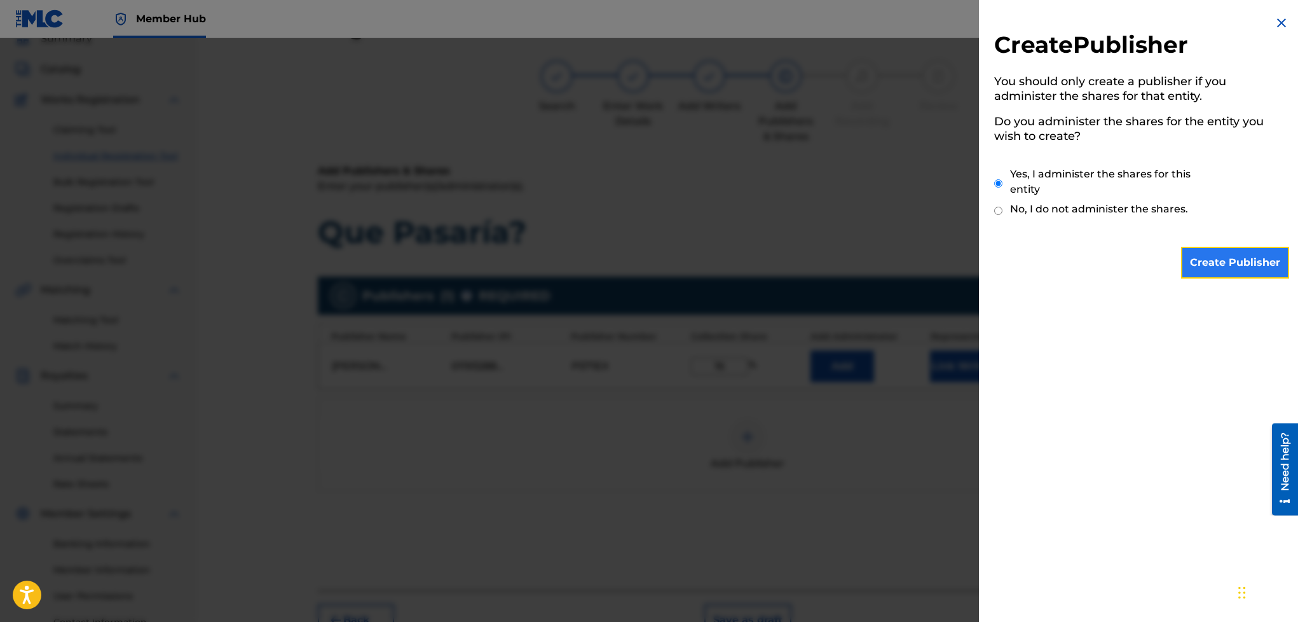
click at [1237, 257] on input "Create Publisher" at bounding box center [1235, 263] width 108 height 32
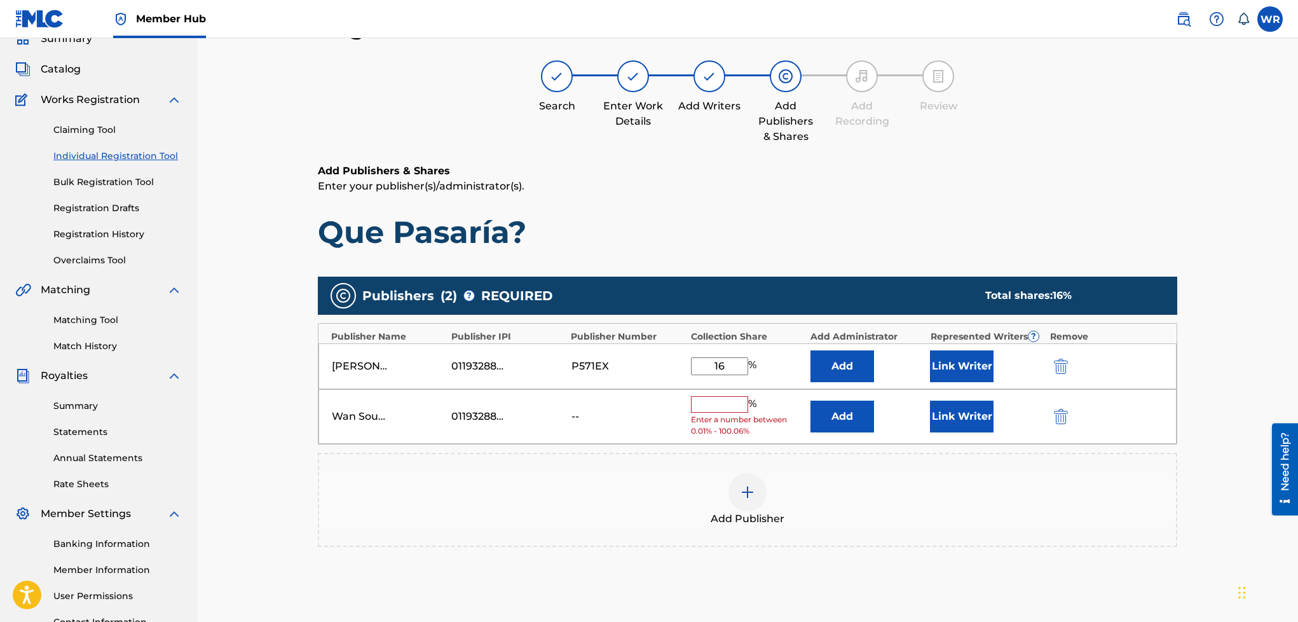
click at [721, 413] on input "text" at bounding box center [719, 404] width 57 height 17
type input "42"
click at [731, 493] on div at bounding box center [748, 483] width 38 height 38
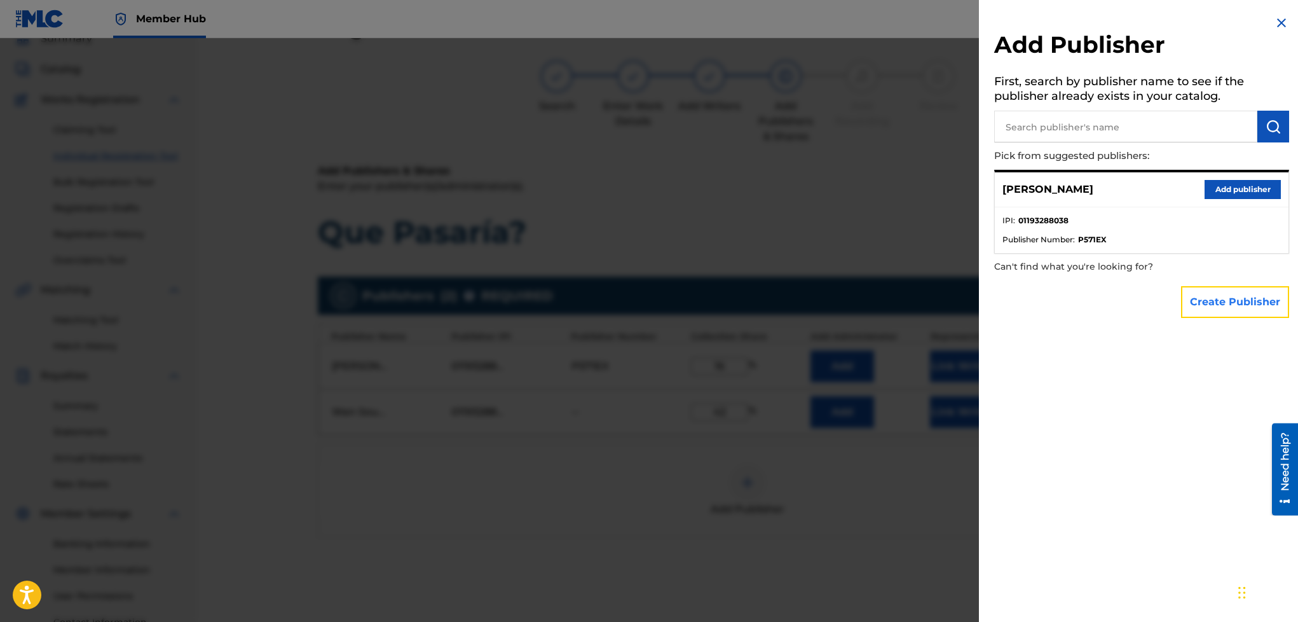
click at [1204, 310] on button "Create Publisher" at bounding box center [1235, 302] width 108 height 32
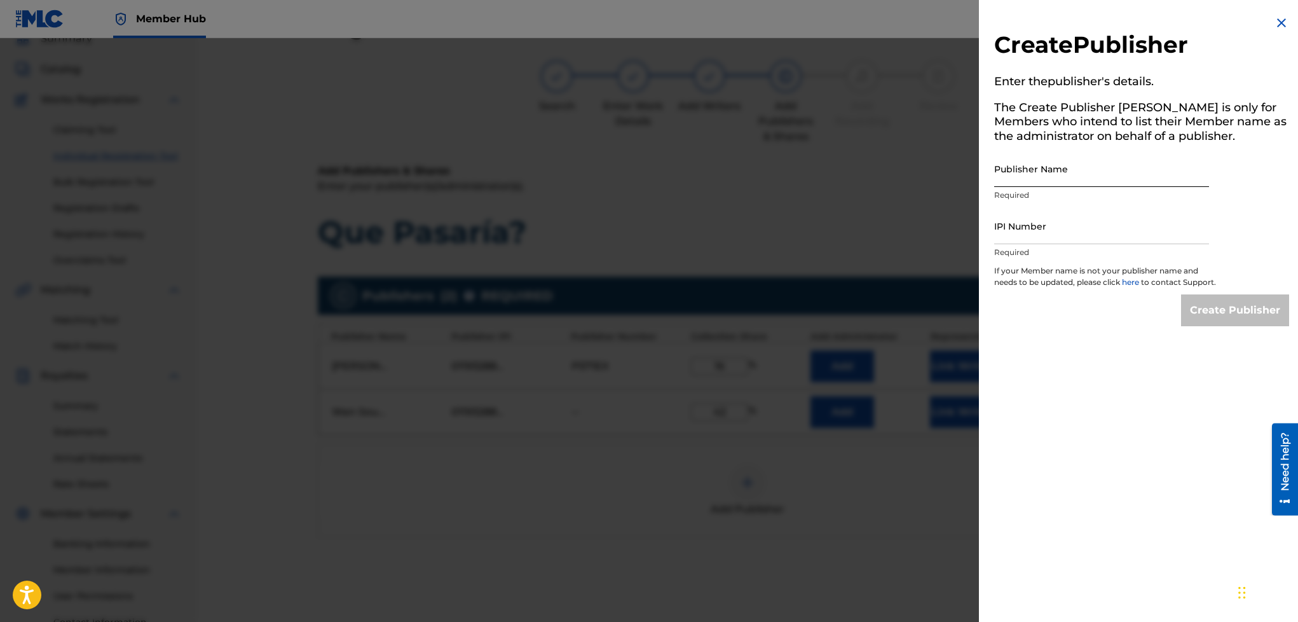
click at [1035, 169] on input "Publisher Name" at bounding box center [1101, 169] width 215 height 36
type input "NHL Records"
click at [1082, 226] on input "IPI Number" at bounding box center [1101, 226] width 215 height 36
type input "01193288038"
click at [1198, 326] on input "Create Publisher" at bounding box center [1235, 310] width 108 height 32
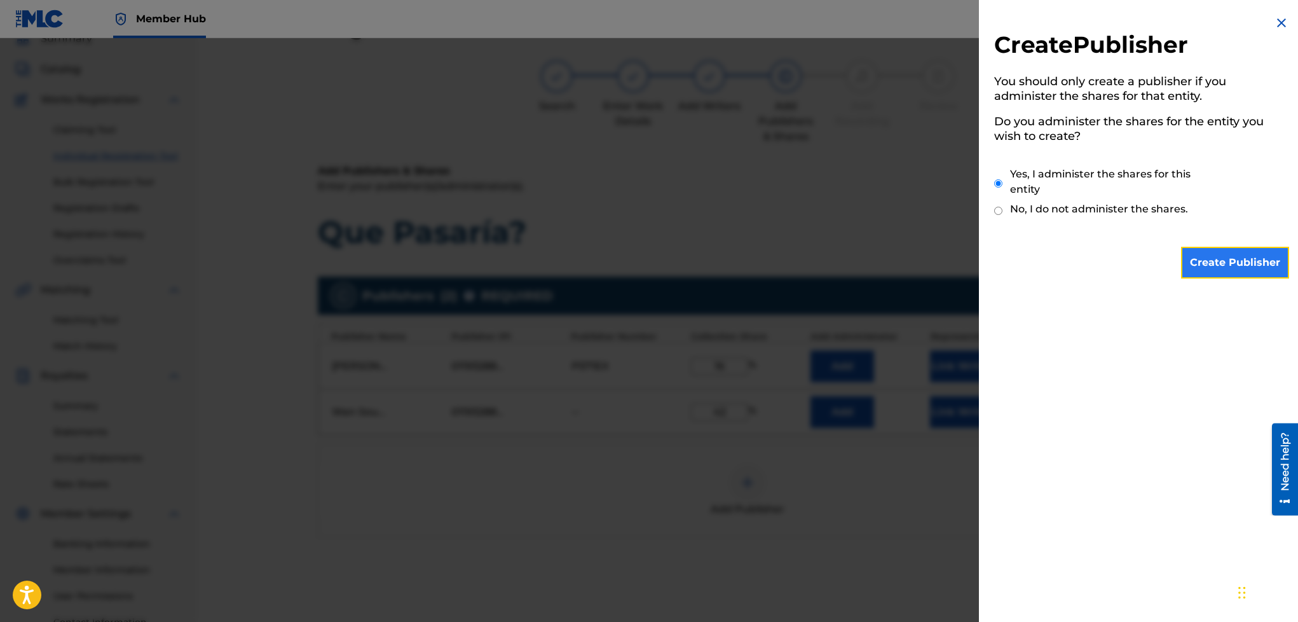
click at [1237, 253] on input "Create Publisher" at bounding box center [1235, 263] width 108 height 32
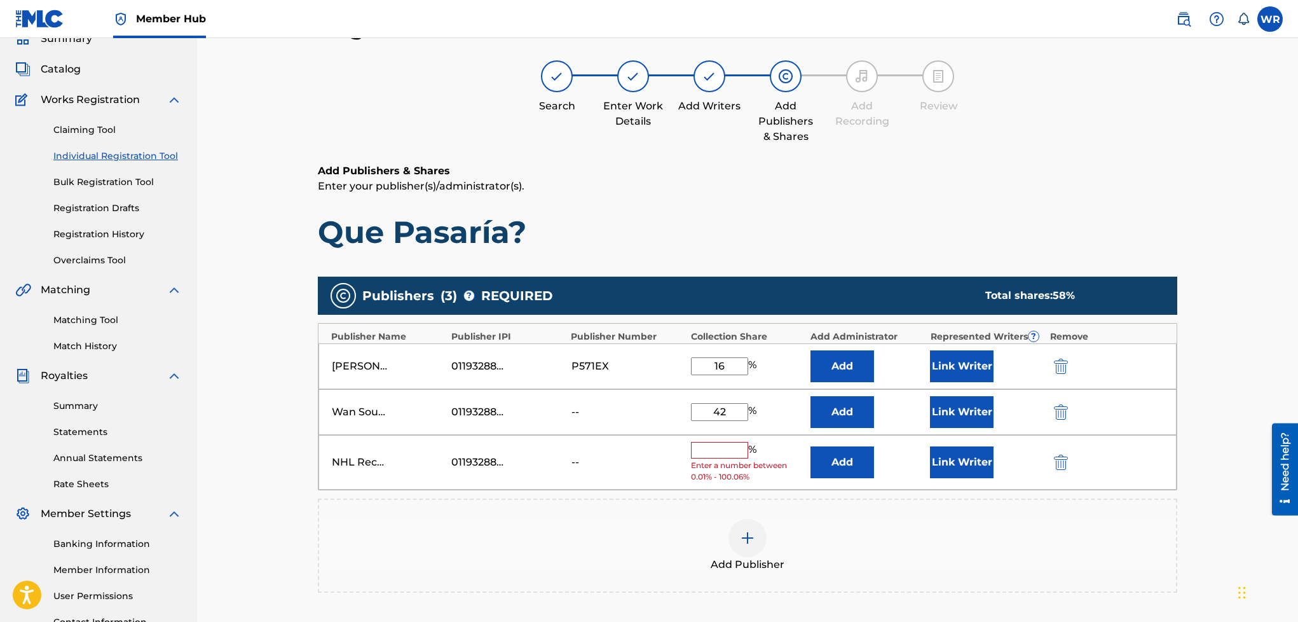
click at [724, 457] on input "text" at bounding box center [719, 450] width 57 height 17
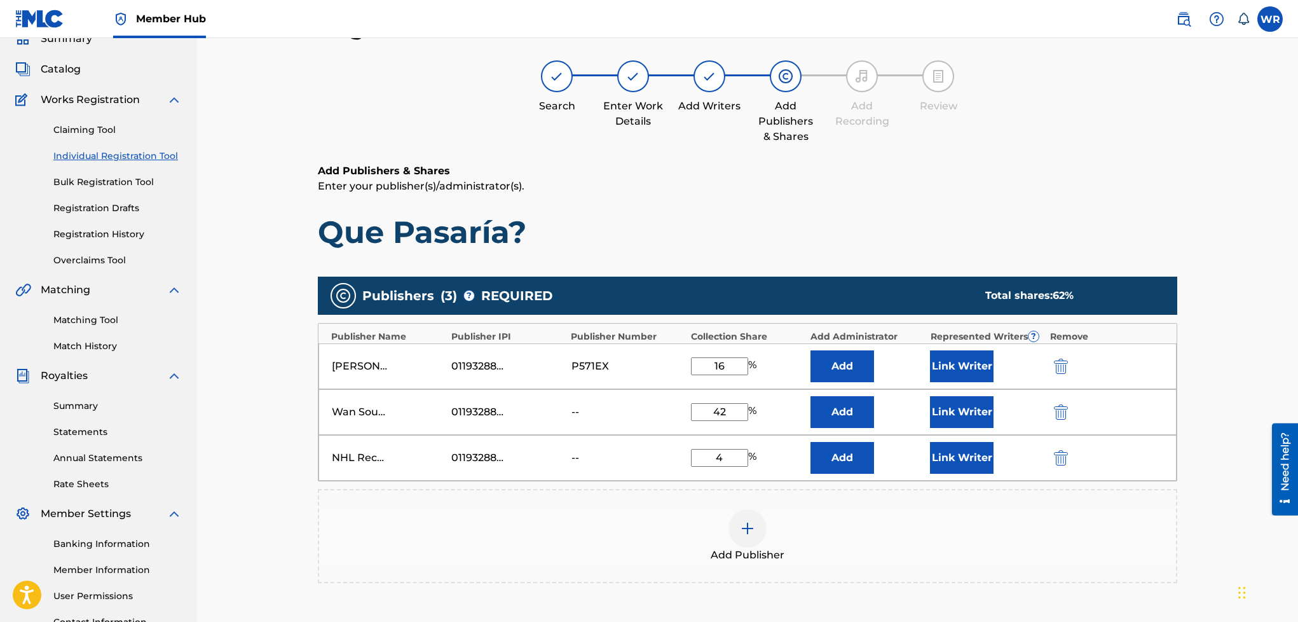
type input "42"
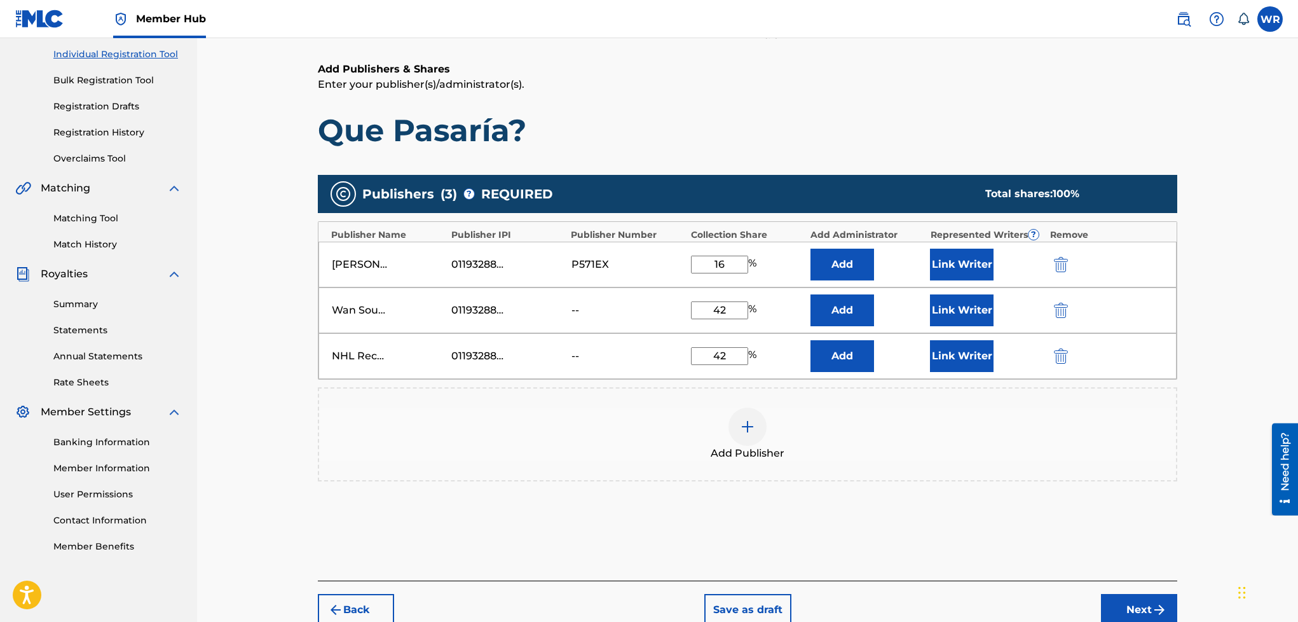
scroll to position [224, 0]
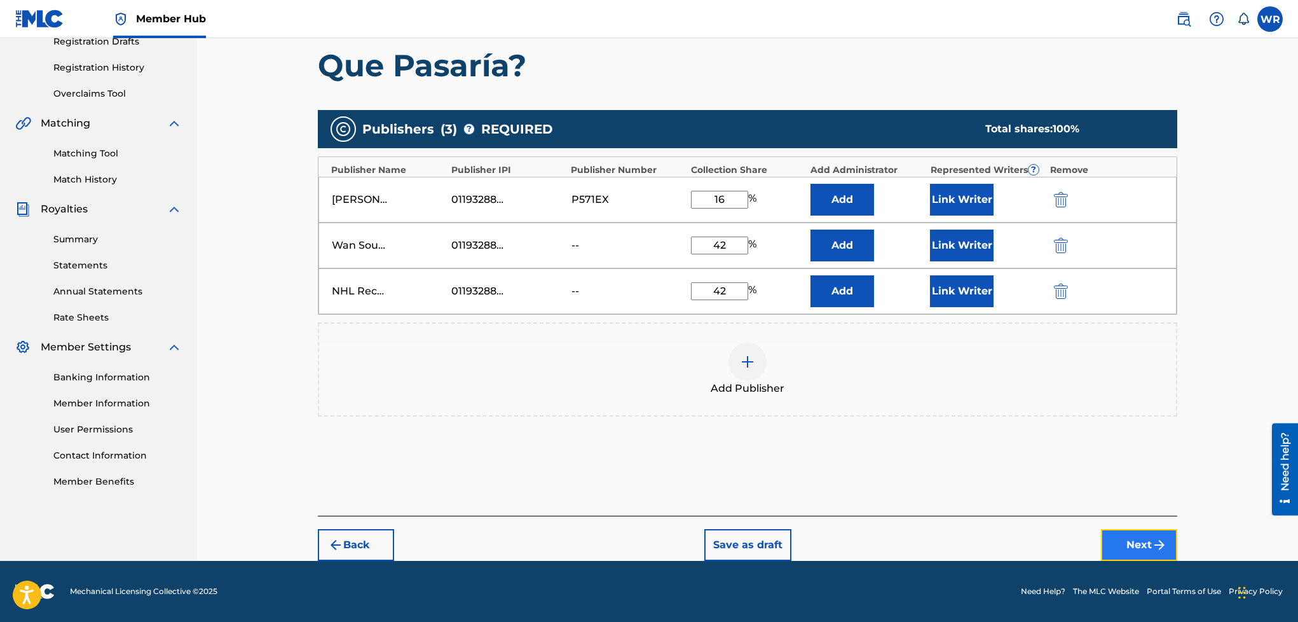
click at [1125, 547] on button "Next" at bounding box center [1139, 545] width 76 height 32
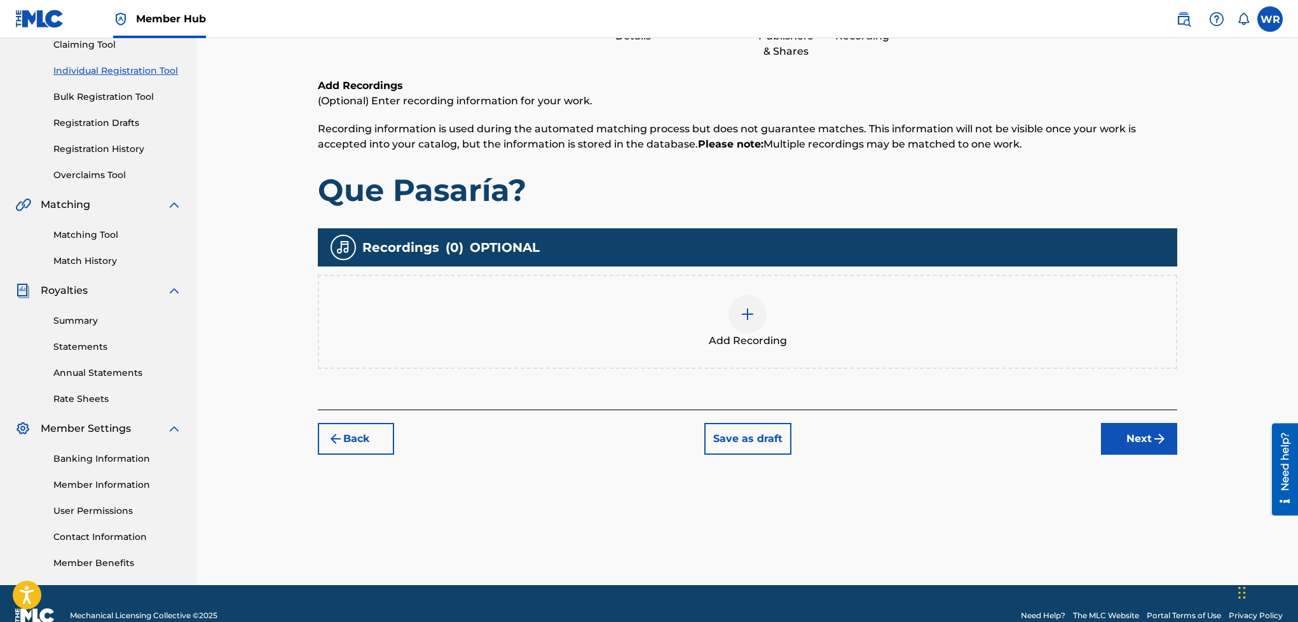
scroll to position [57, 0]
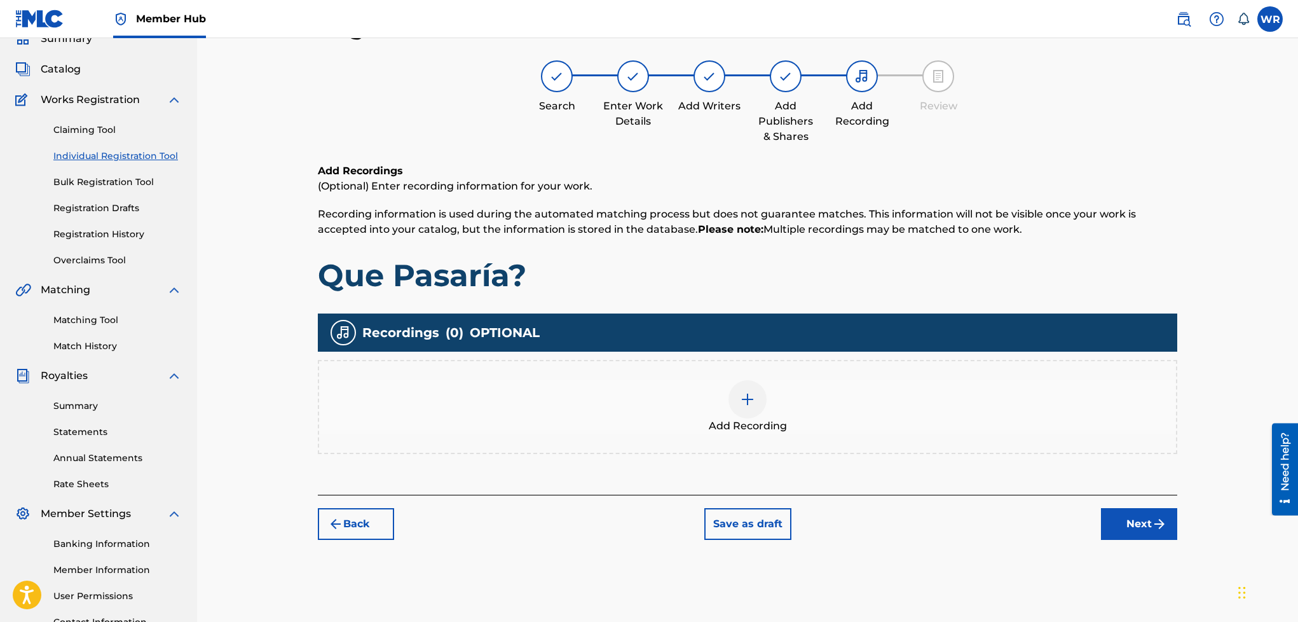
click at [730, 397] on div at bounding box center [748, 399] width 38 height 38
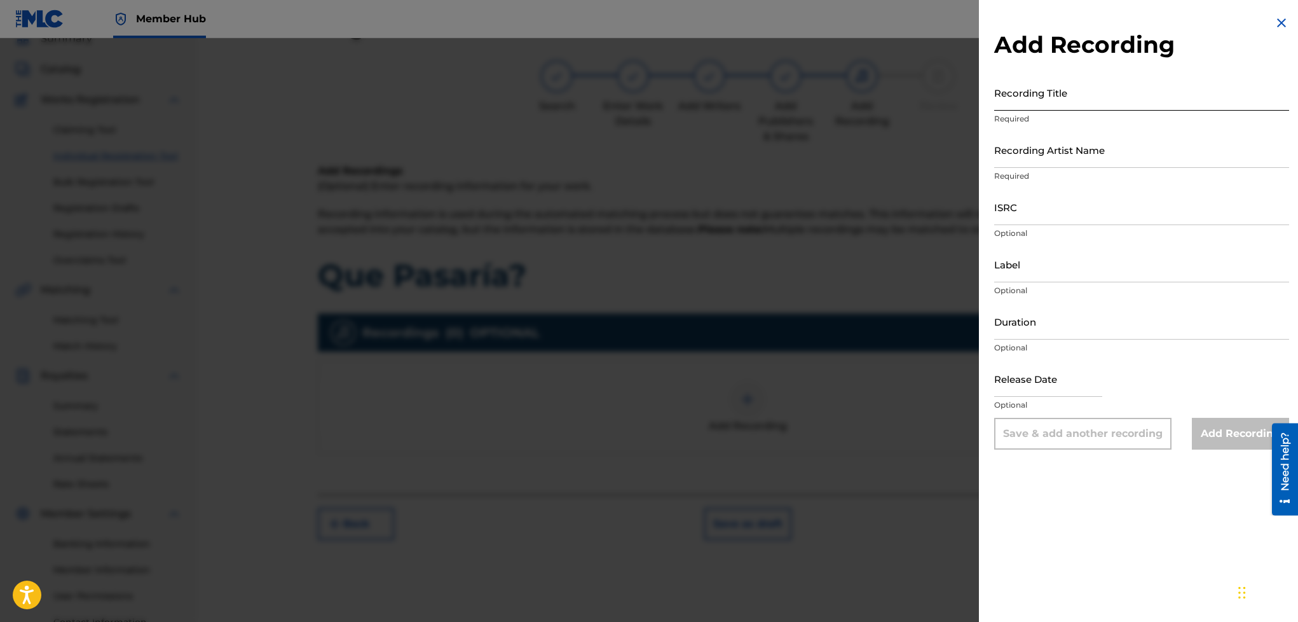
click at [1078, 92] on input "Recording Title" at bounding box center [1141, 92] width 295 height 36
type input "Que Pasaría?"
click at [1085, 148] on input "Recording Artist Name" at bounding box center [1141, 150] width 295 height 36
type input "DaWan, Anestesia NHL, SanchuSM"
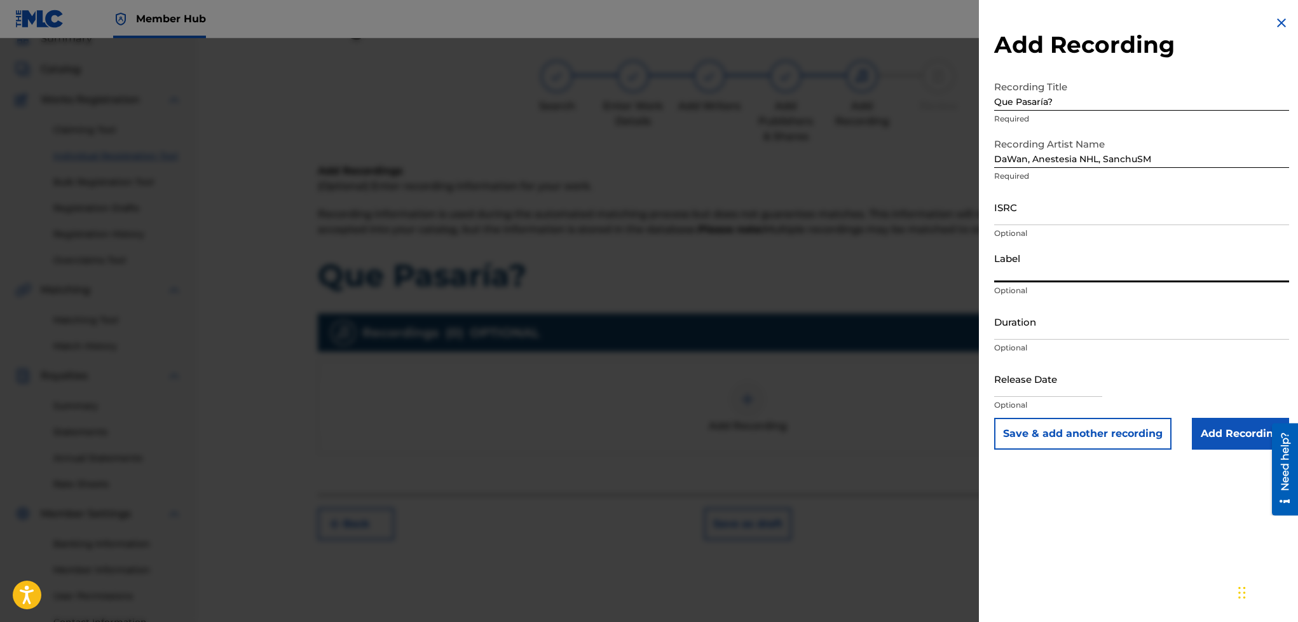
click at [1160, 252] on input "Label" at bounding box center [1141, 264] width 295 height 36
type input "Wan Sound Records, NHL Records"
click at [1146, 214] on input "ISRC" at bounding box center [1141, 207] width 295 height 36
paste input "SE6XY2274340"
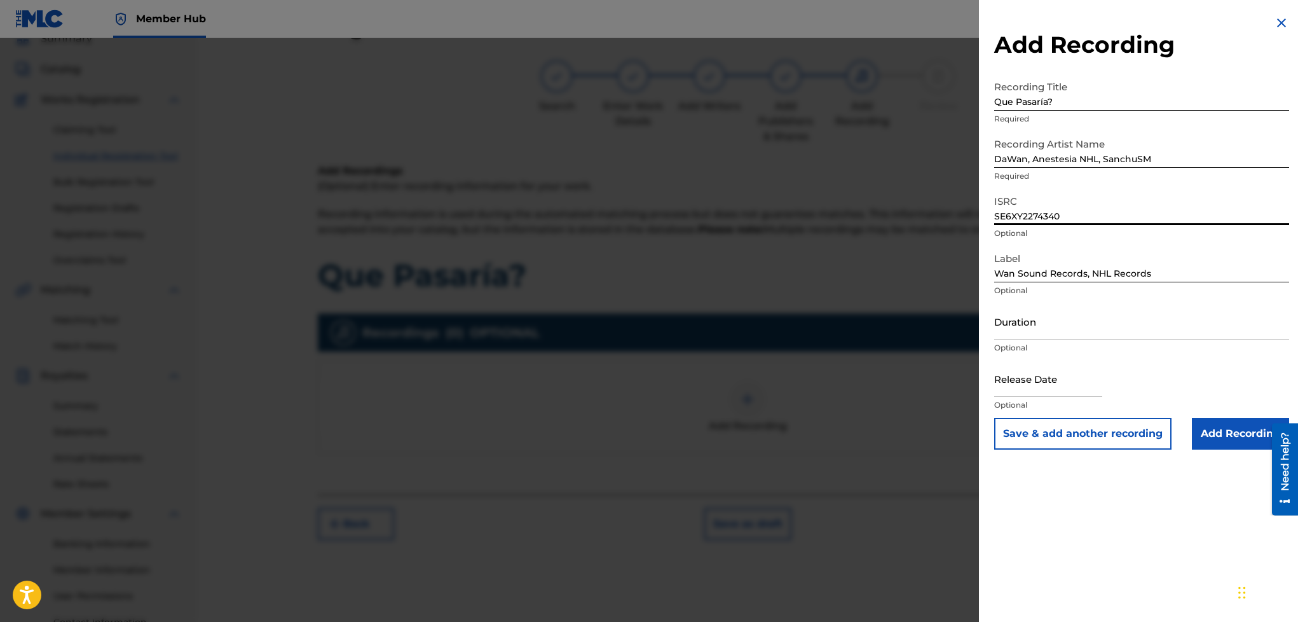
type input "SE6XY2274340"
click at [1083, 376] on input "text" at bounding box center [1048, 379] width 108 height 36
select select "8"
select select "2025"
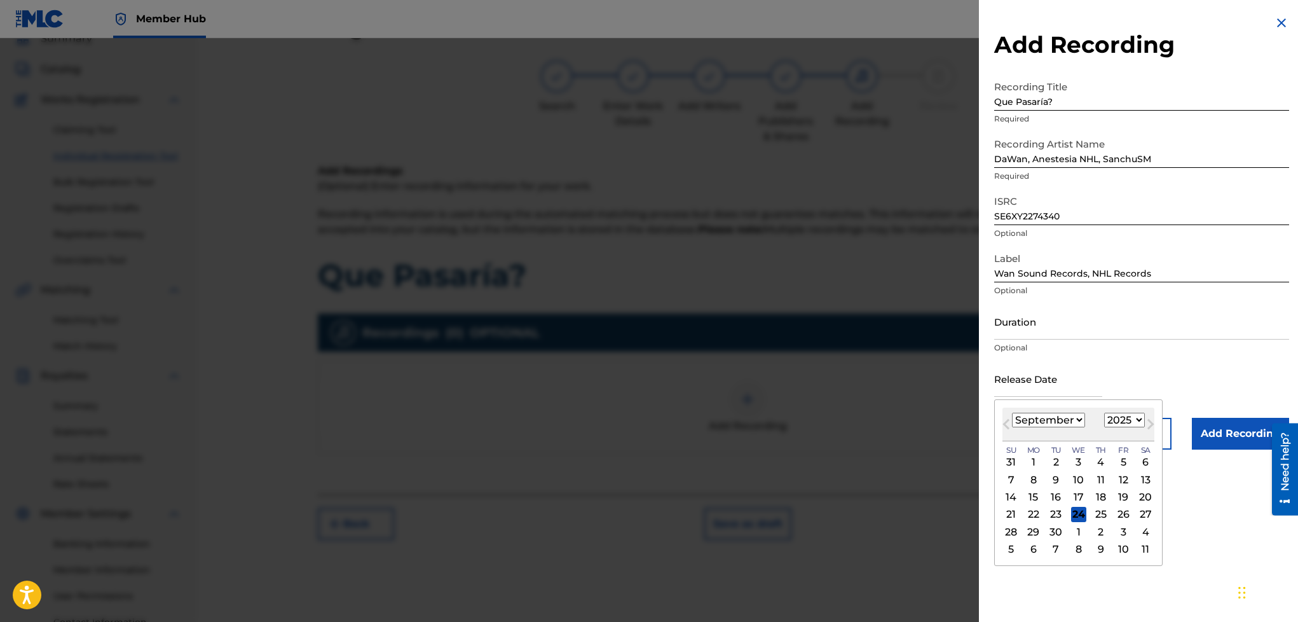
click at [1085, 413] on select "January February March April May June July August September October November De…" at bounding box center [1048, 420] width 73 height 15
select select "9"
click at [1013, 413] on select "January February March April May June July August September October November De…" at bounding box center [1048, 420] width 73 height 15
click at [1042, 535] on div "27" at bounding box center [1033, 531] width 15 height 15
type input "[DATE]"
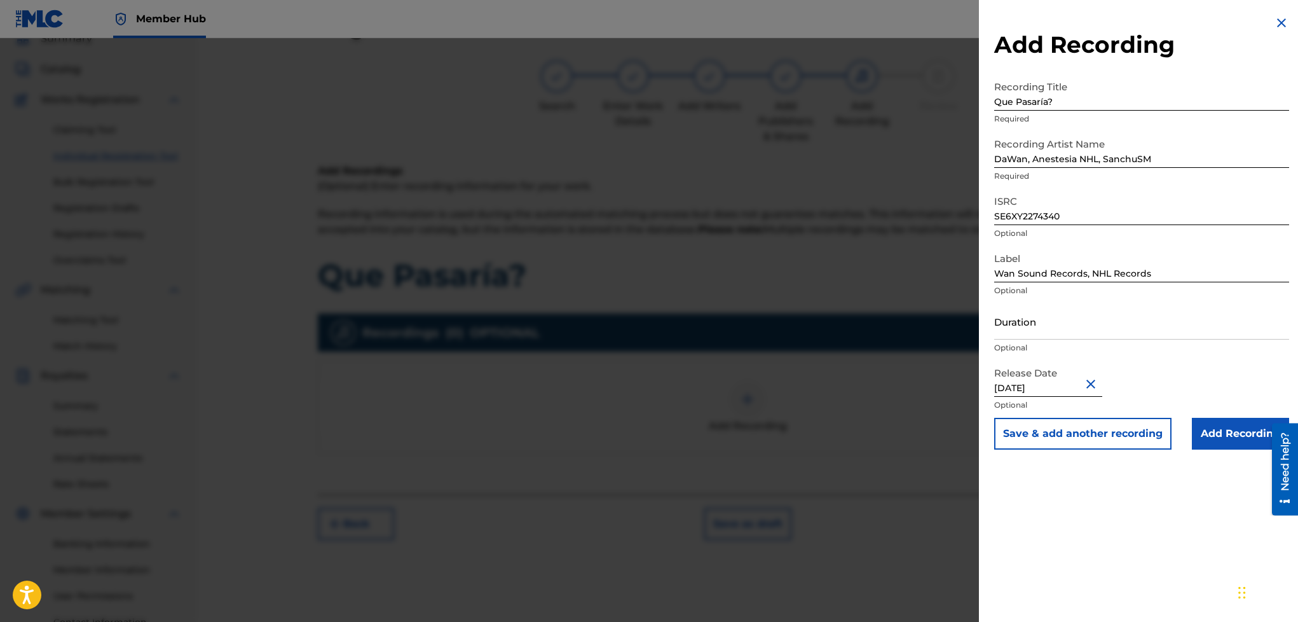
click at [1072, 385] on input "[DATE]" at bounding box center [1048, 379] width 108 height 36
select select "9"
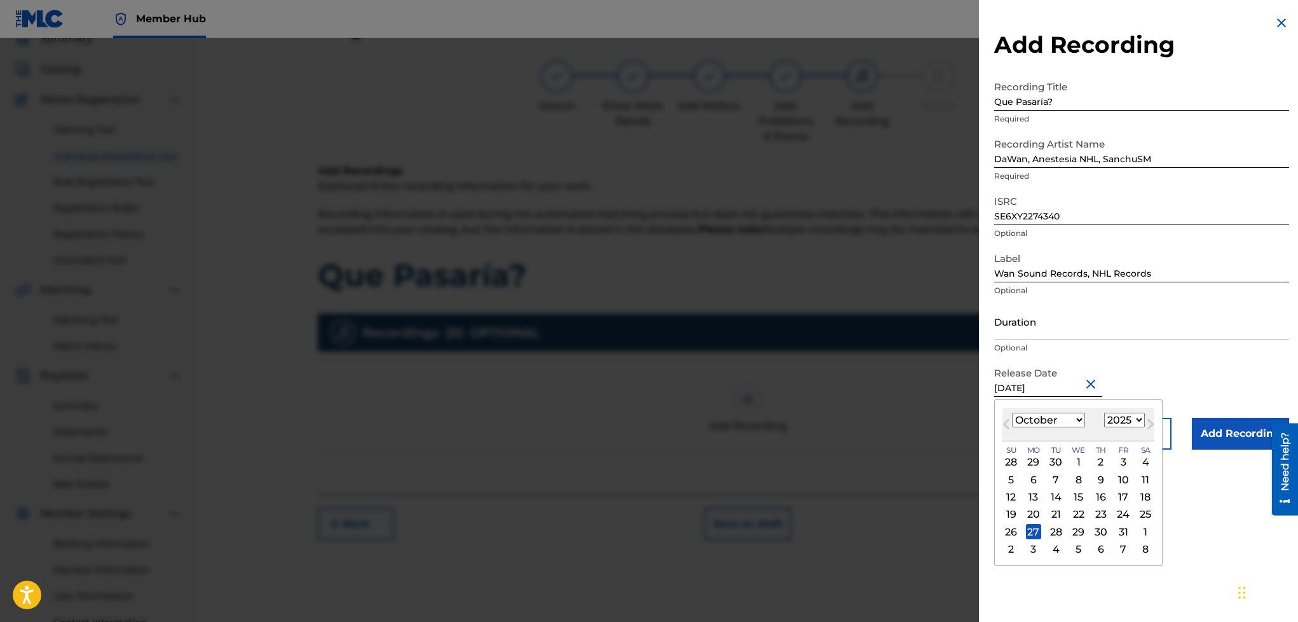
click at [1145, 418] on select "1899 1900 1901 1902 1903 1904 1905 1906 1907 1908 1909 1910 1911 1912 1913 1914…" at bounding box center [1124, 420] width 41 height 15
select select "2022"
click at [1115, 413] on select "1899 1900 1901 1902 1903 1904 1905 1906 1907 1908 1909 1910 1911 1912 1913 1914…" at bounding box center [1124, 420] width 41 height 15
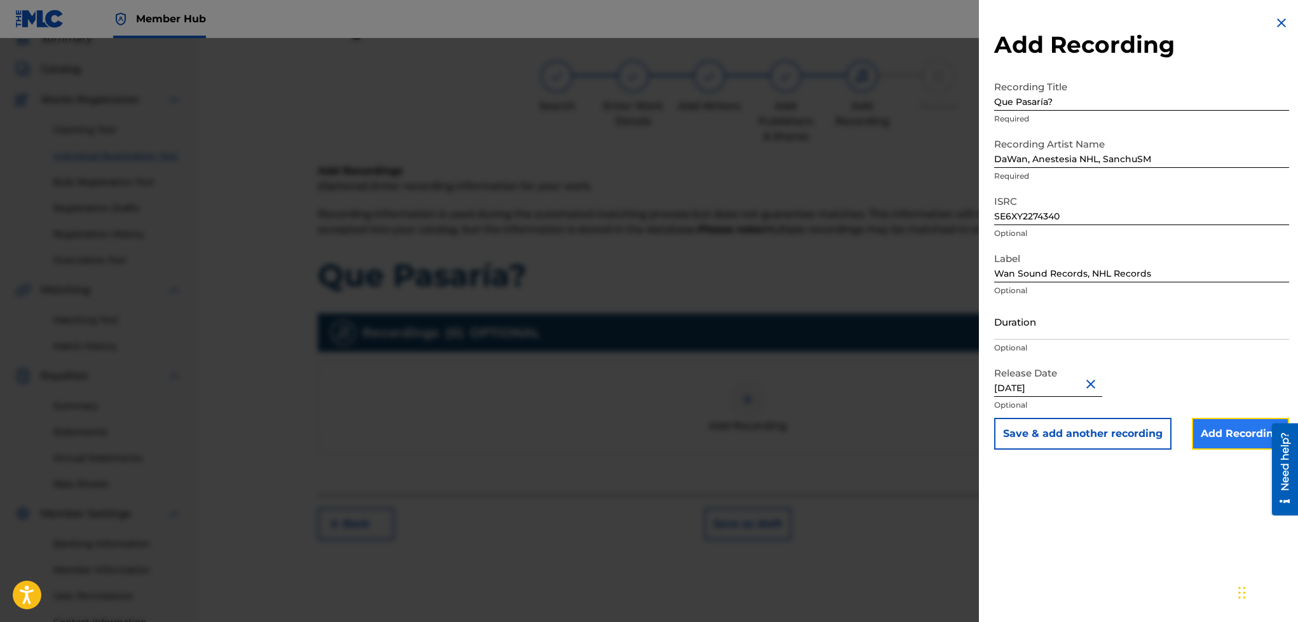
click at [1212, 434] on input "Add Recording" at bounding box center [1240, 434] width 97 height 32
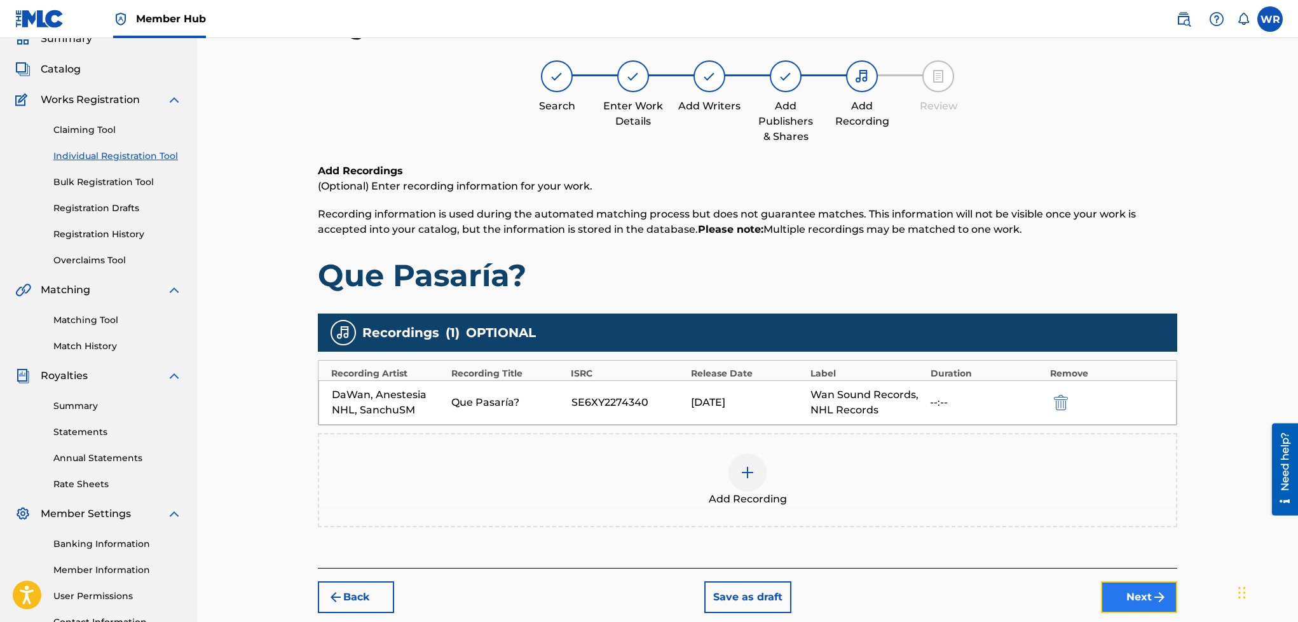
click at [1137, 603] on button "Next" at bounding box center [1139, 597] width 76 height 32
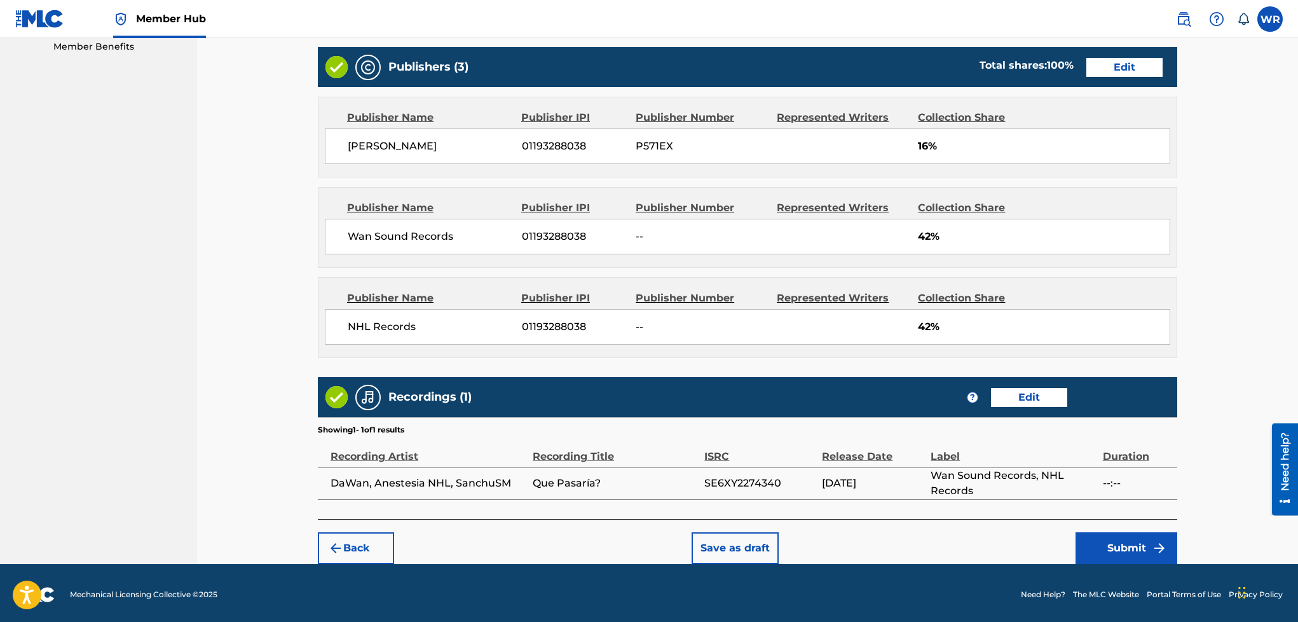
scroll to position [674, 0]
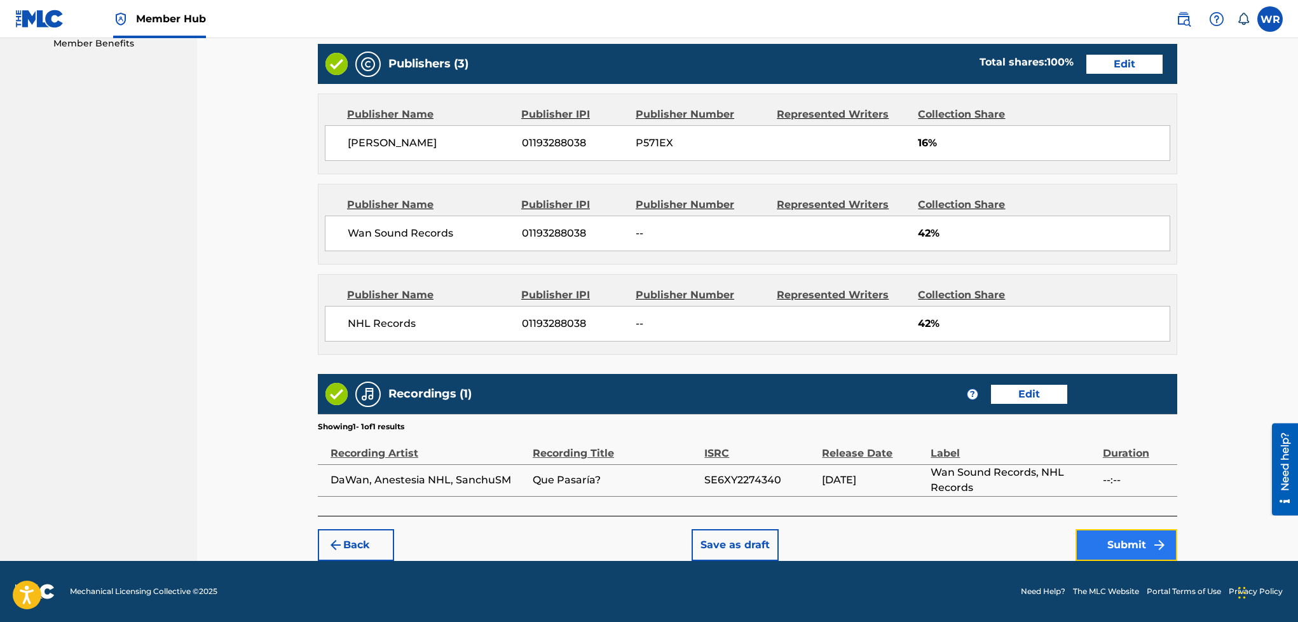
click at [1120, 542] on button "Submit" at bounding box center [1127, 545] width 102 height 32
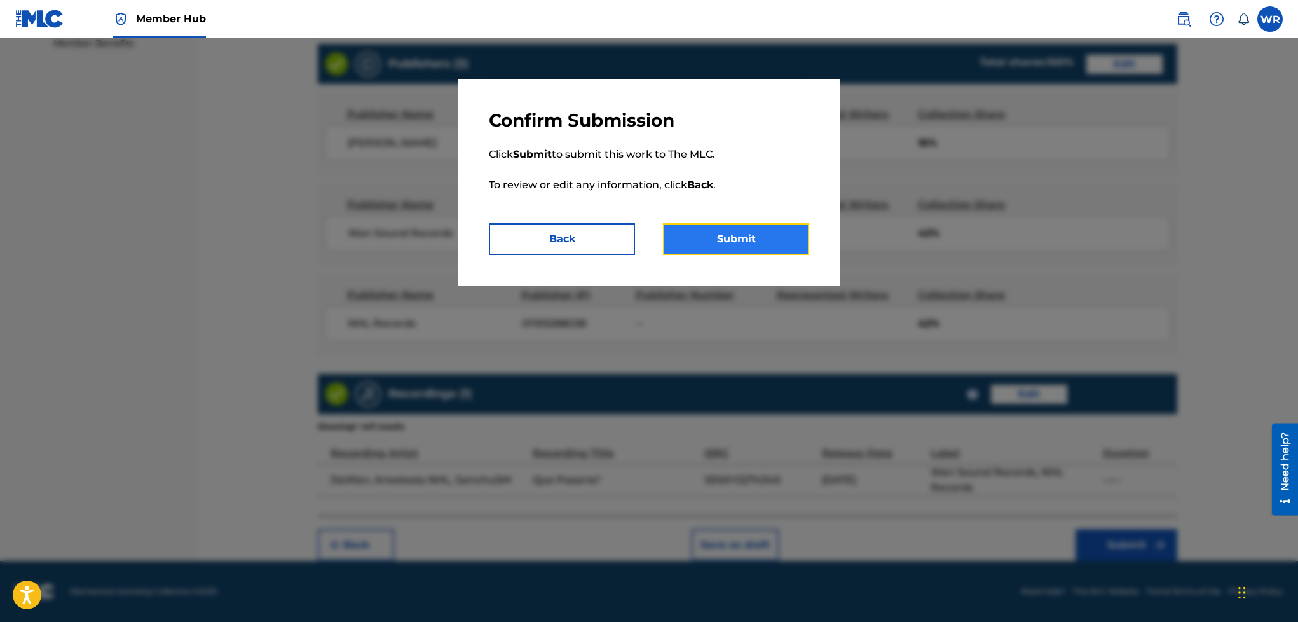
click at [753, 231] on button "Submit" at bounding box center [736, 239] width 146 height 32
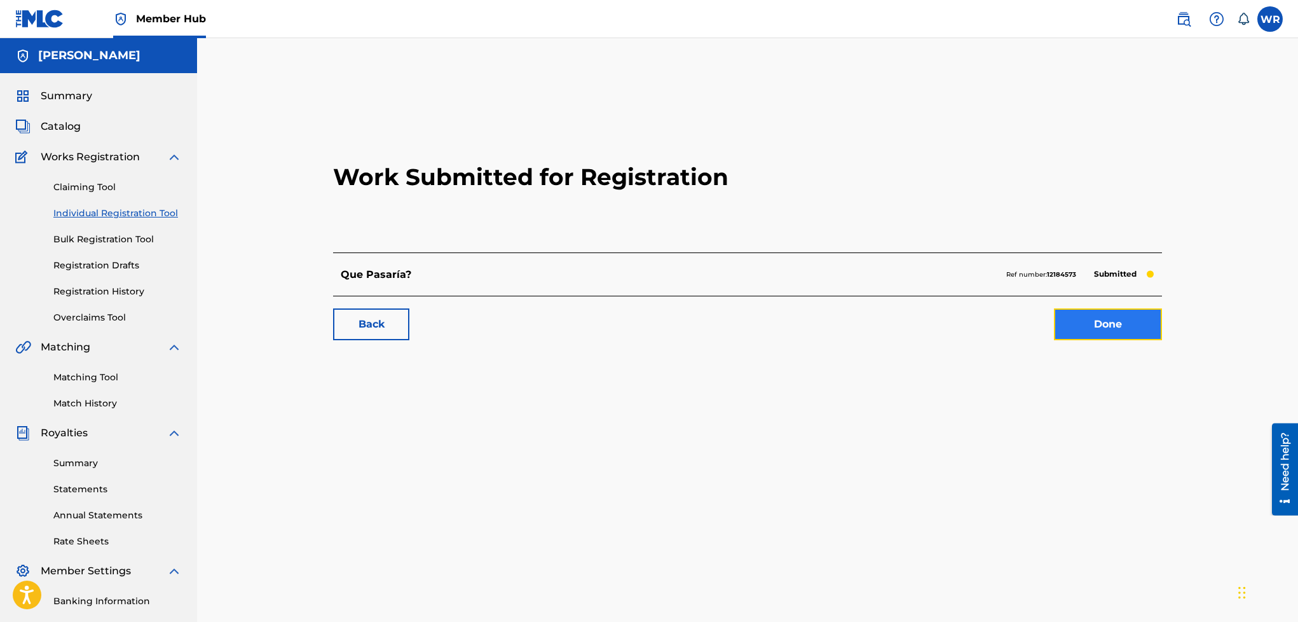
click at [1064, 334] on link "Done" at bounding box center [1108, 324] width 108 height 32
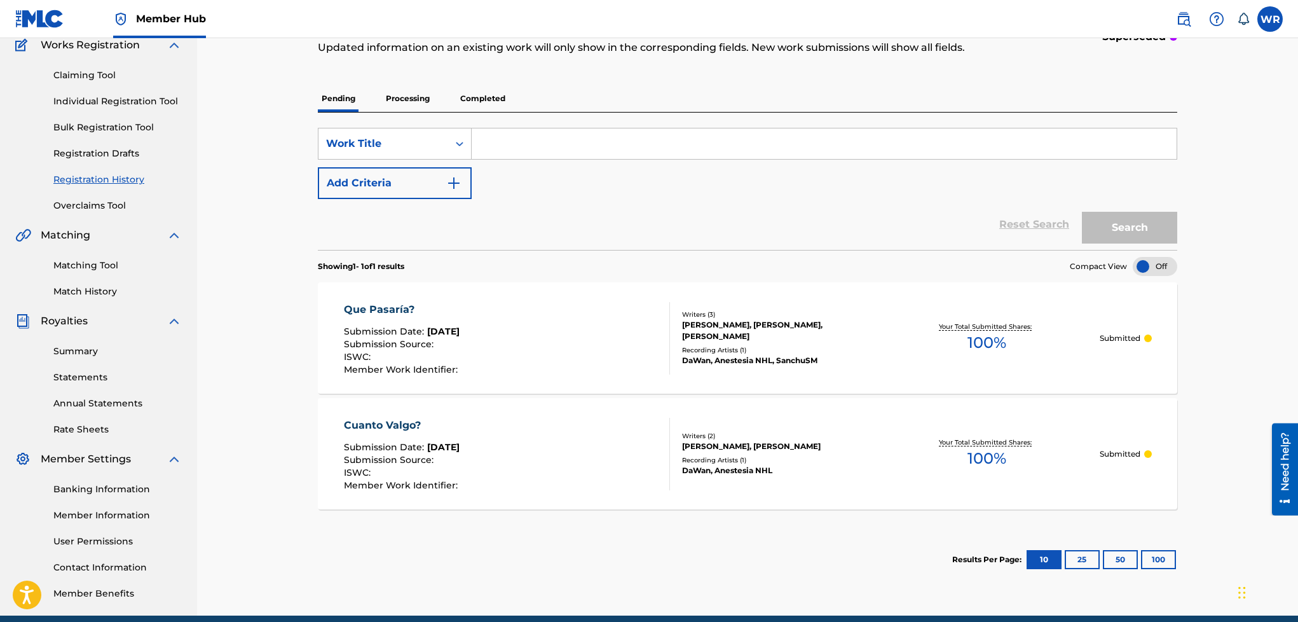
scroll to position [114, 0]
